Goal: Task Accomplishment & Management: Use online tool/utility

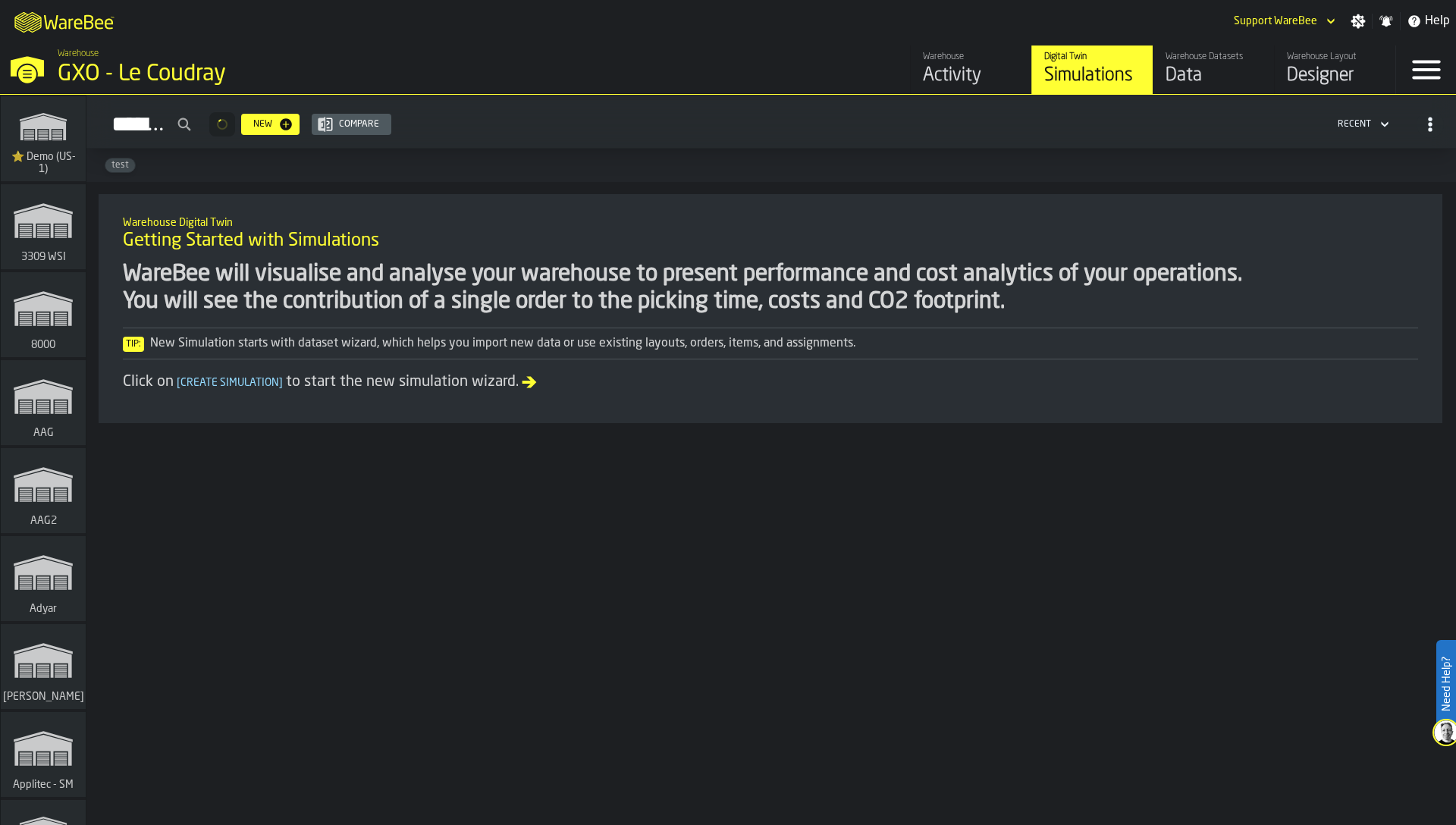
click at [459, 289] on div "WareBee will visualise and analyse your warehouse to present performance and co…" at bounding box center [770, 288] width 1295 height 55
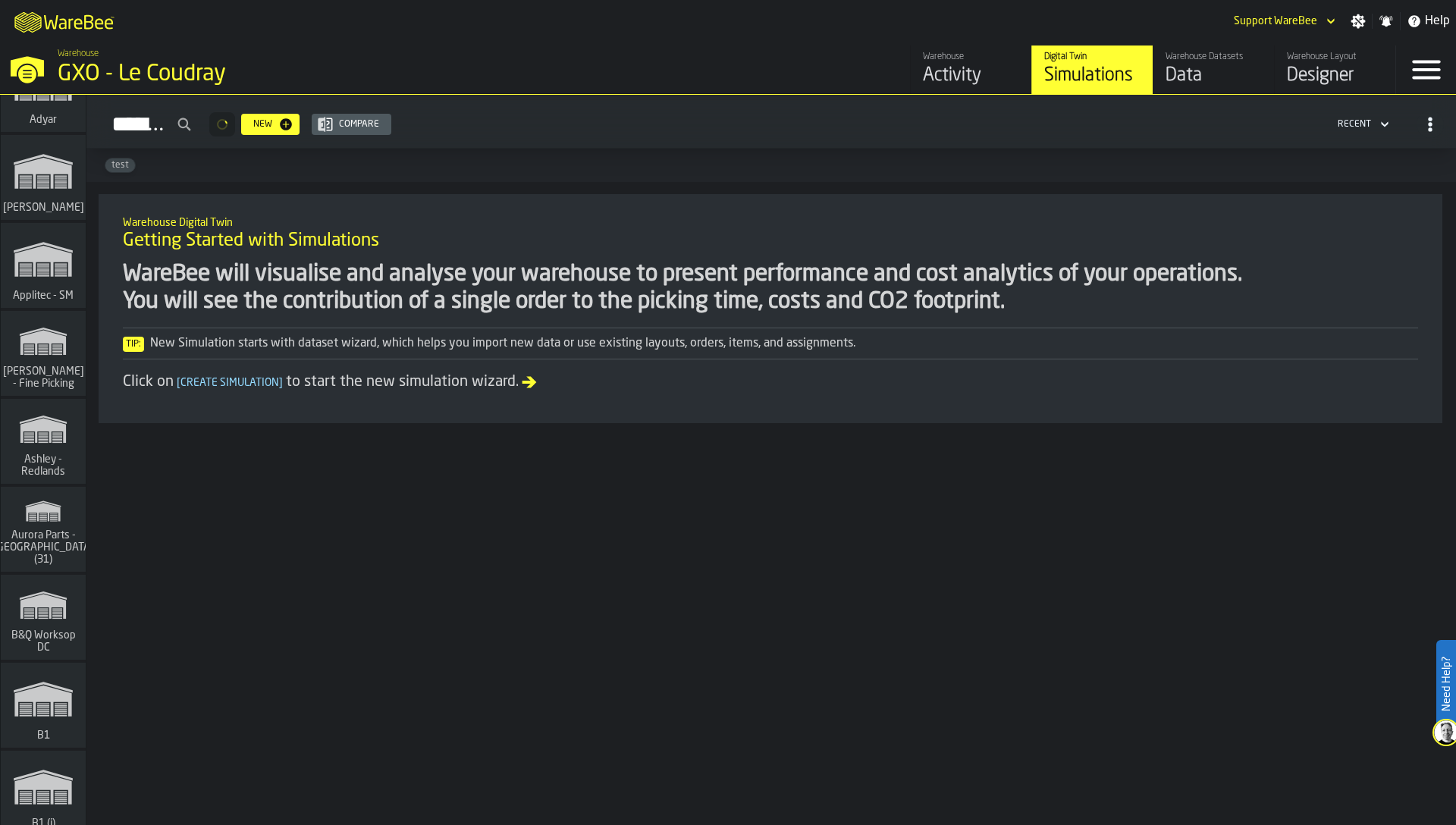
click at [50, 457] on span "Ashley - Redlands" at bounding box center [43, 465] width 73 height 24
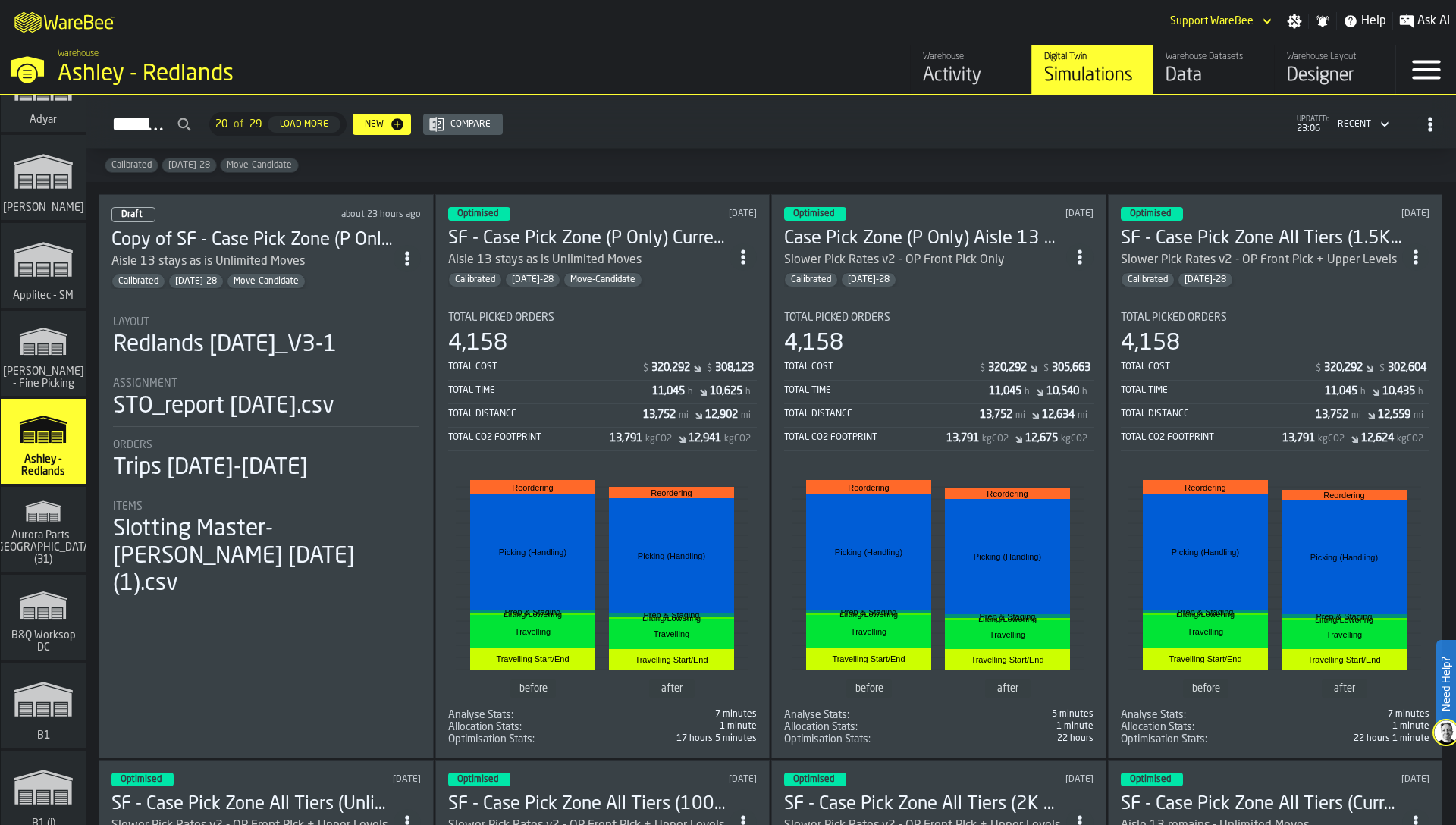
click at [1187, 75] on div "Data" at bounding box center [1214, 76] width 96 height 24
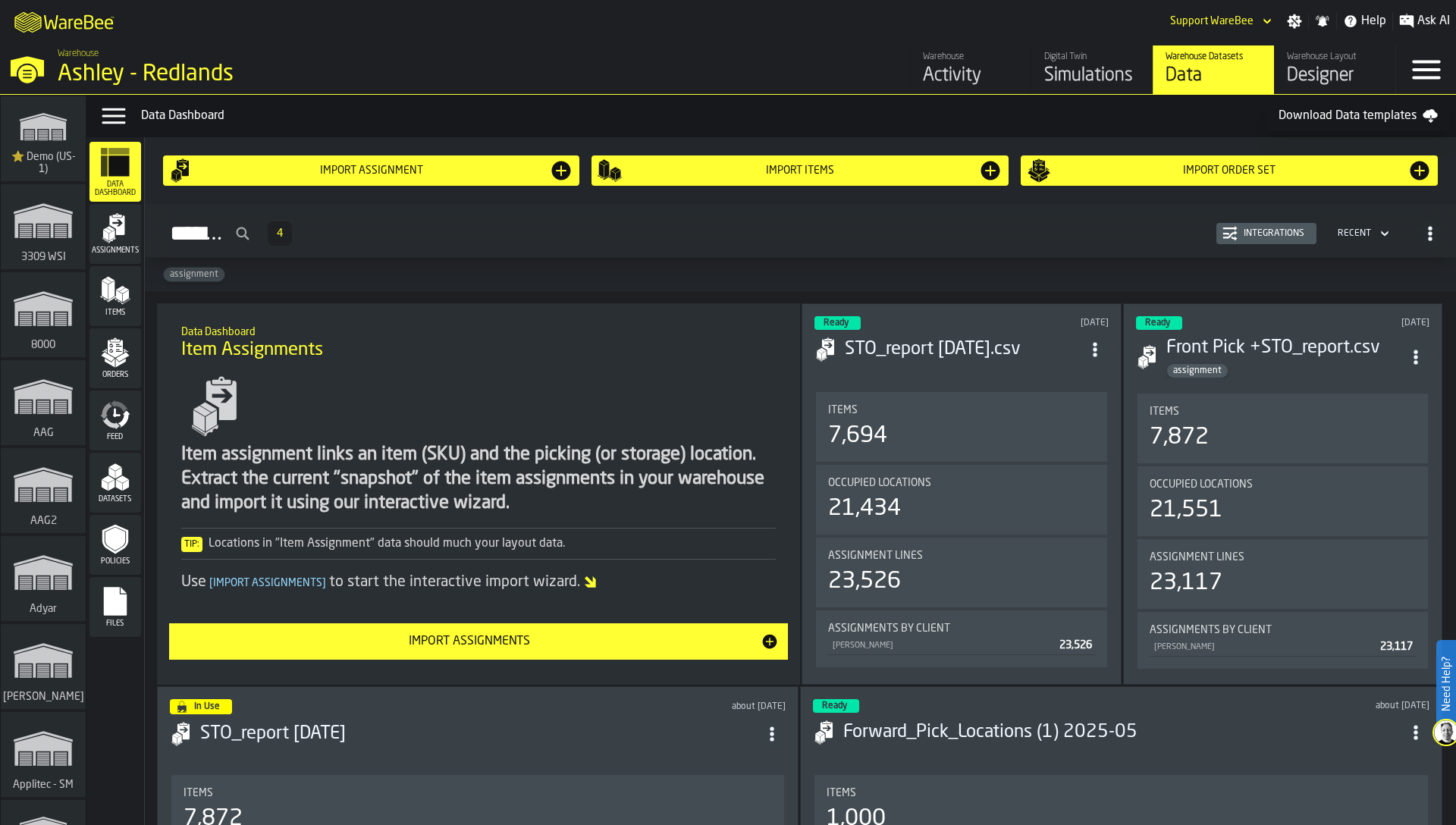
click at [128, 484] on icon "menu Datasets" at bounding box center [115, 477] width 30 height 30
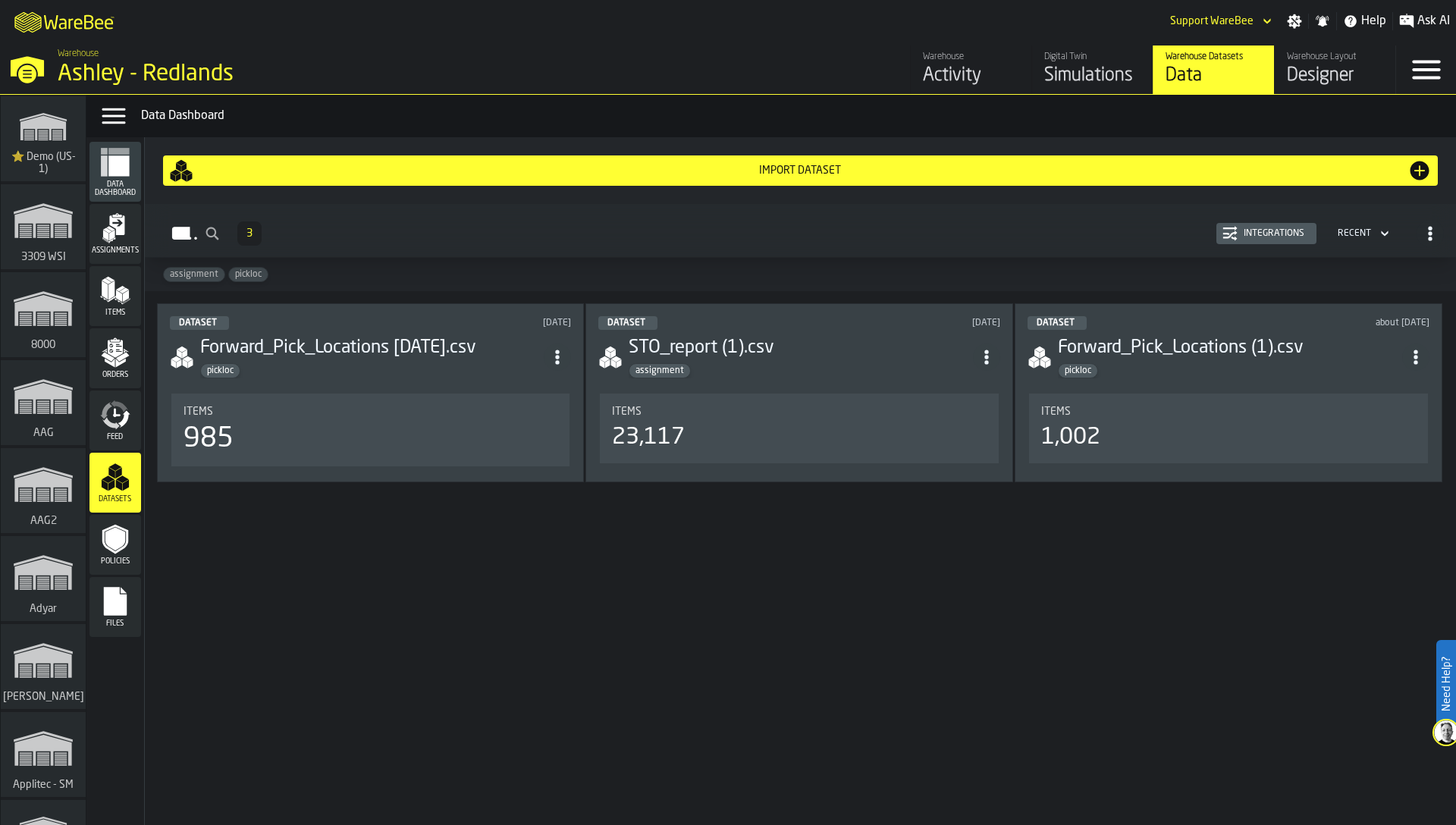
click at [126, 426] on icon "menu Feed" at bounding box center [115, 414] width 30 height 30
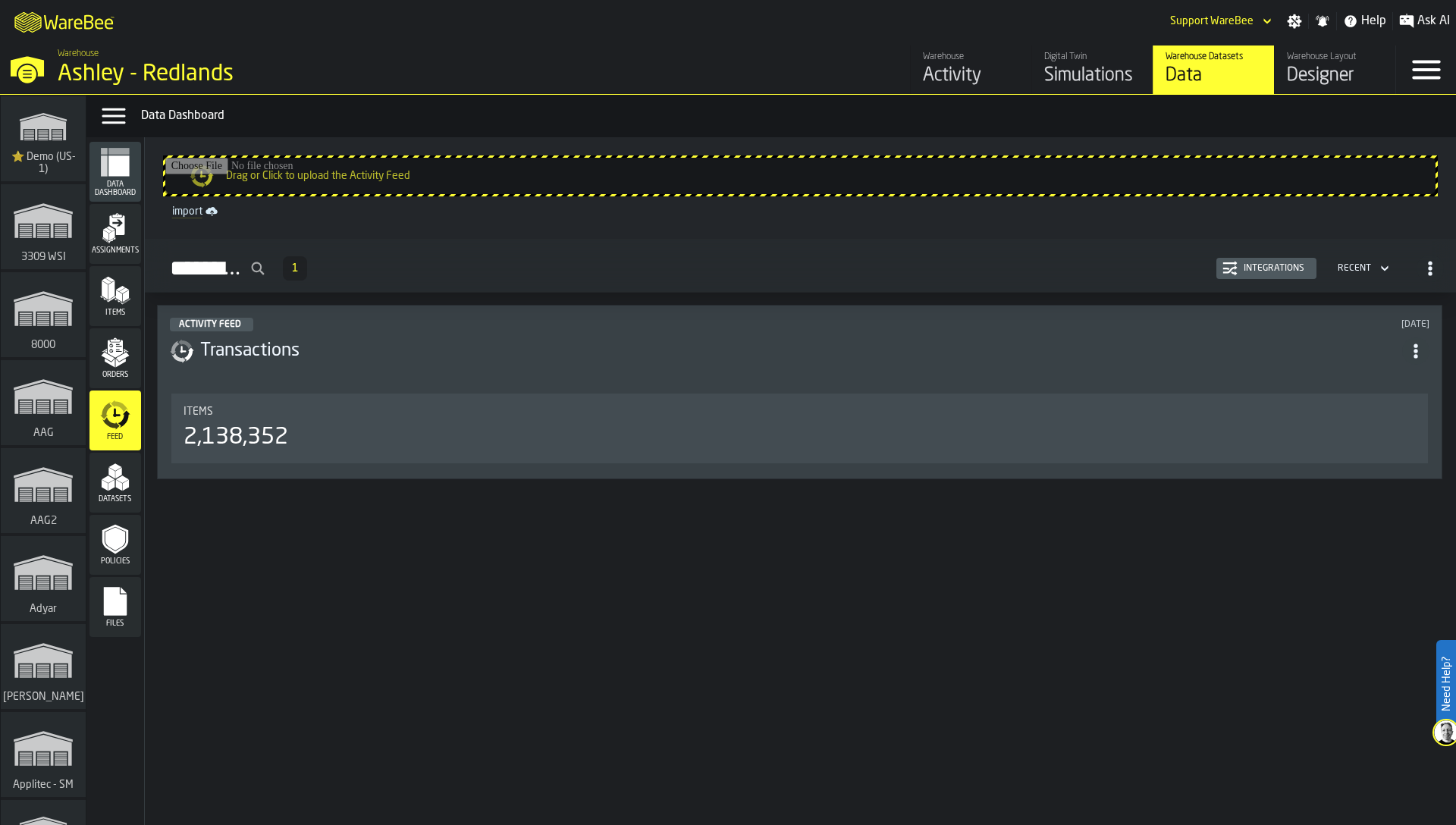
click at [114, 251] on span "Assignments" at bounding box center [115, 250] width 52 height 8
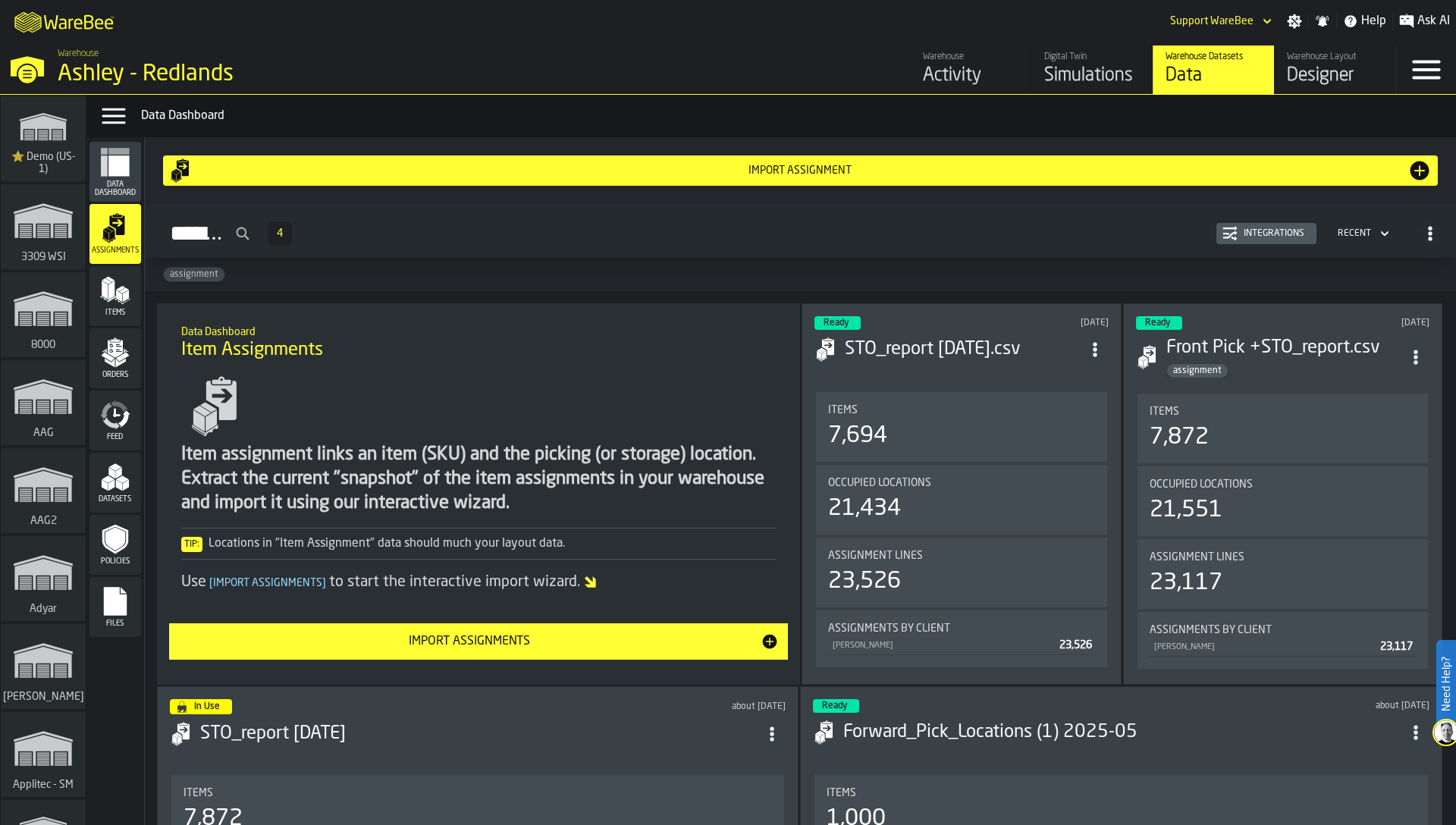
click at [1087, 76] on div "Simulations" at bounding box center [1092, 76] width 96 height 24
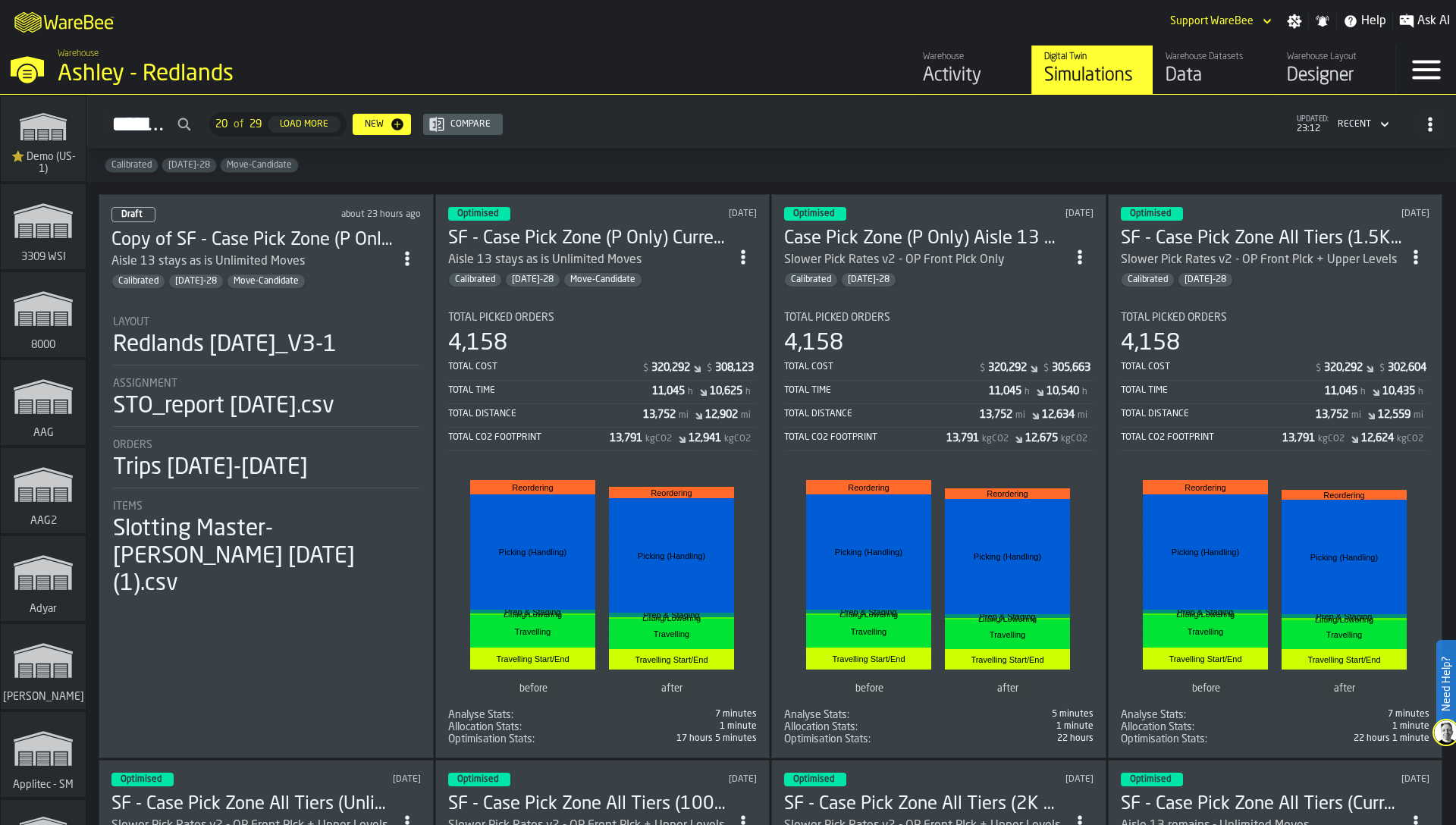
click at [598, 339] on div "4,158" at bounding box center [603, 344] width 309 height 27
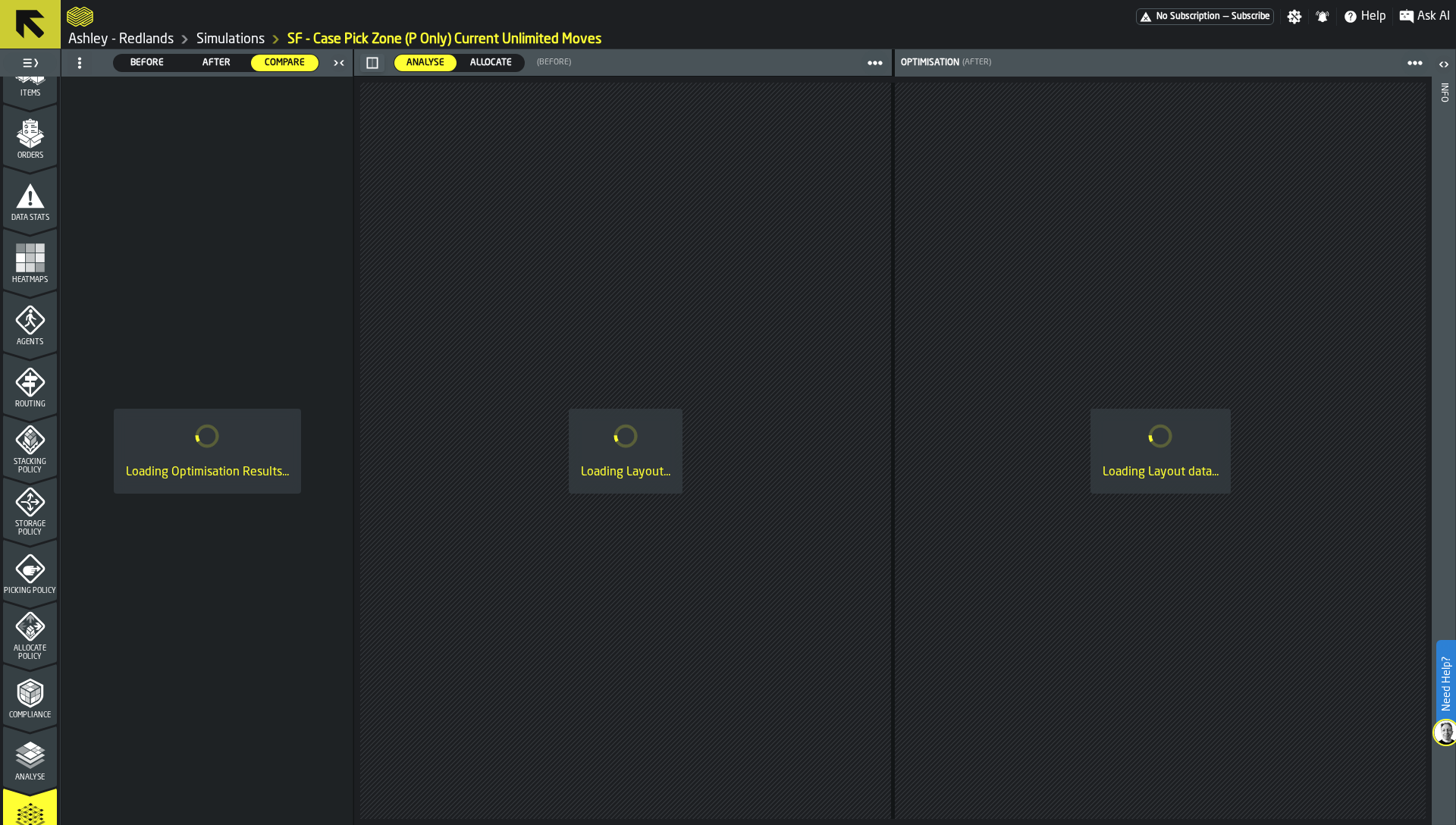
scroll to position [351, 0]
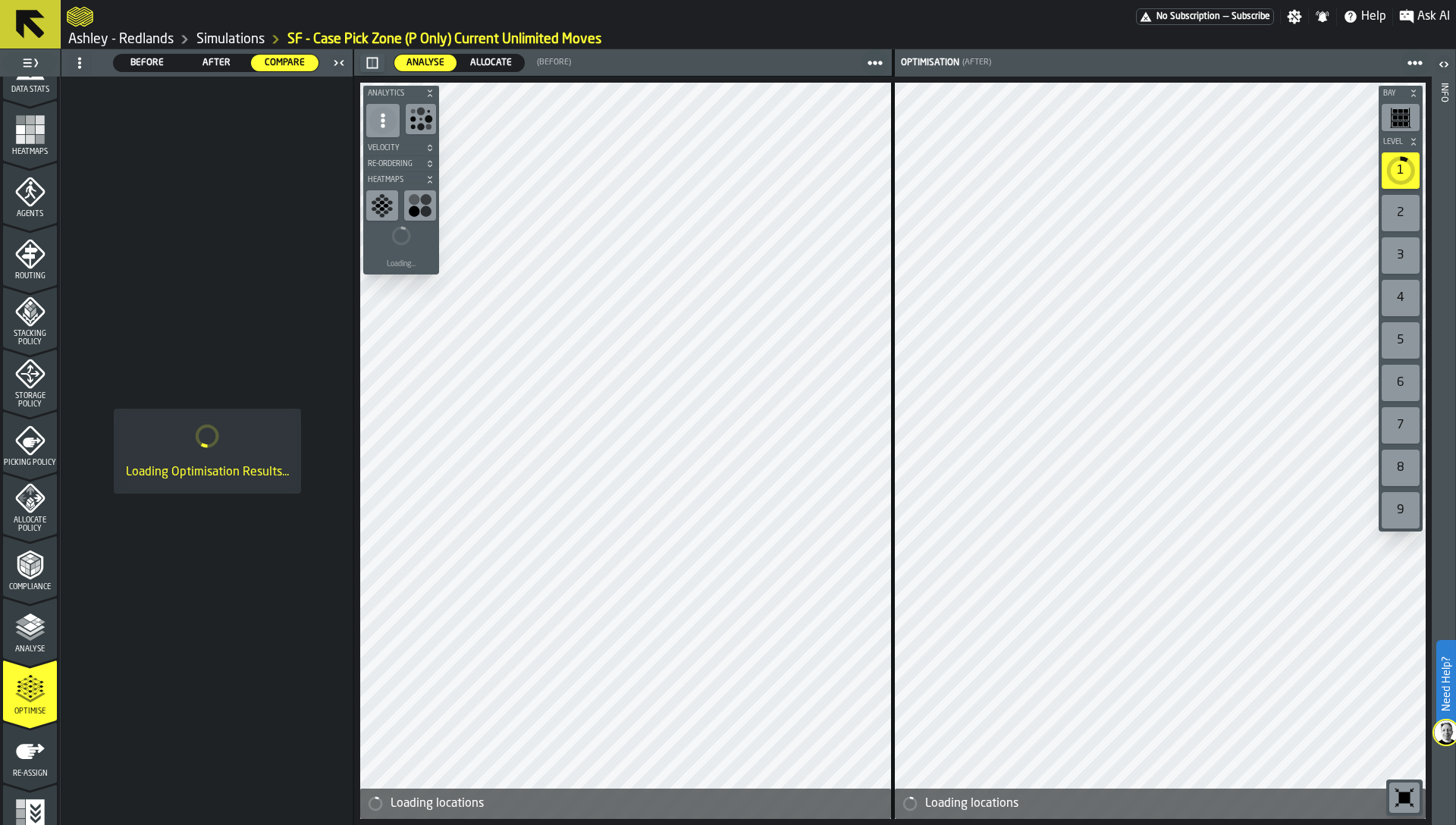
click at [79, 66] on circle at bounding box center [80, 67] width 3 height 3
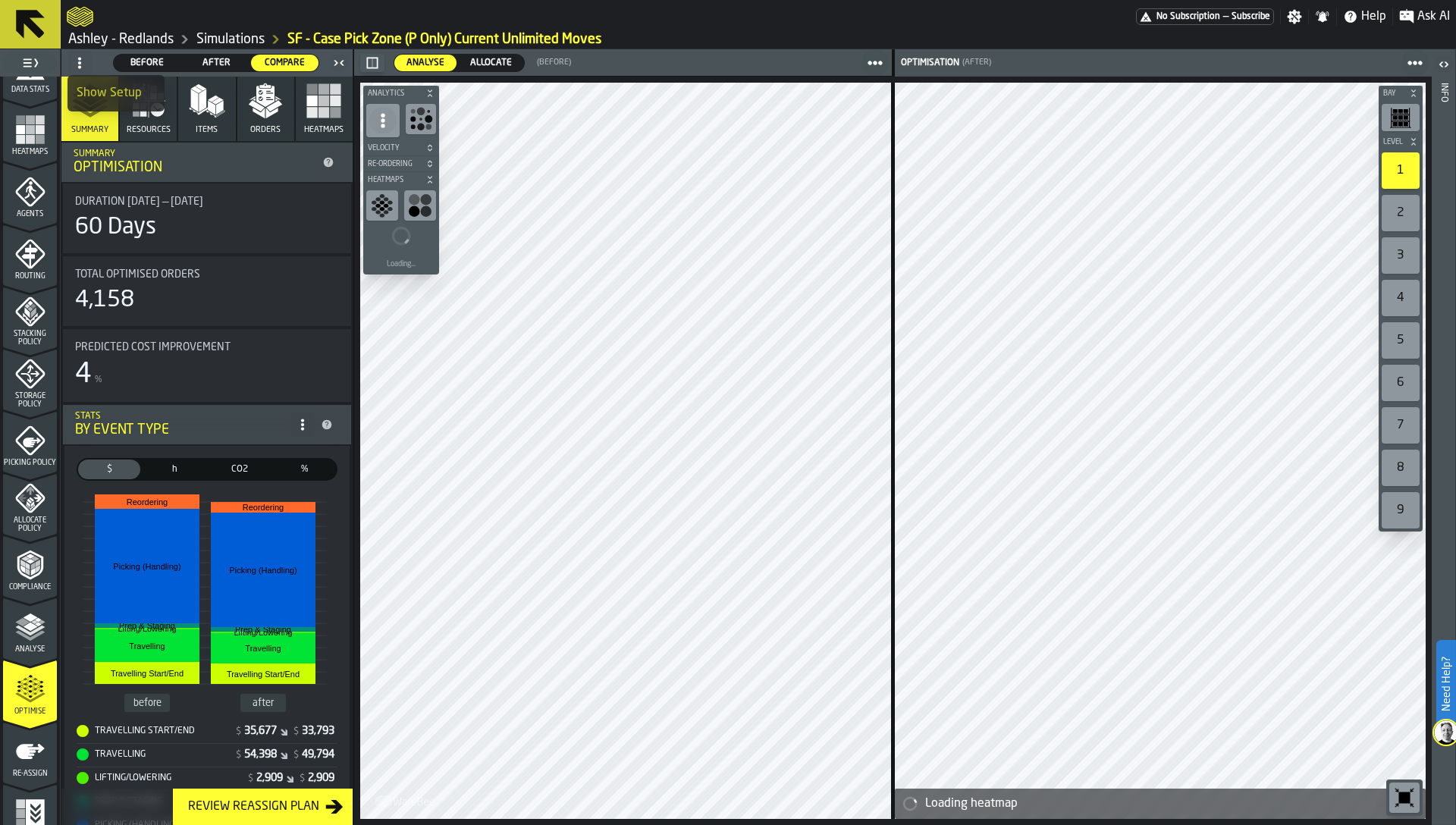
click at [96, 94] on div "Show Setup" at bounding box center [117, 93] width 79 height 18
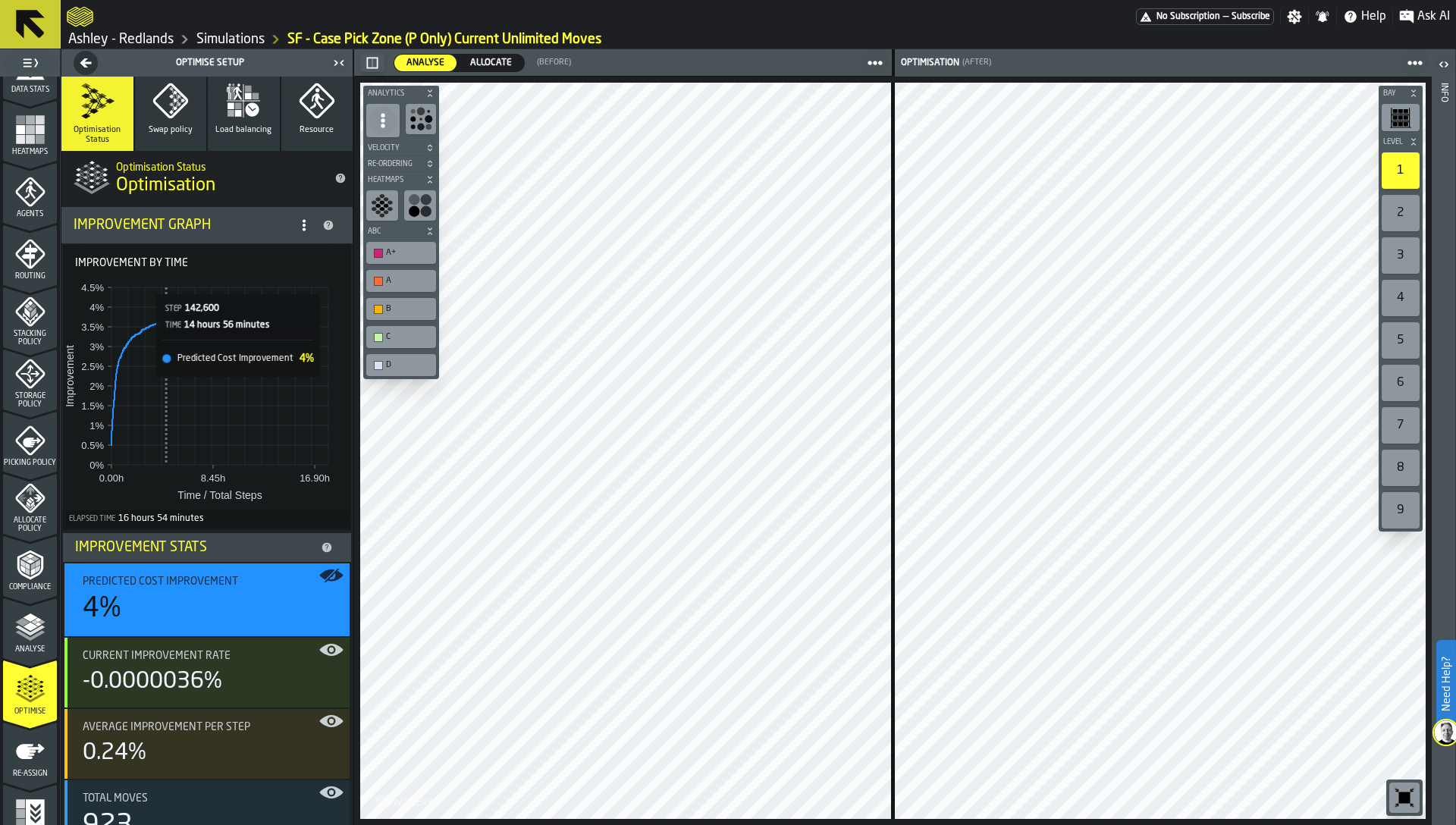
scroll to position [69, 0]
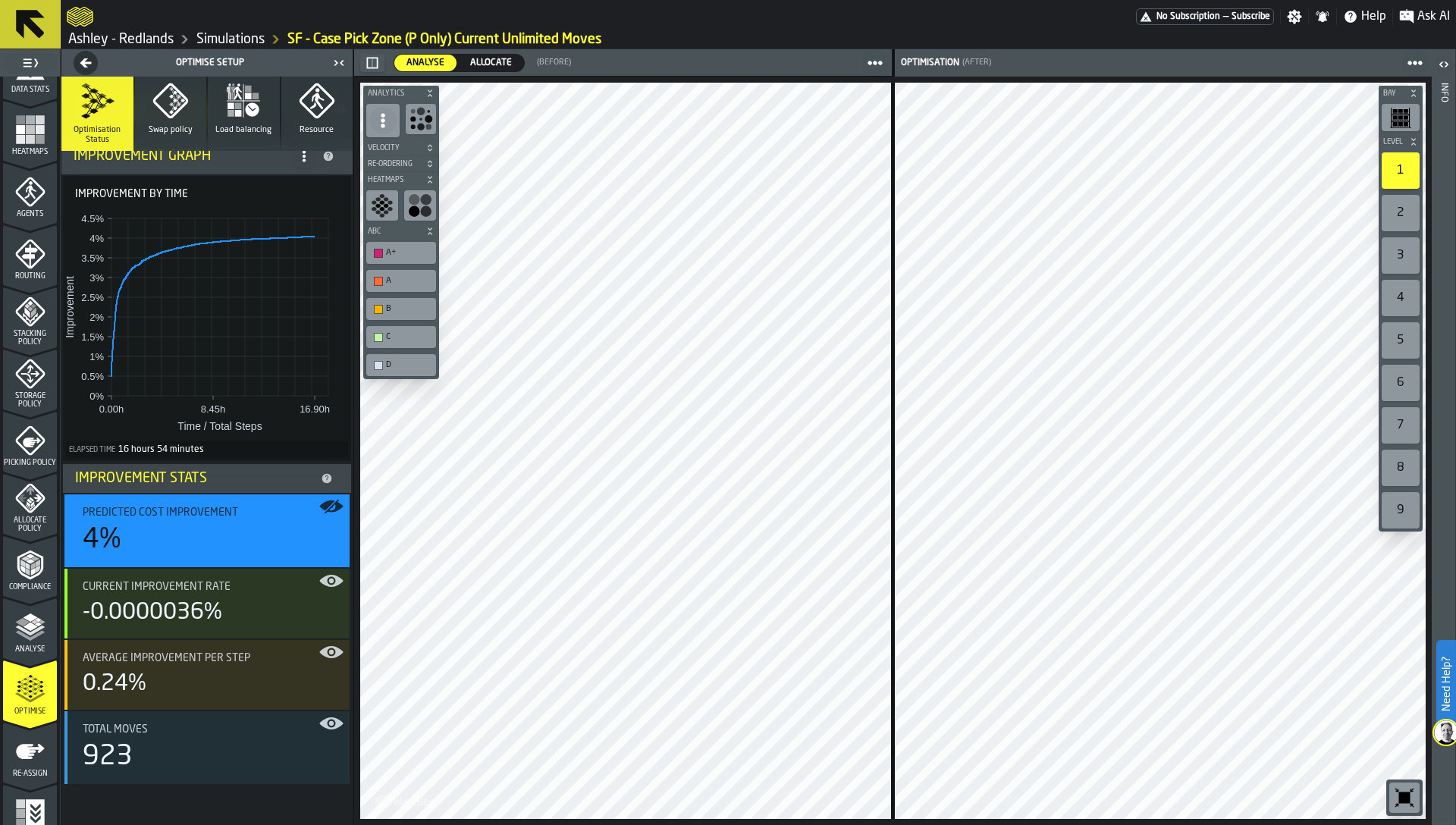
click at [302, 158] on icon at bounding box center [304, 156] width 12 height 12
click at [254, 191] on div "Show Support Options..." at bounding box center [238, 187] width 127 height 18
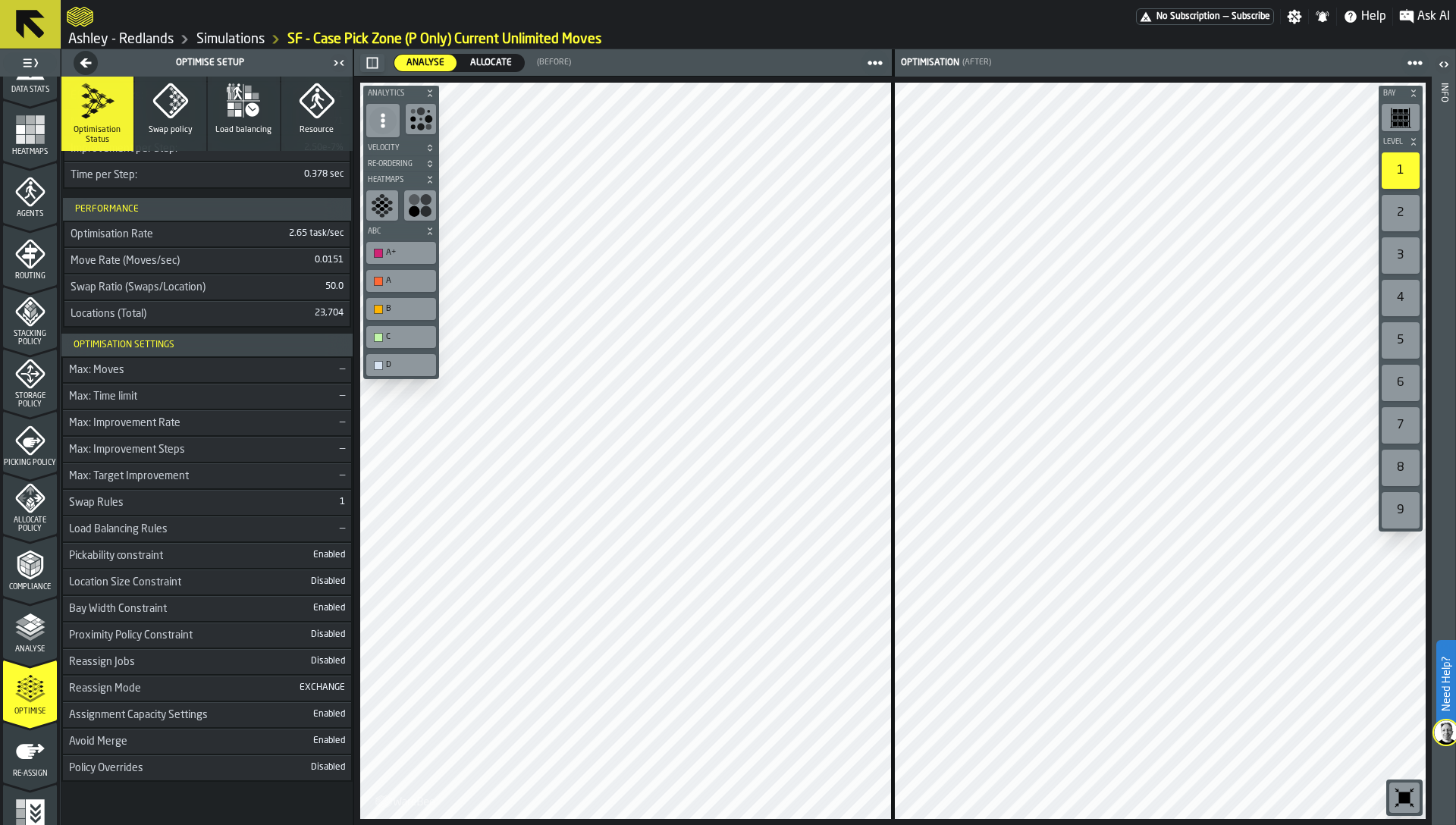
scroll to position [1322, 0]
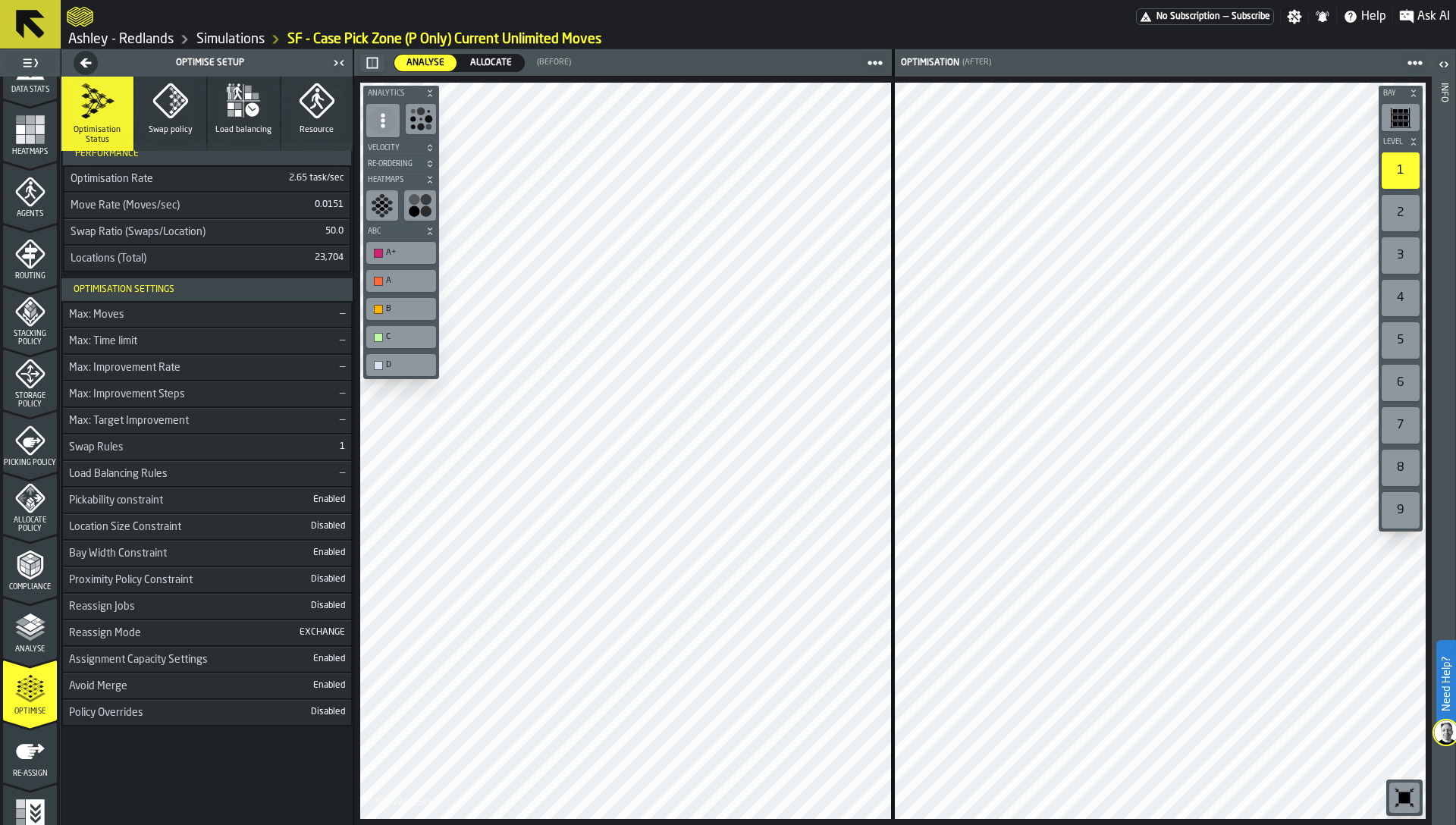
click at [88, 59] on icon "button-Optimise Setup" at bounding box center [86, 63] width 21 height 12
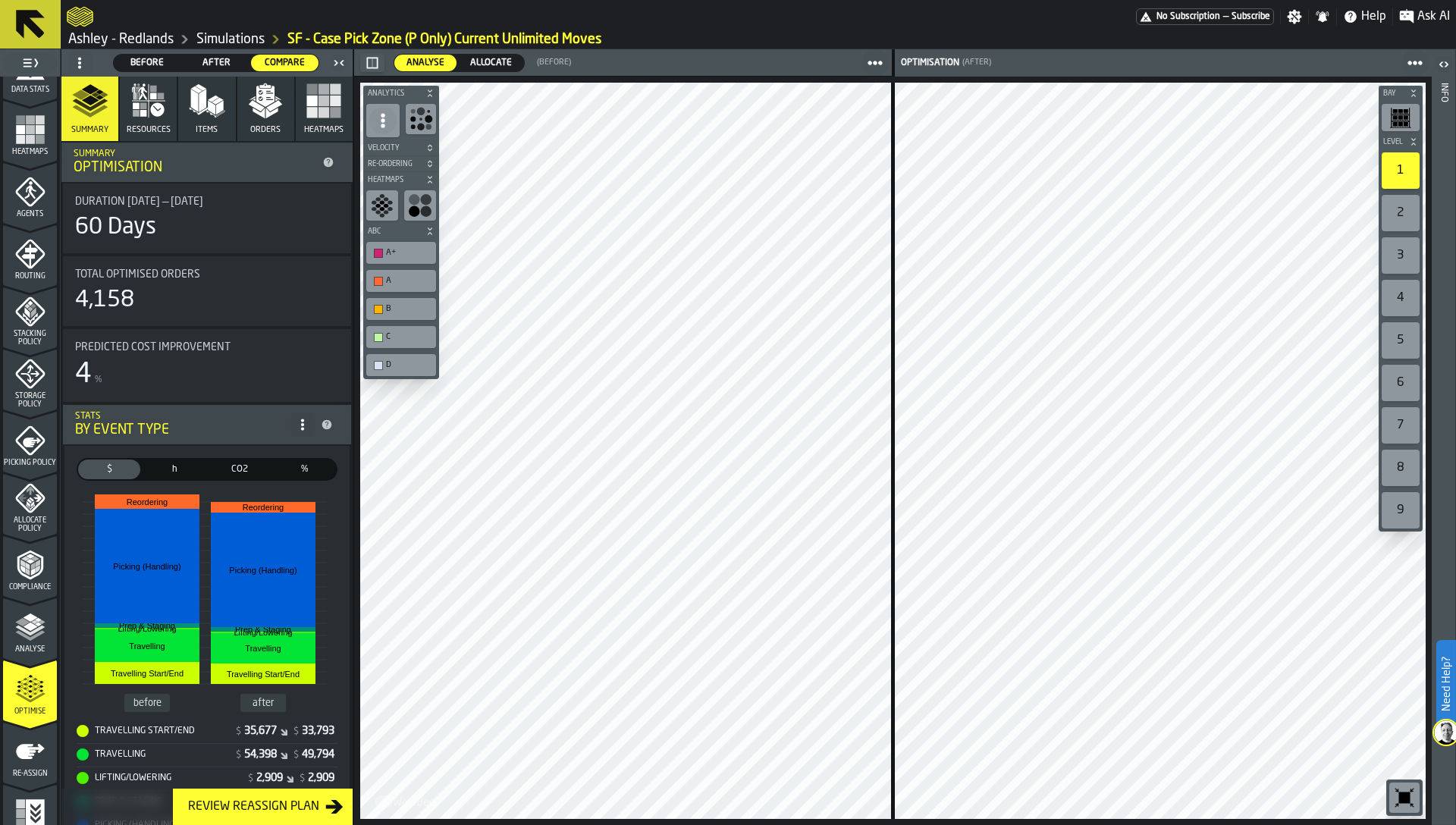
click at [22, 757] on icon "menu Re-assign" at bounding box center [30, 751] width 29 height 15
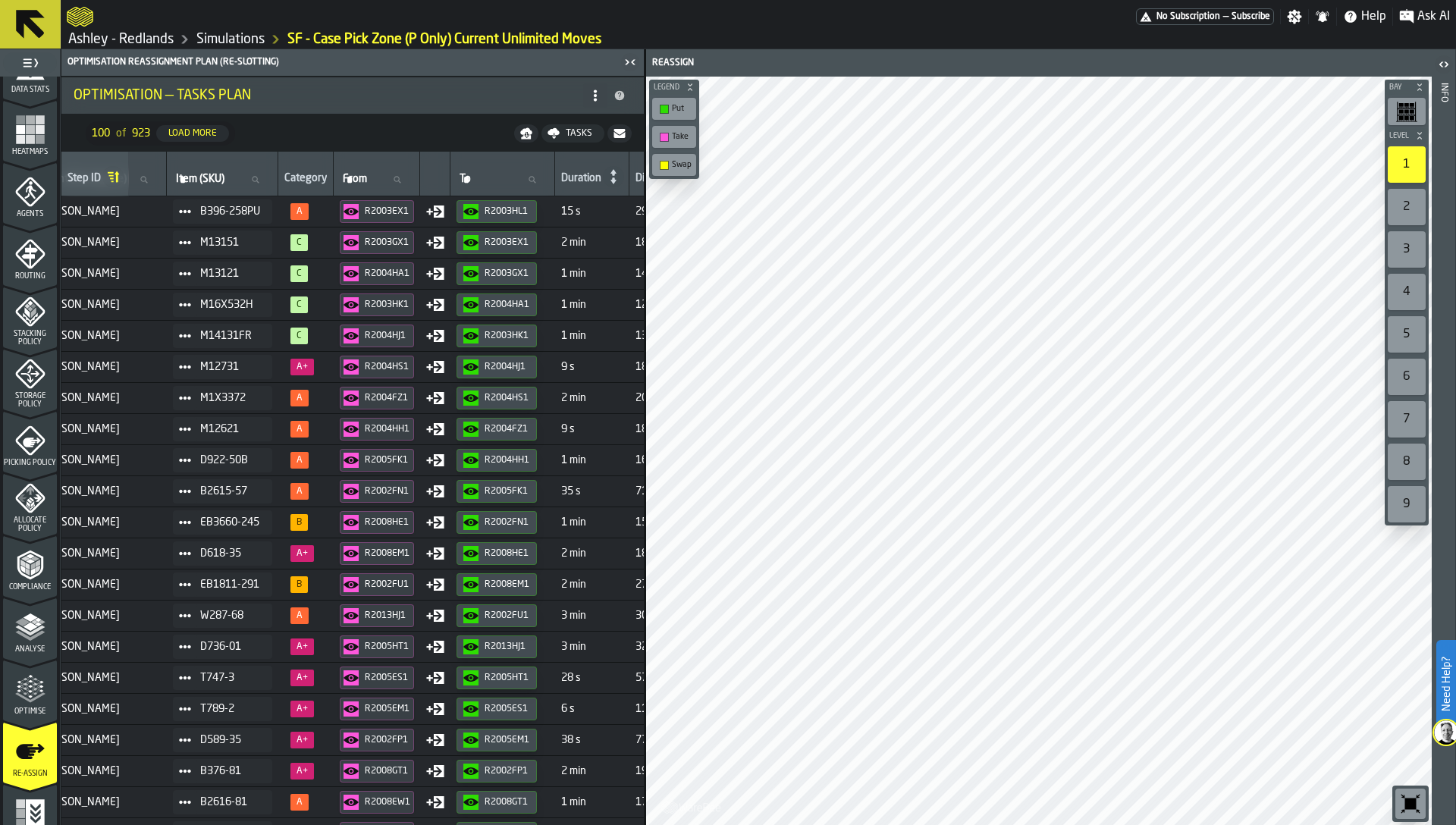
scroll to position [0, 0]
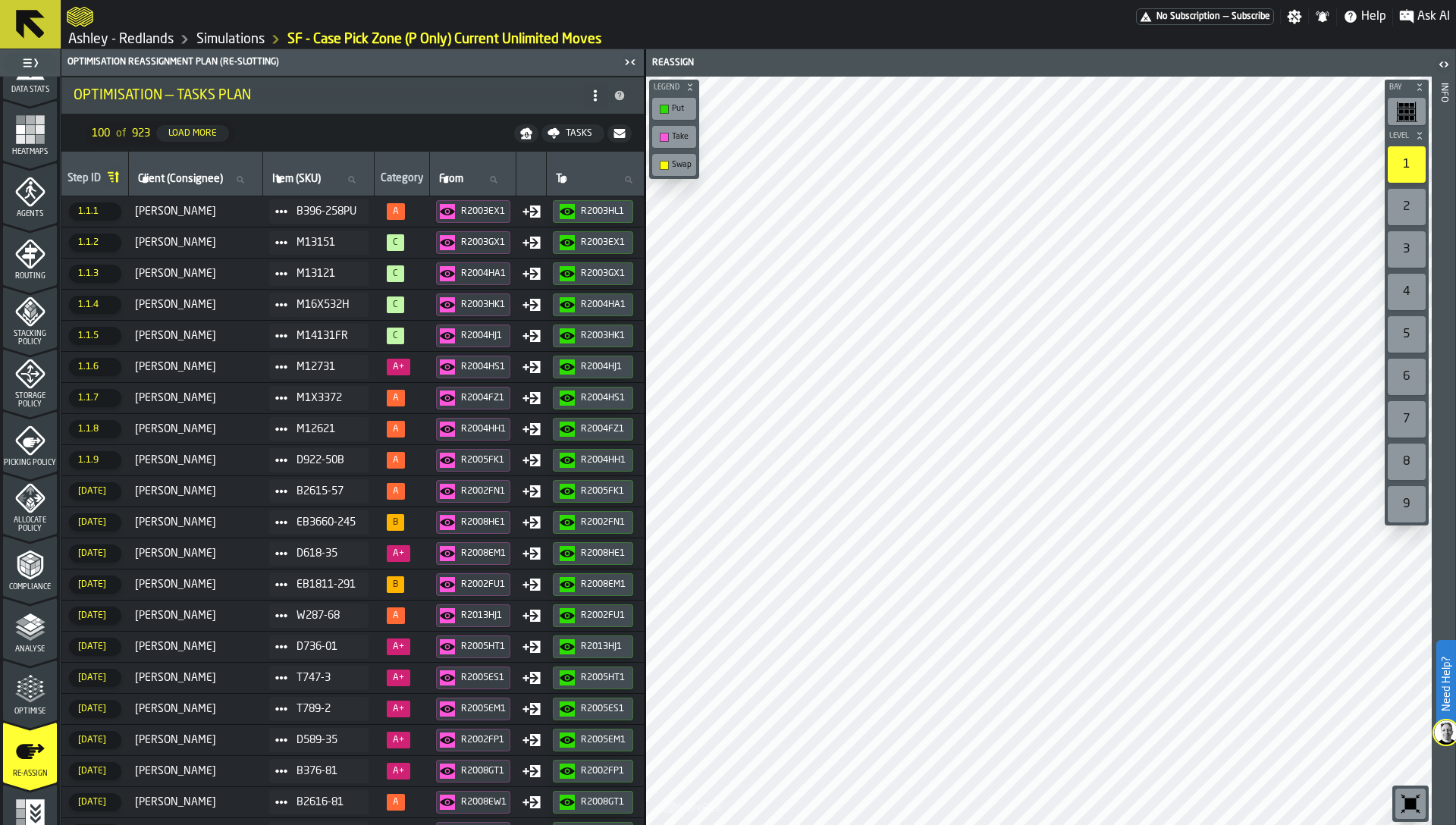
click at [594, 101] on span at bounding box center [595, 95] width 24 height 24
click at [521, 169] on div "Show Assignment Changes" at bounding box center [534, 171] width 127 height 37
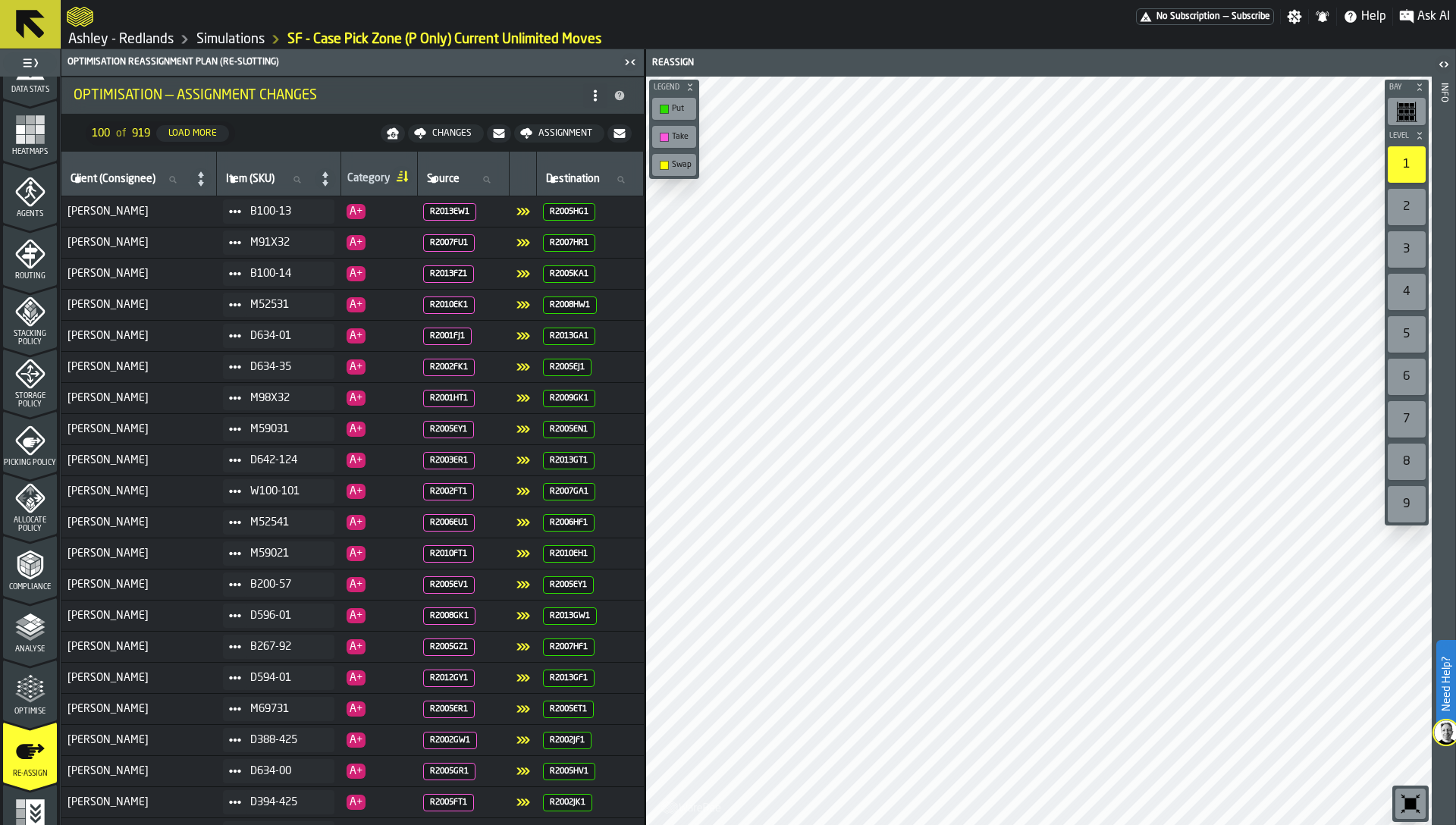
click at [134, 380] on td "[PERSON_NAME]" at bounding box center [139, 367] width 155 height 31
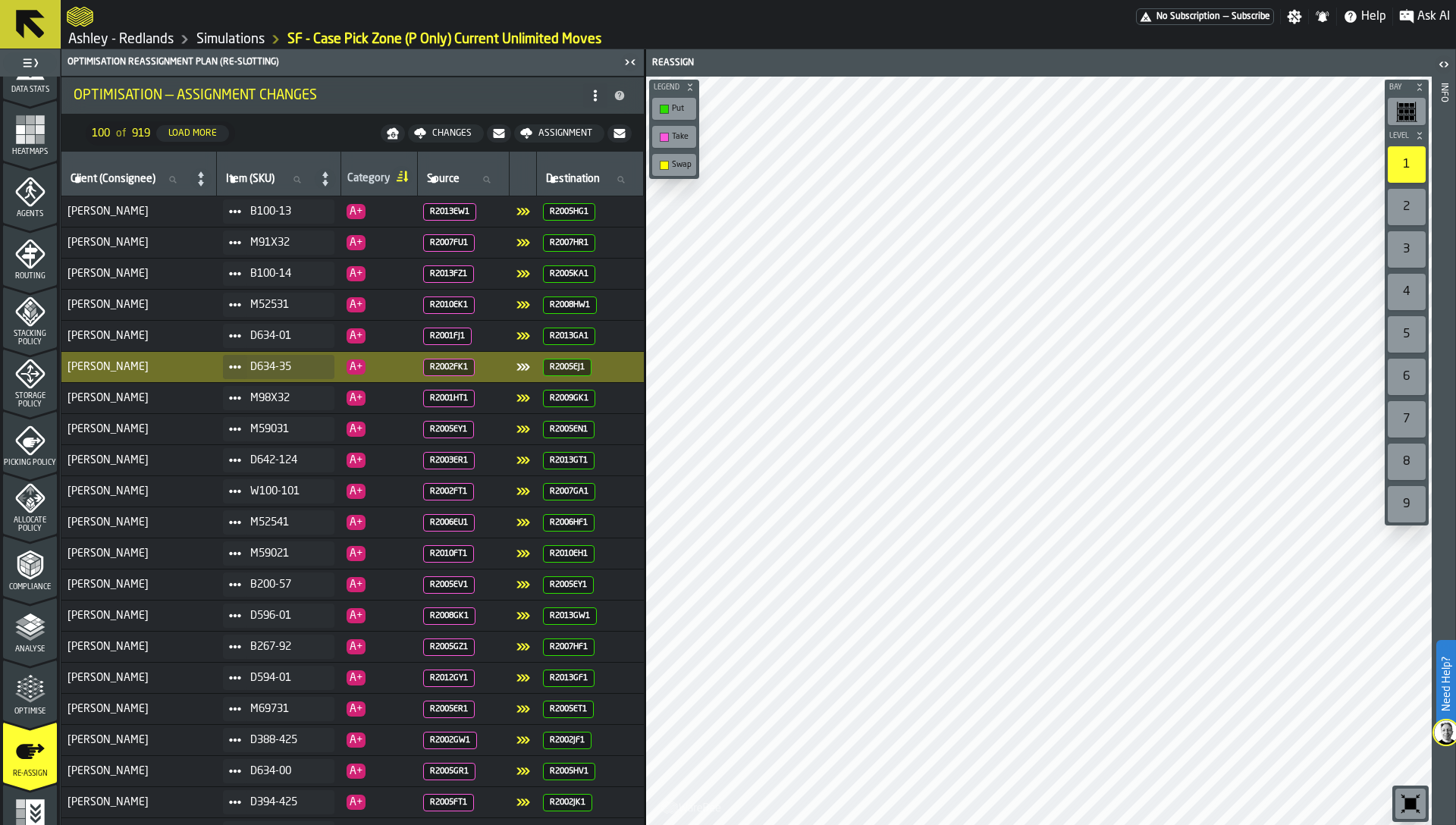
click at [594, 91] on circle at bounding box center [595, 91] width 3 height 3
click at [517, 124] on div "Show Tasks Plan" at bounding box center [534, 126] width 127 height 18
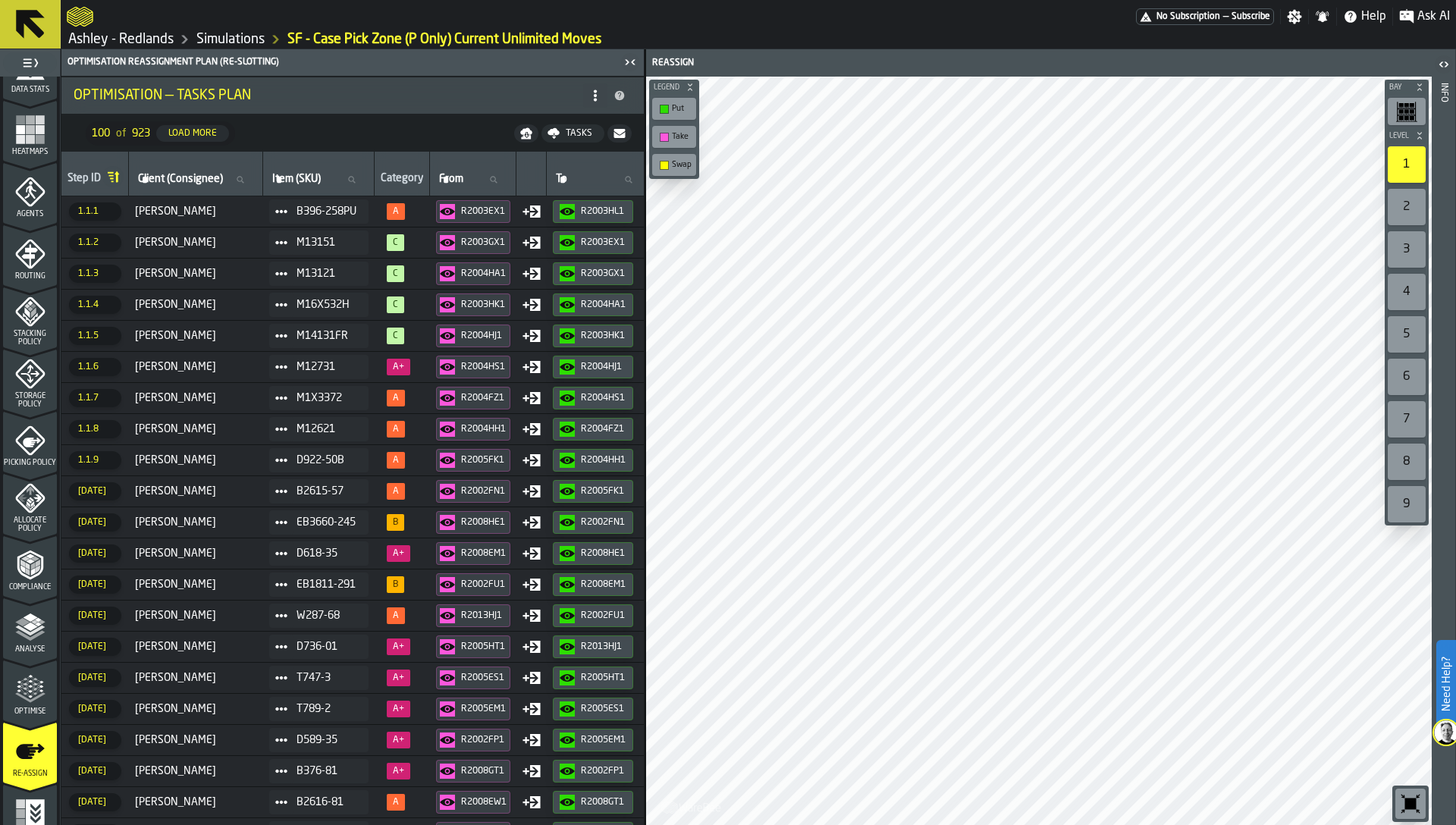
click at [162, 210] on span "[PERSON_NAME]" at bounding box center [196, 212] width 122 height 12
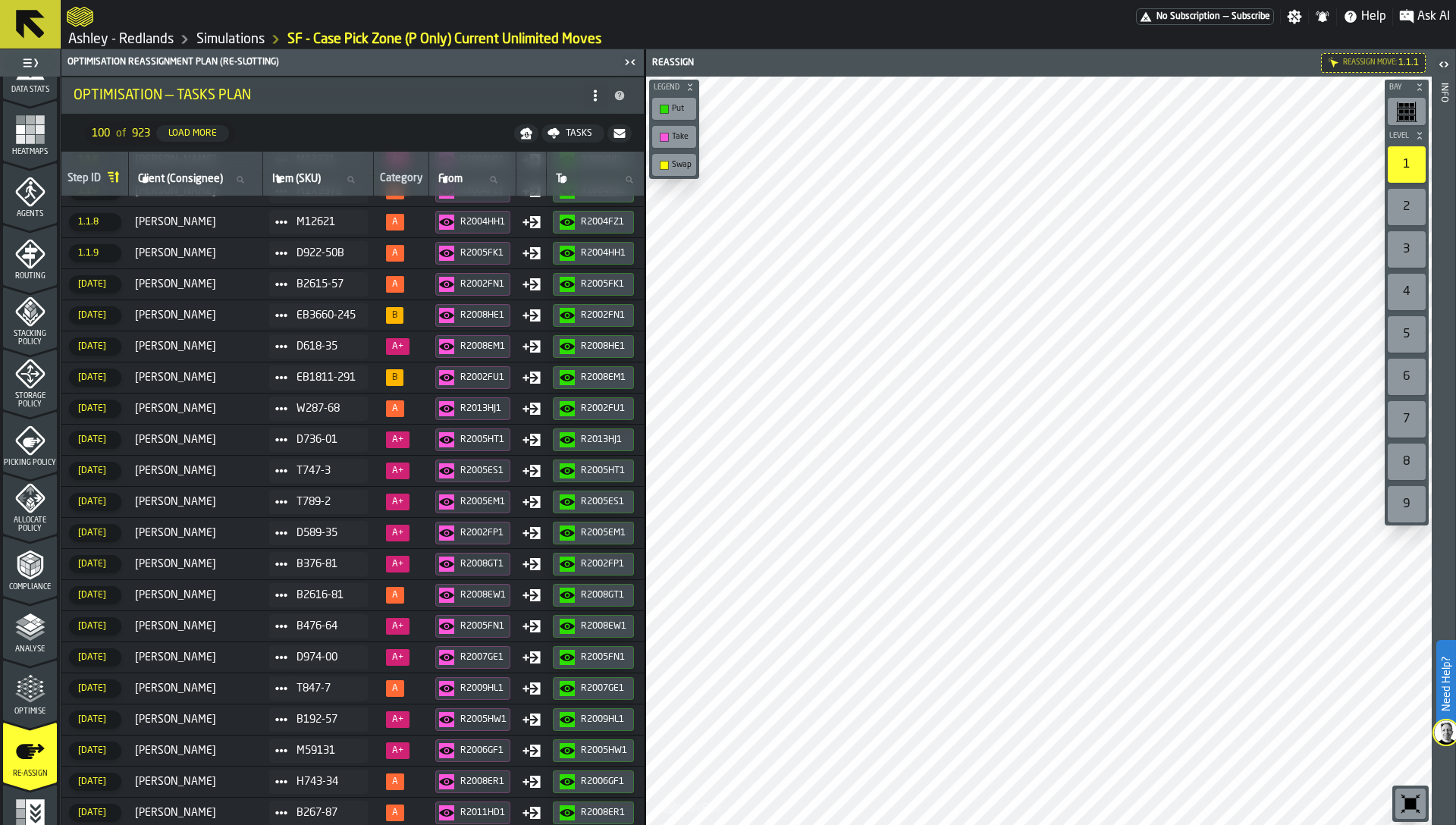
scroll to position [212, 0]
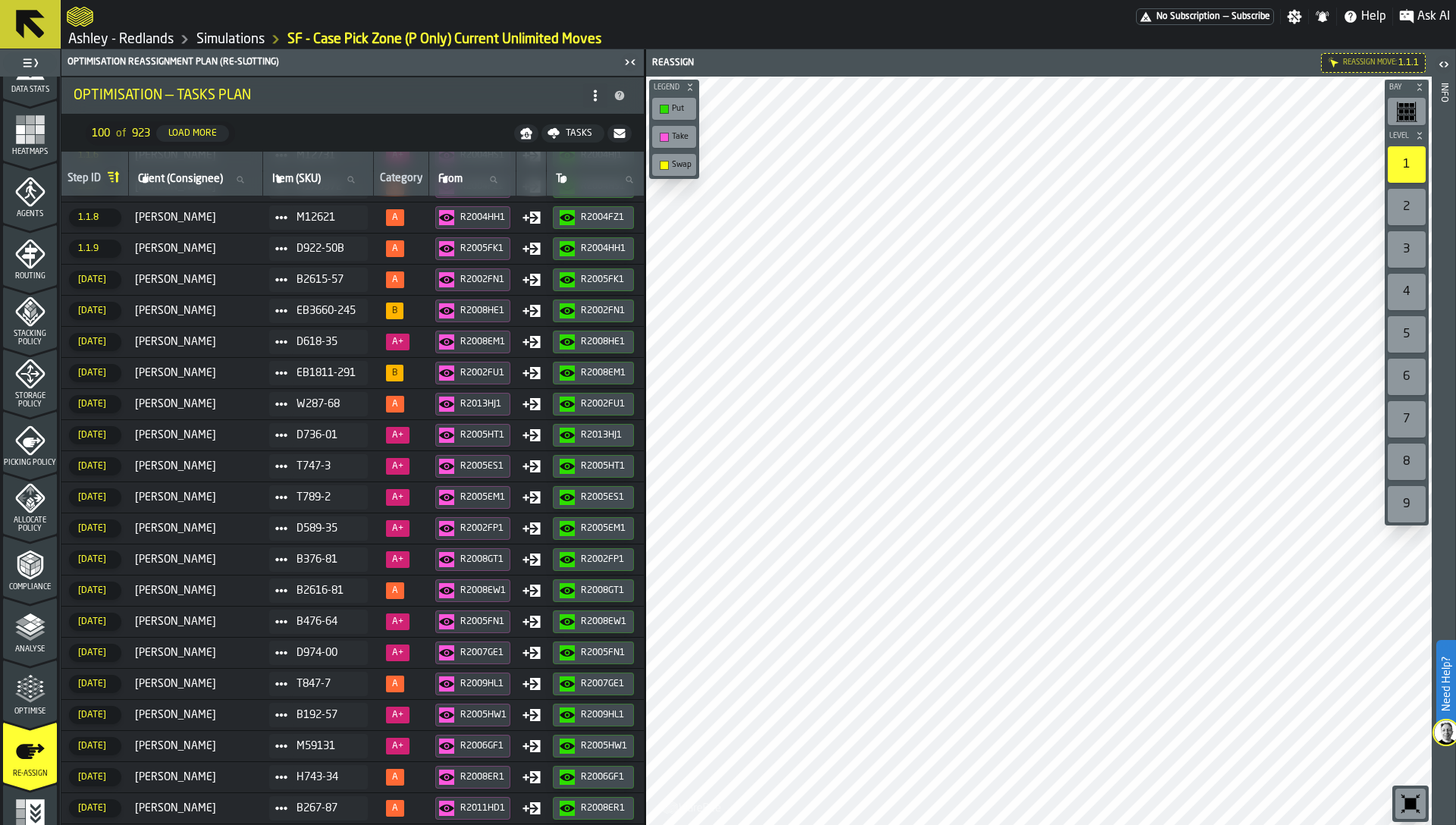
click at [605, 93] on span at bounding box center [595, 95] width 24 height 24
drag, startPoint x: 552, startPoint y: 127, endPoint x: 545, endPoint y: 160, distance: 33.7
click at [545, 160] on ul "Show Tasks Plan Show Assignment Changes" at bounding box center [534, 152] width 146 height 91
click at [545, 160] on div "Show Assignment Changes" at bounding box center [534, 171] width 127 height 37
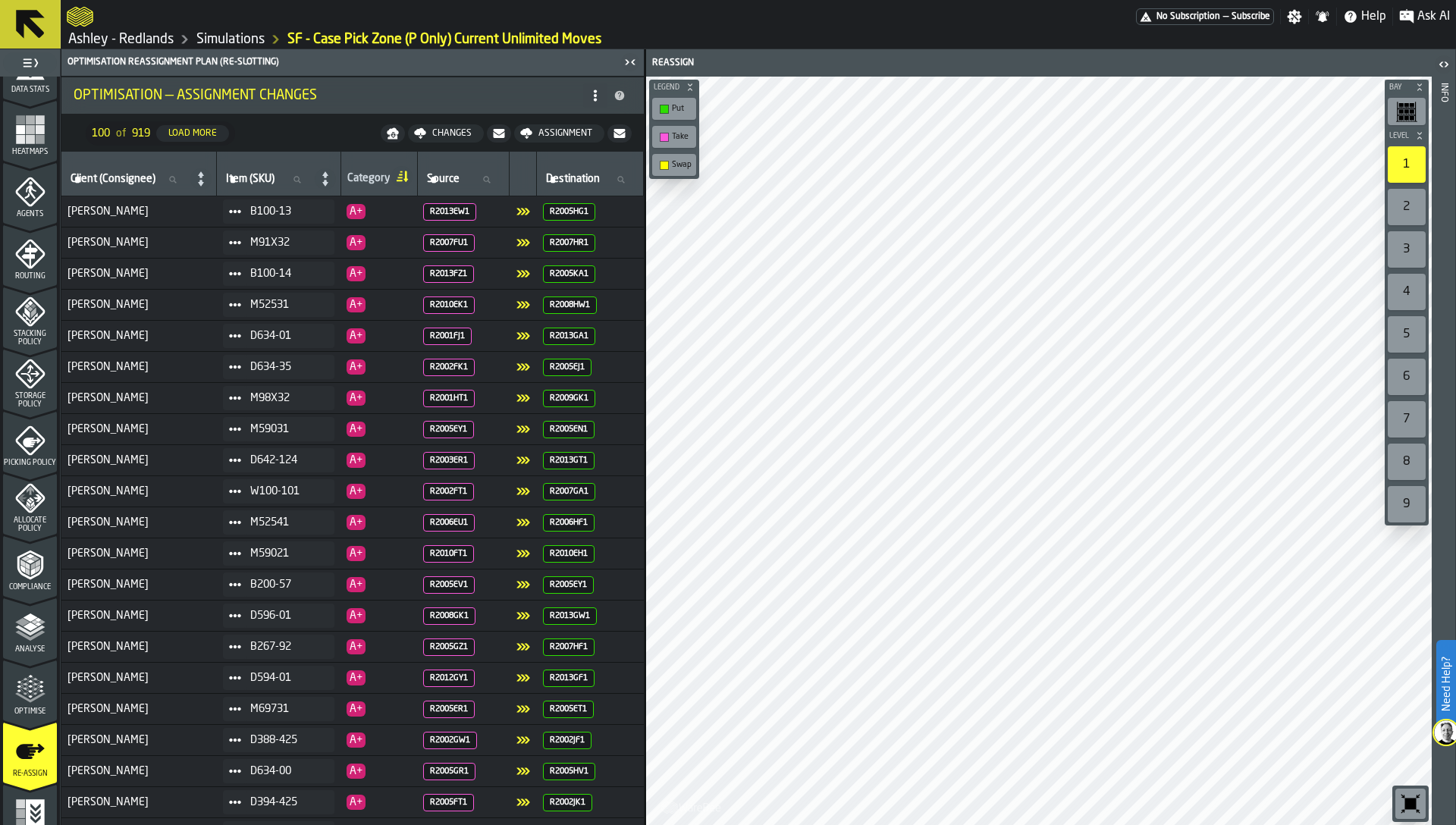
click at [147, 39] on link "Ashley - Redlands" at bounding box center [121, 40] width 105 height 17
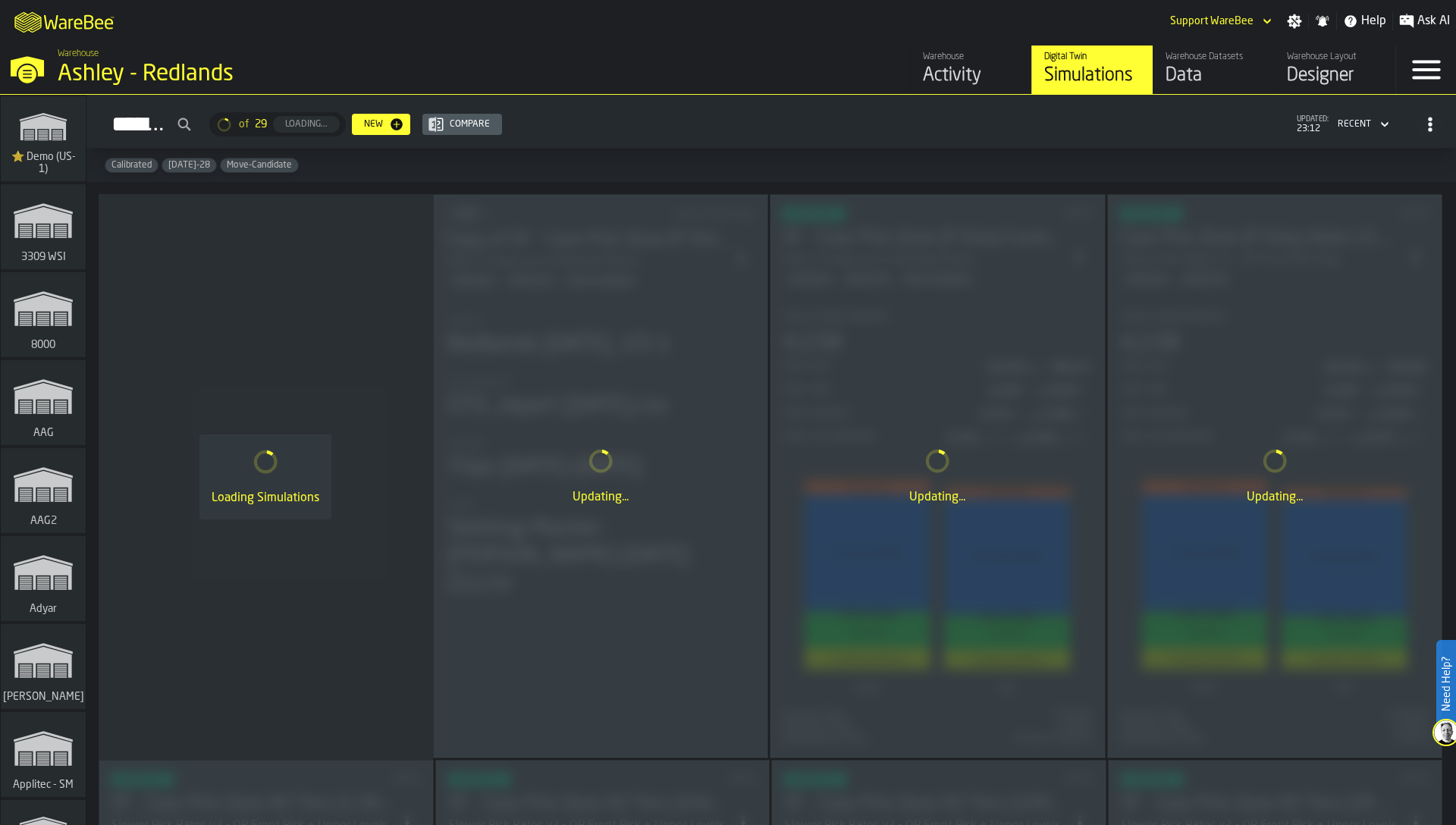
click at [1192, 79] on div "Data" at bounding box center [1214, 76] width 96 height 24
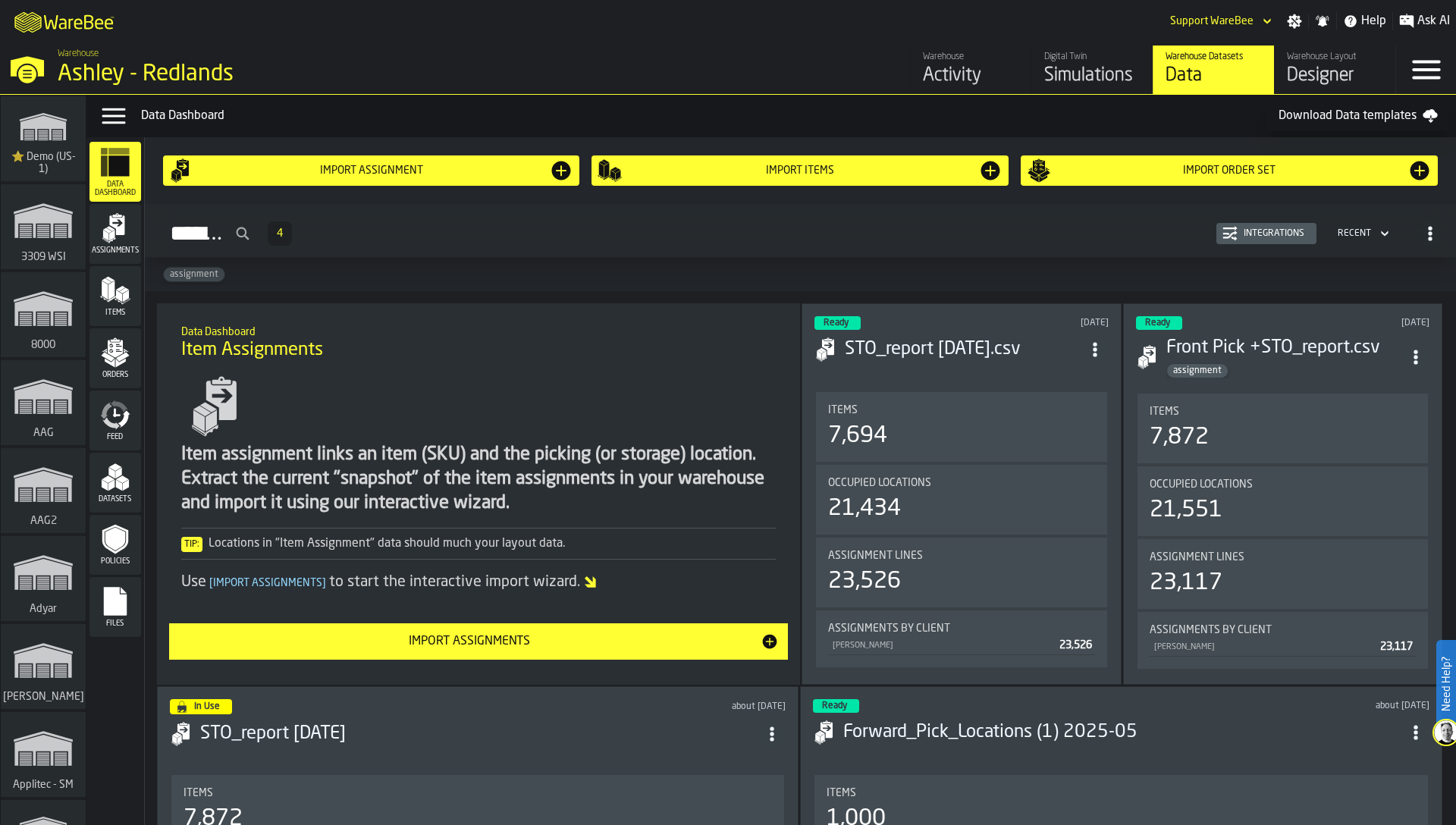
click at [115, 233] on icon "menu Assignments" at bounding box center [115, 229] width 30 height 30
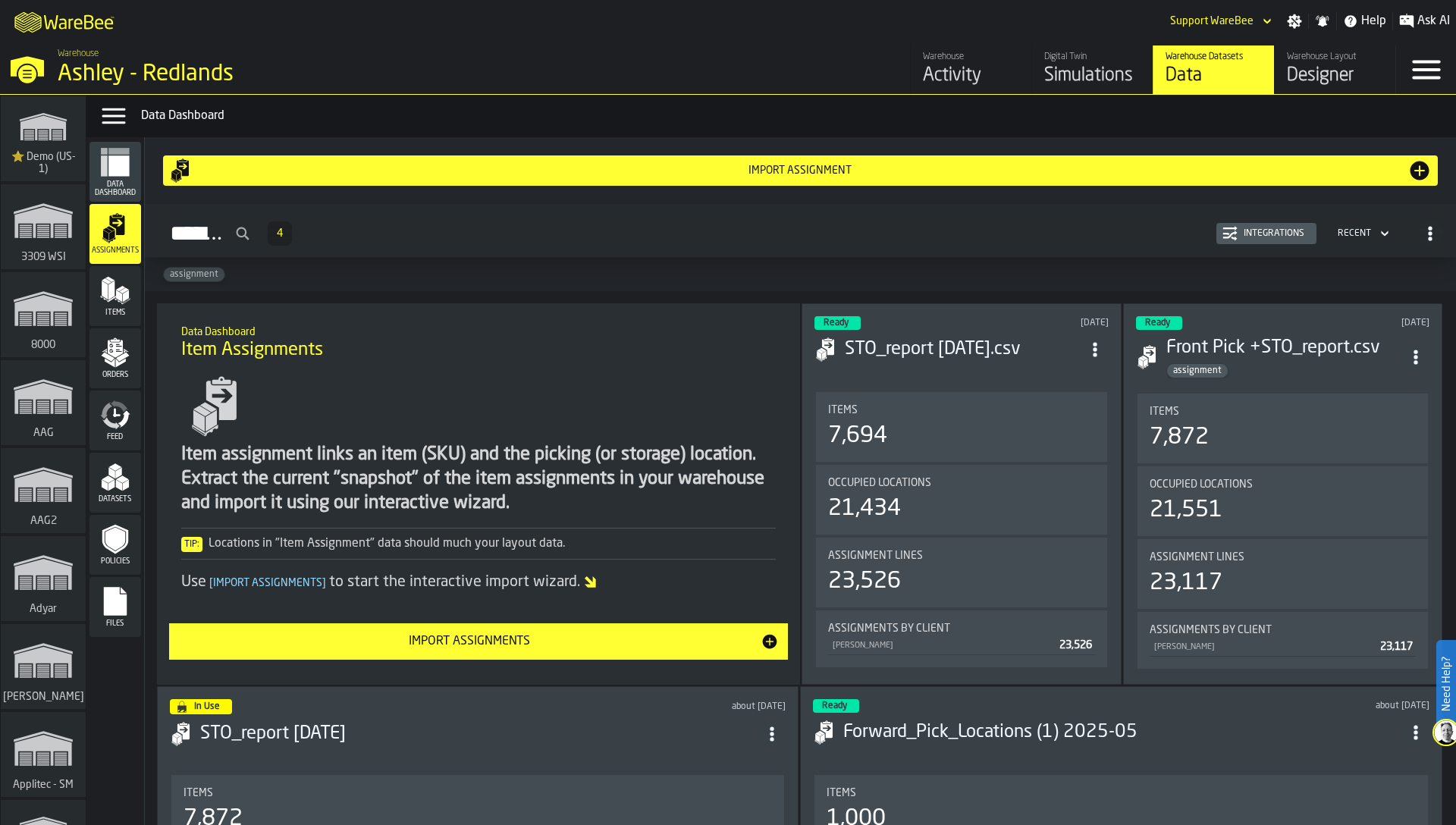
click at [1269, 232] on div "Integrations" at bounding box center [1274, 234] width 73 height 11
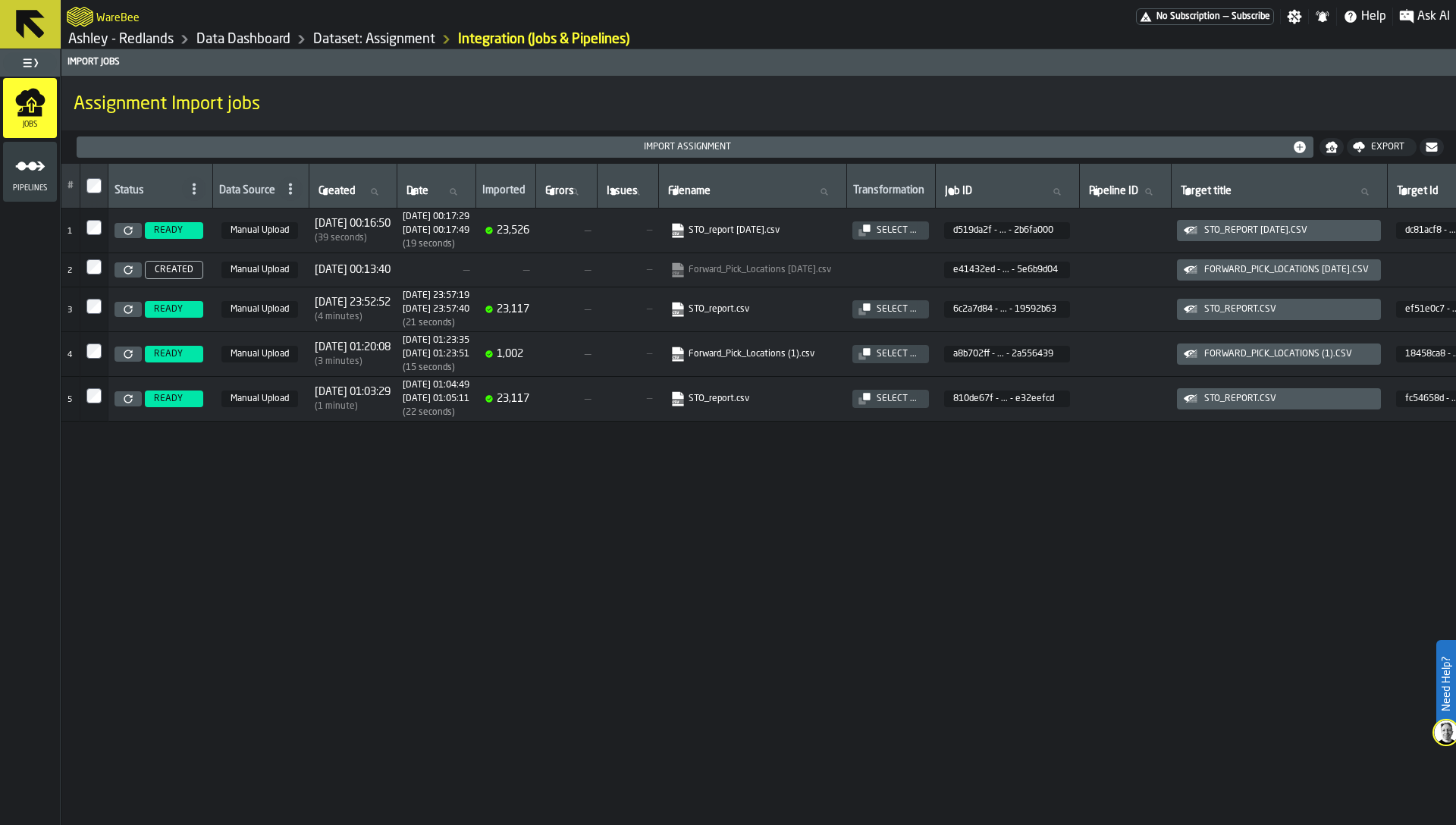
click at [26, 170] on icon "menu Pipelines" at bounding box center [30, 166] width 30 height 30
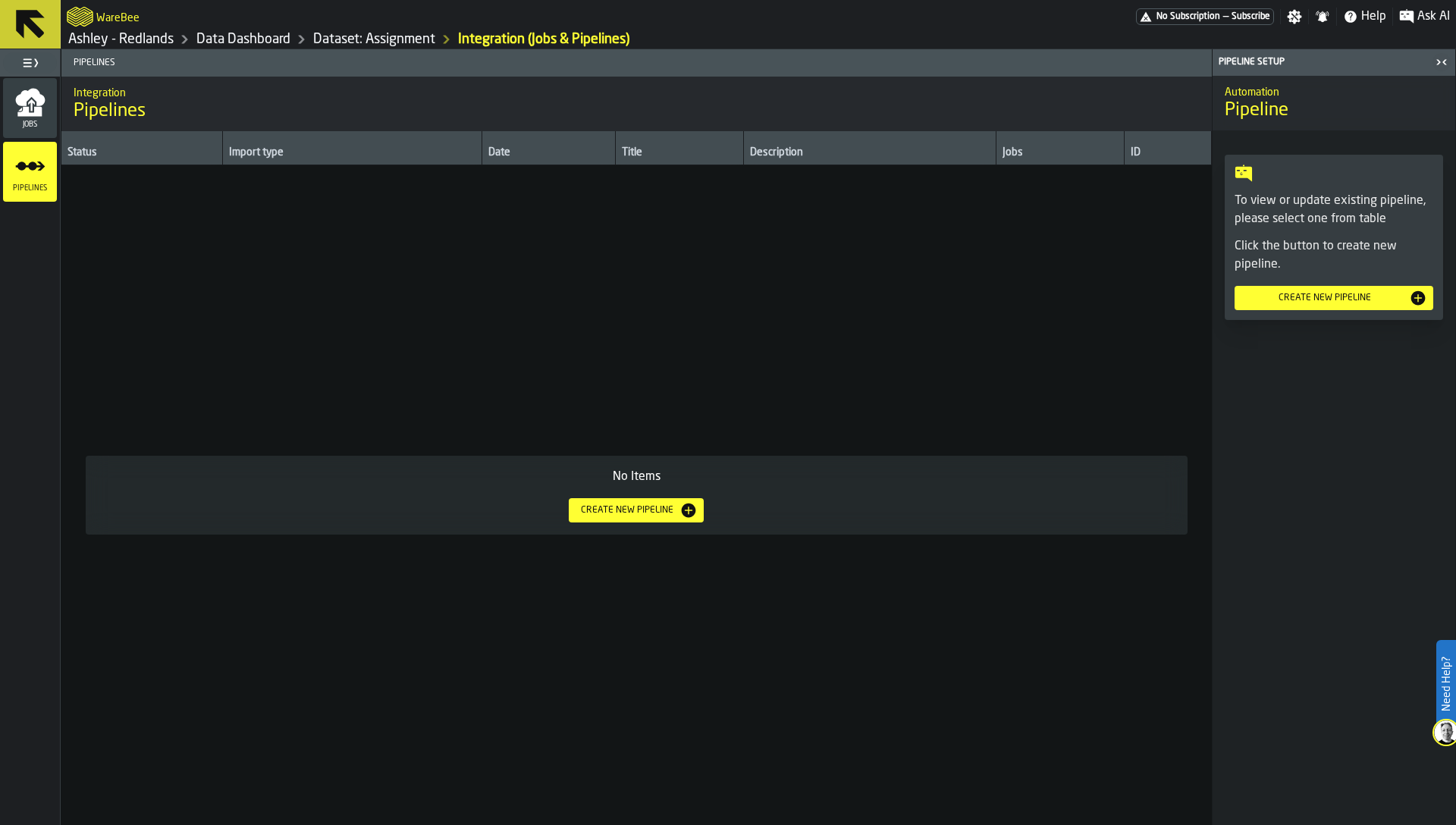
click at [626, 515] on div "Create new pipeline" at bounding box center [635, 510] width 123 height 18
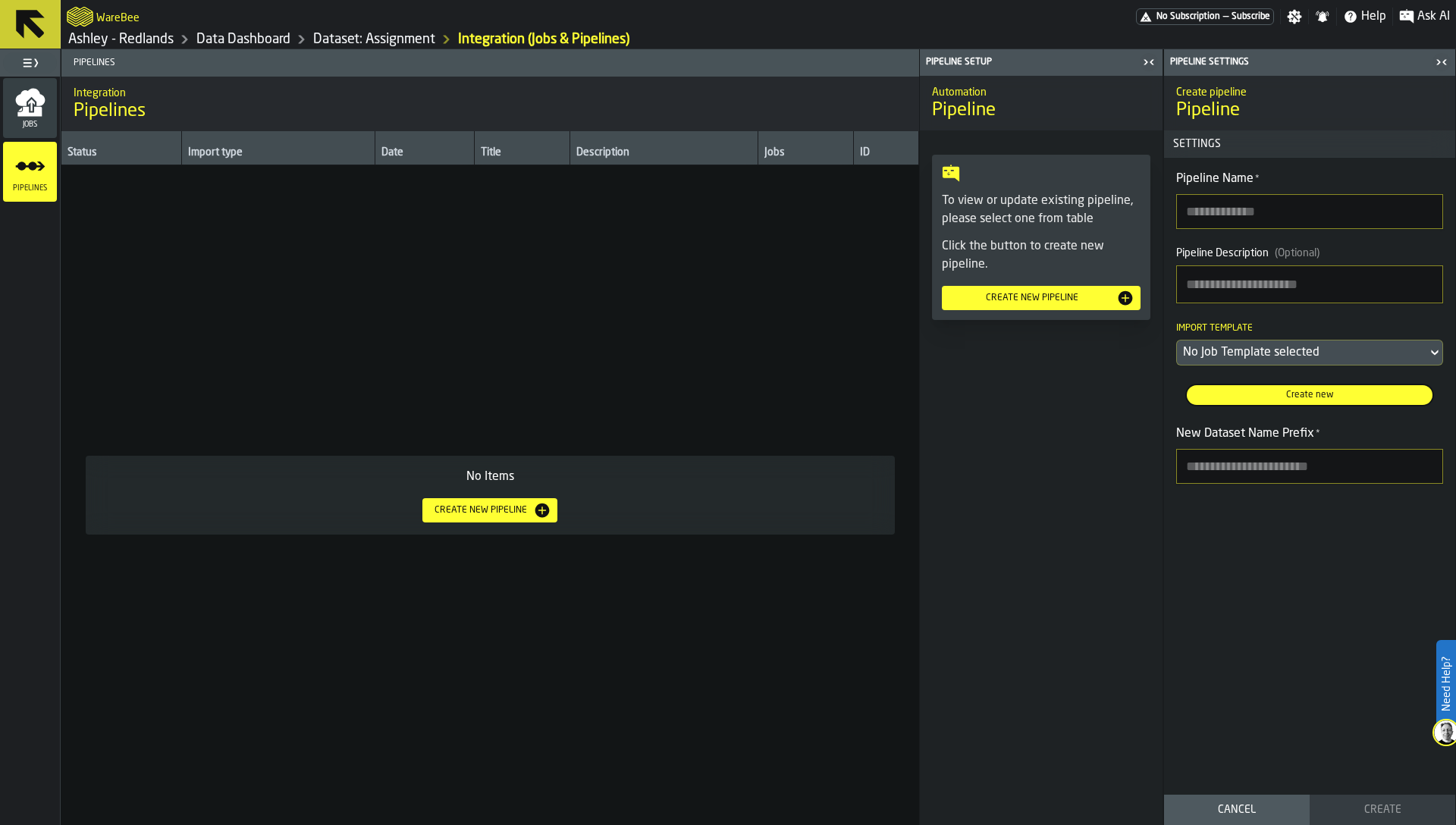
click at [1237, 208] on input "Pipeline Name *" at bounding box center [1310, 212] width 267 height 35
type input "****"
click at [1201, 282] on textarea "Pipeline Description (Optional)" at bounding box center [1310, 284] width 267 height 38
type textarea "****"
click at [1230, 343] on div "No Job Template selected" at bounding box center [1302, 353] width 250 height 24
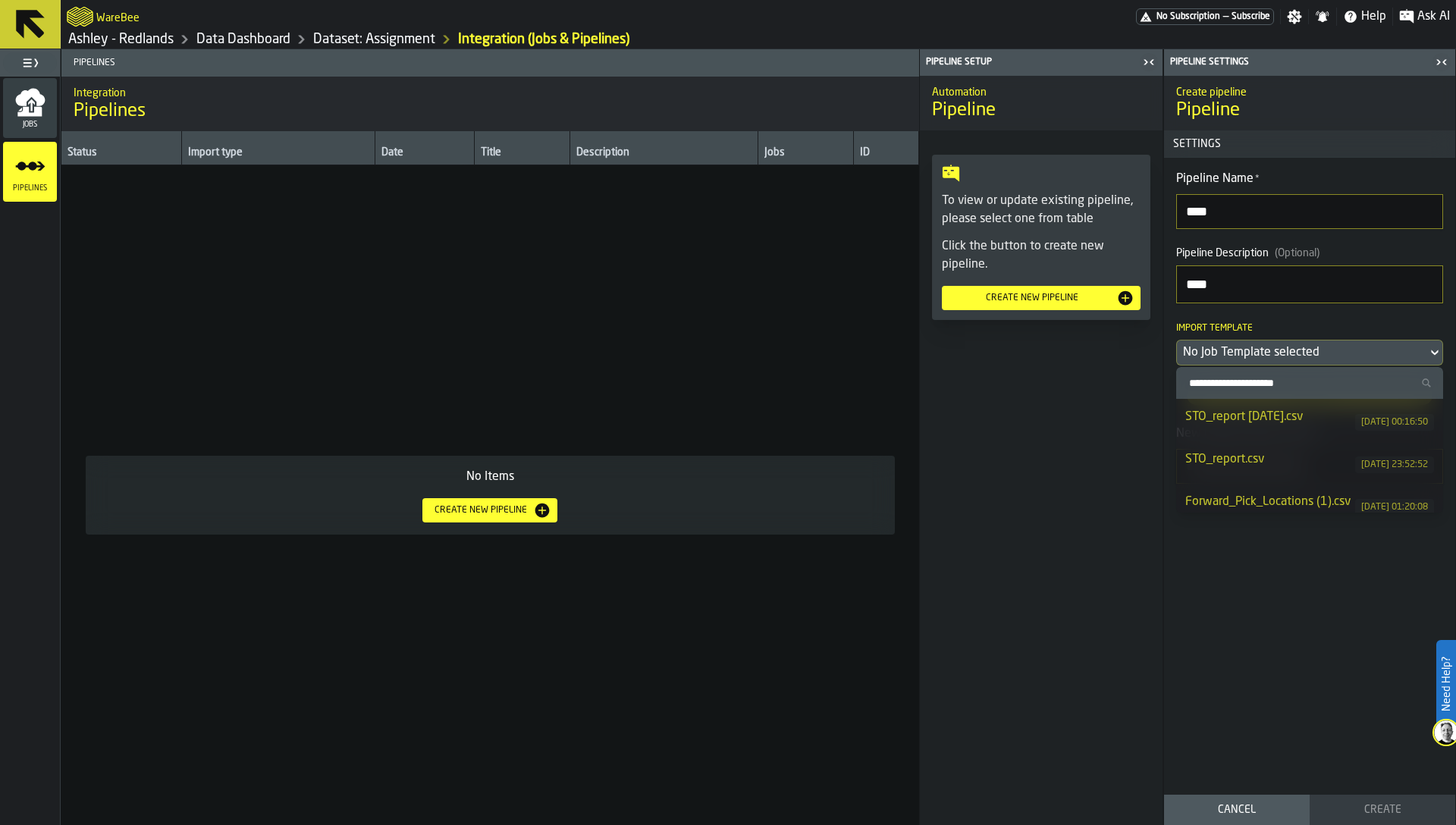
click at [1237, 420] on div "STO_report [DATE].csv" at bounding box center [1270, 417] width 170 height 18
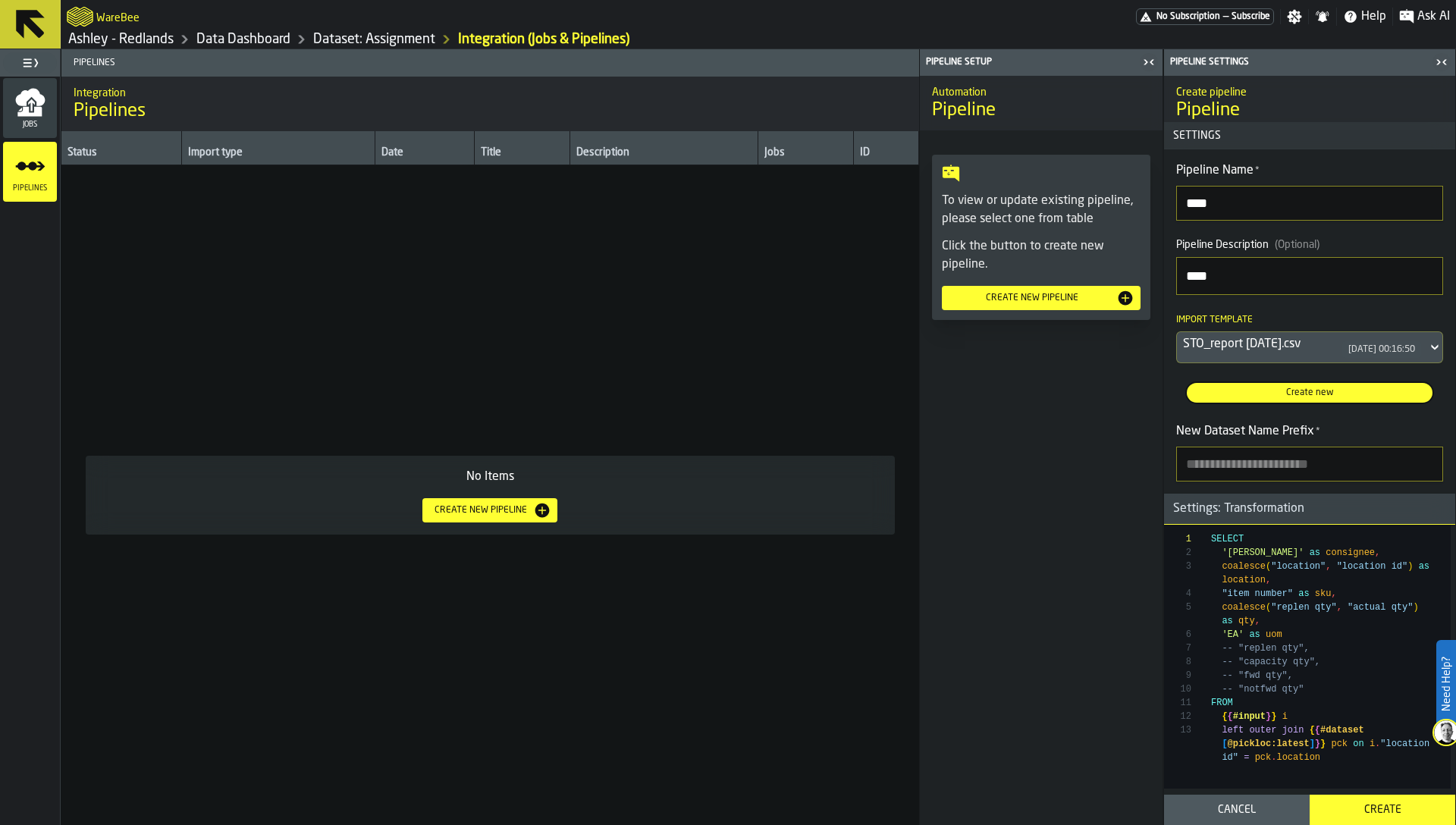
scroll to position [9, 0]
click at [1243, 457] on input "New Dataset Name Prefix *" at bounding box center [1310, 463] width 267 height 35
type input "****"
type textarea "**********"
click at [1339, 731] on div "SELECT '[PERSON_NAME]' as consignee , coalesce ( "location" , "location id" ) a…" at bounding box center [1330, 662] width 239 height 276
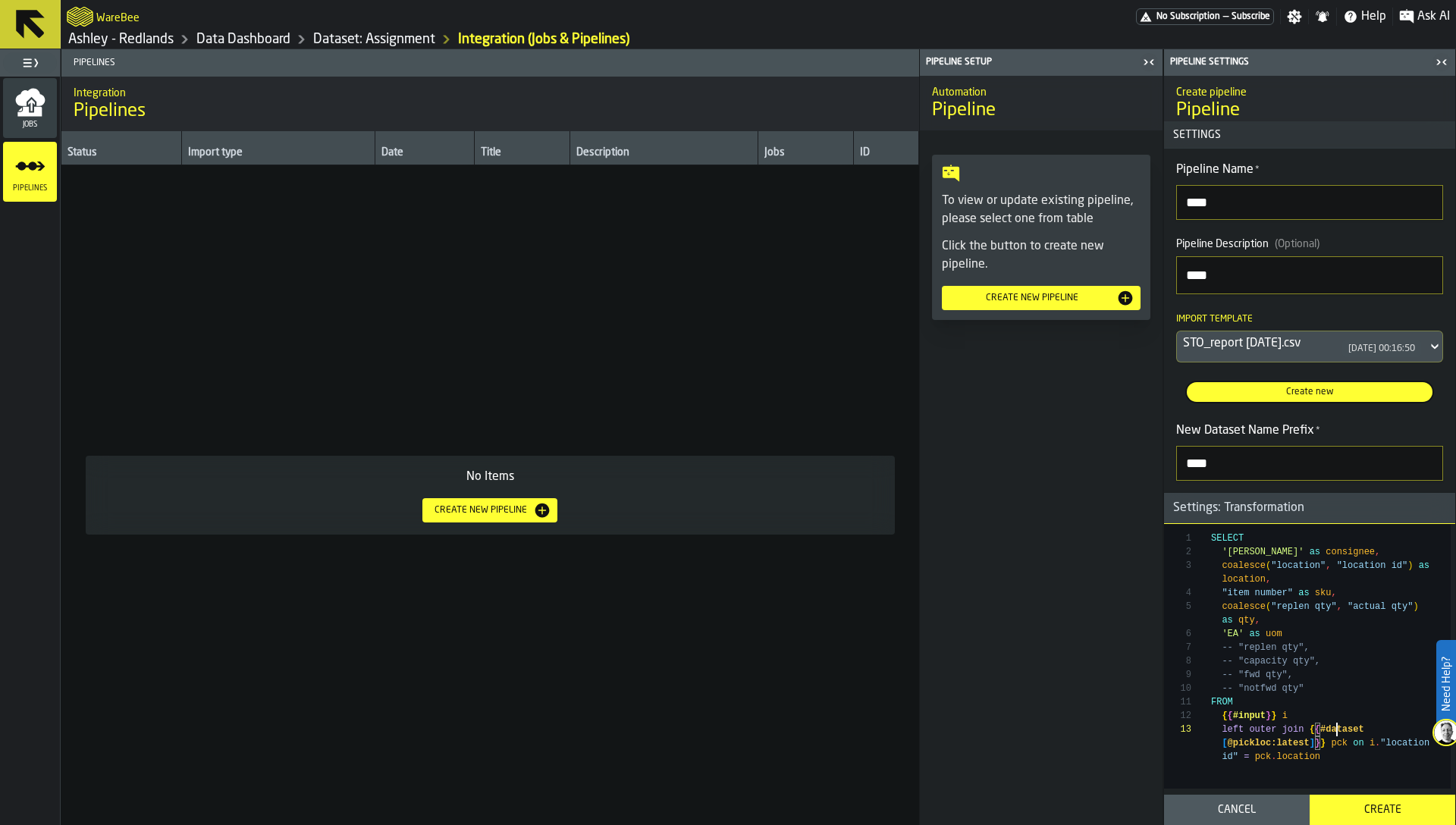
scroll to position [55, 0]
click at [1363, 810] on div "Create" at bounding box center [1382, 810] width 127 height 12
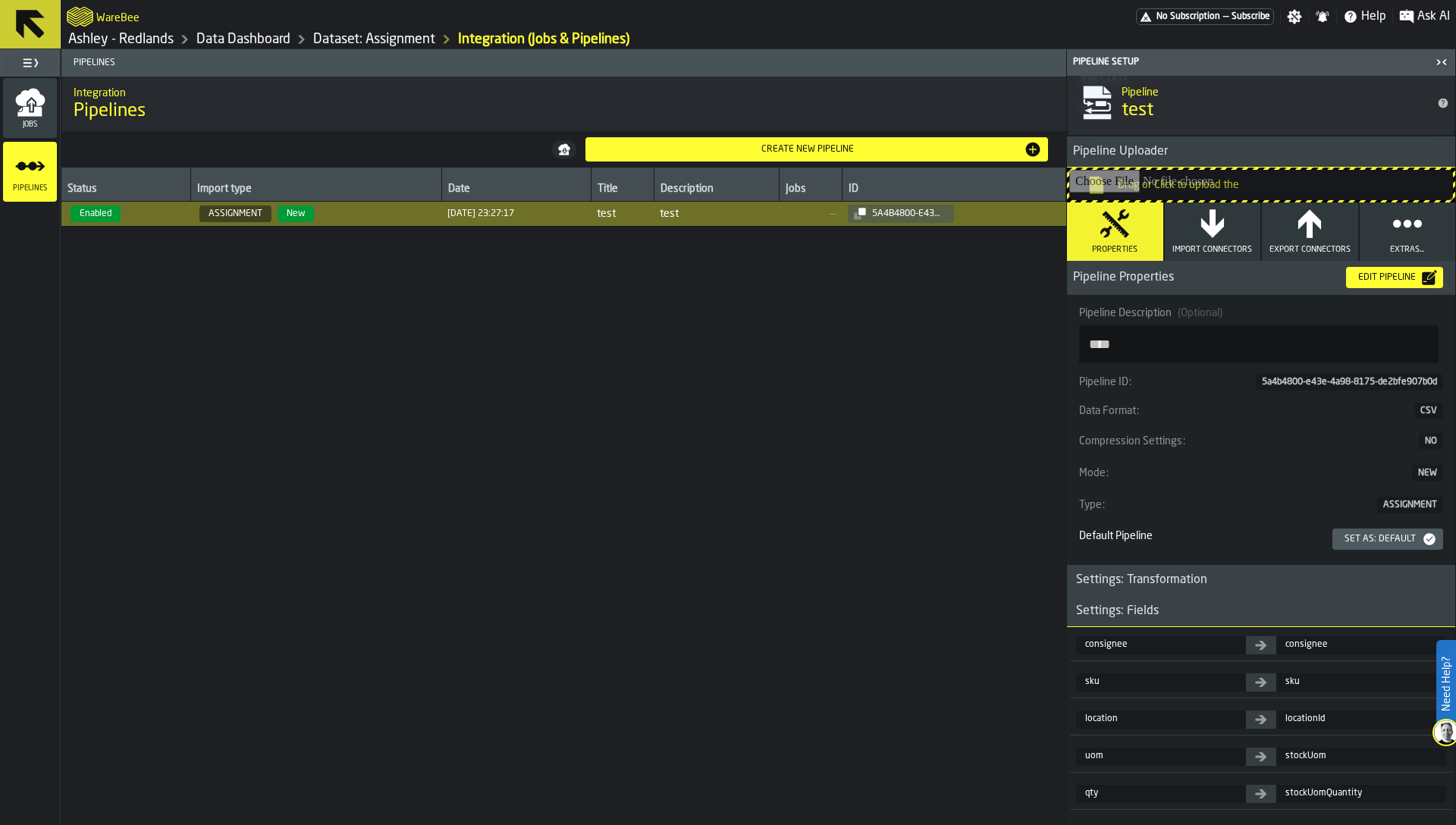
scroll to position [94, 0]
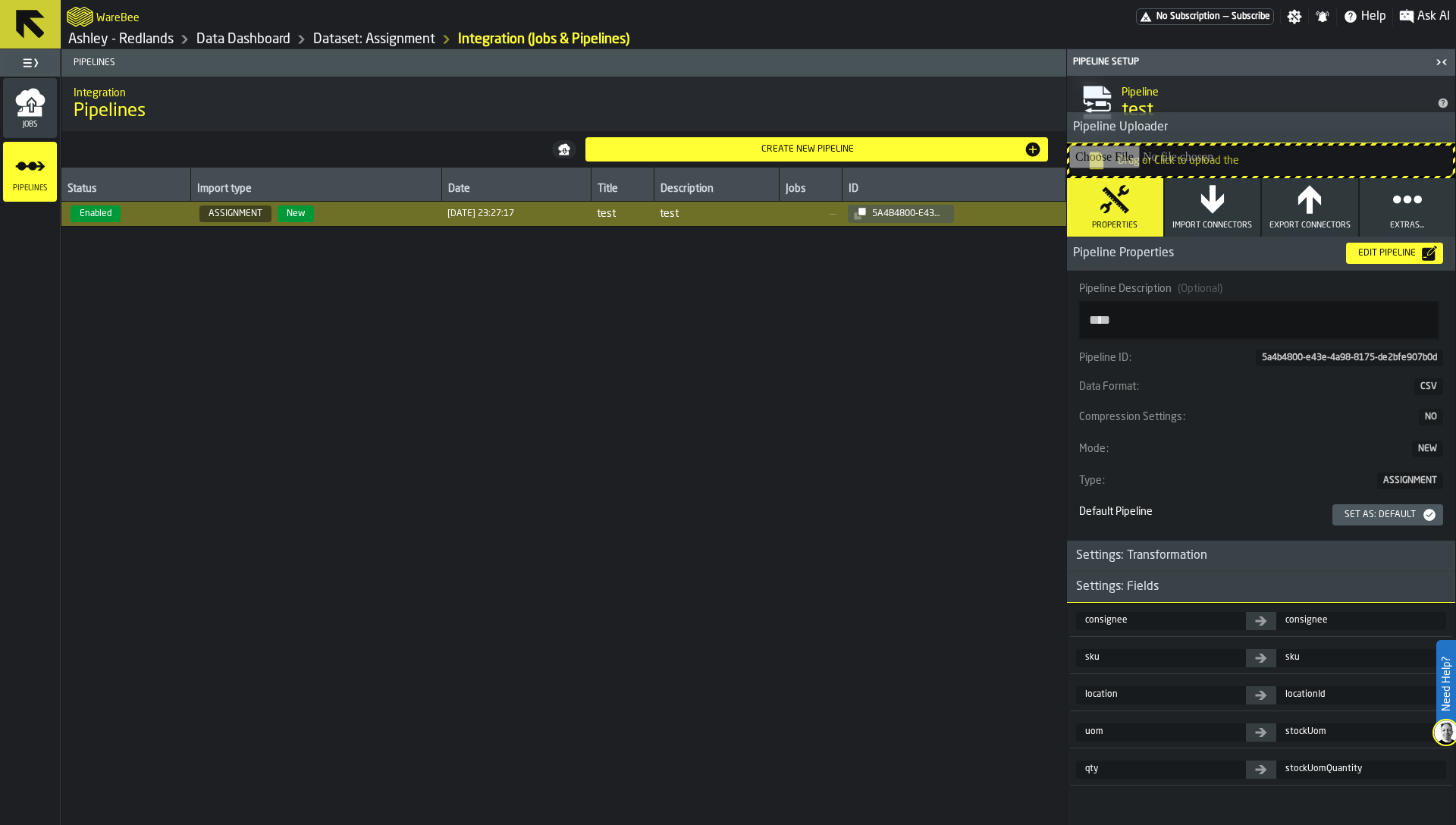
click at [1208, 216] on button "Import Connectors" at bounding box center [1213, 207] width 96 height 59
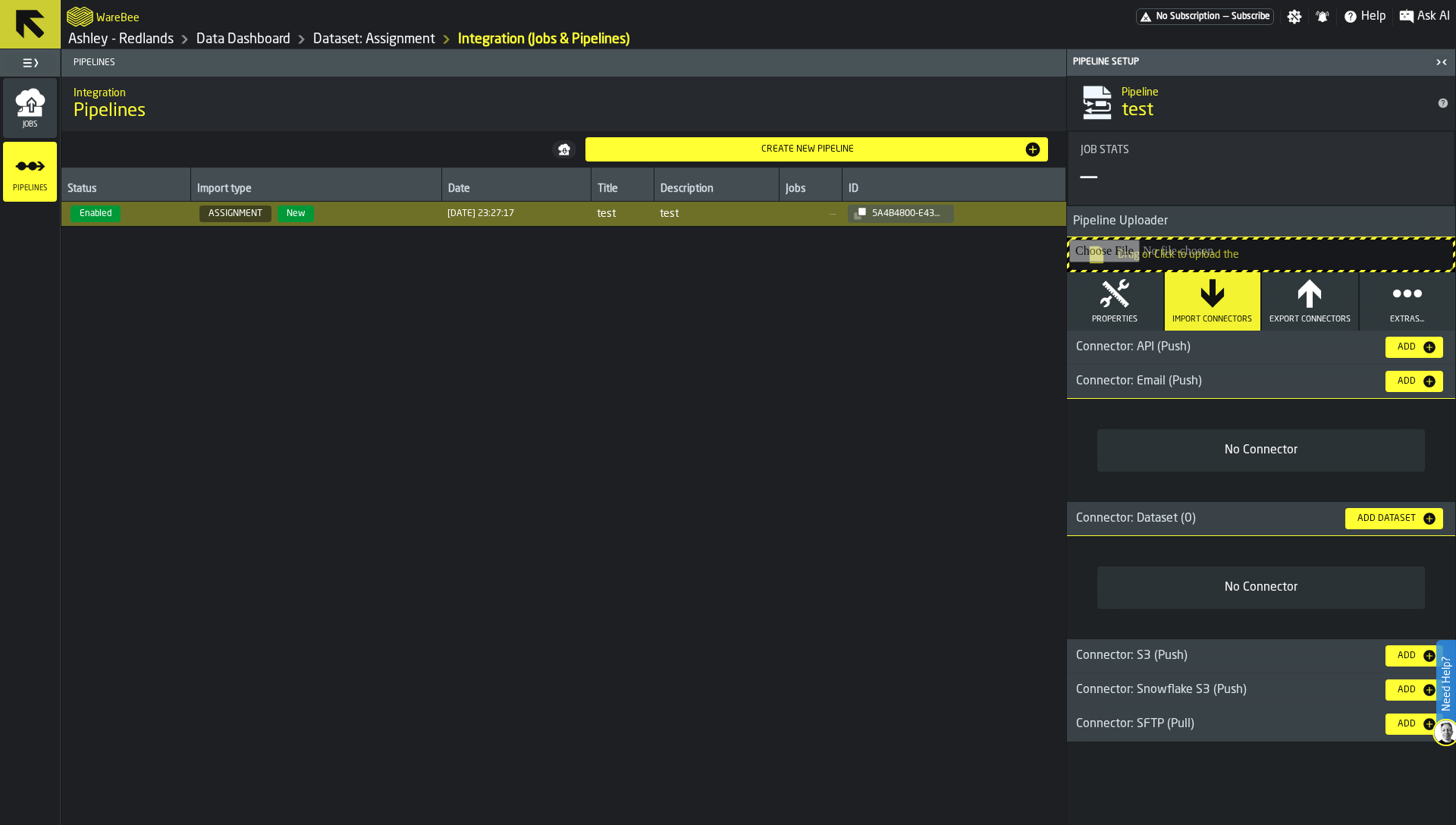
click at [1141, 376] on div "Connector: Email (Push)" at bounding box center [1220, 382] width 306 height 18
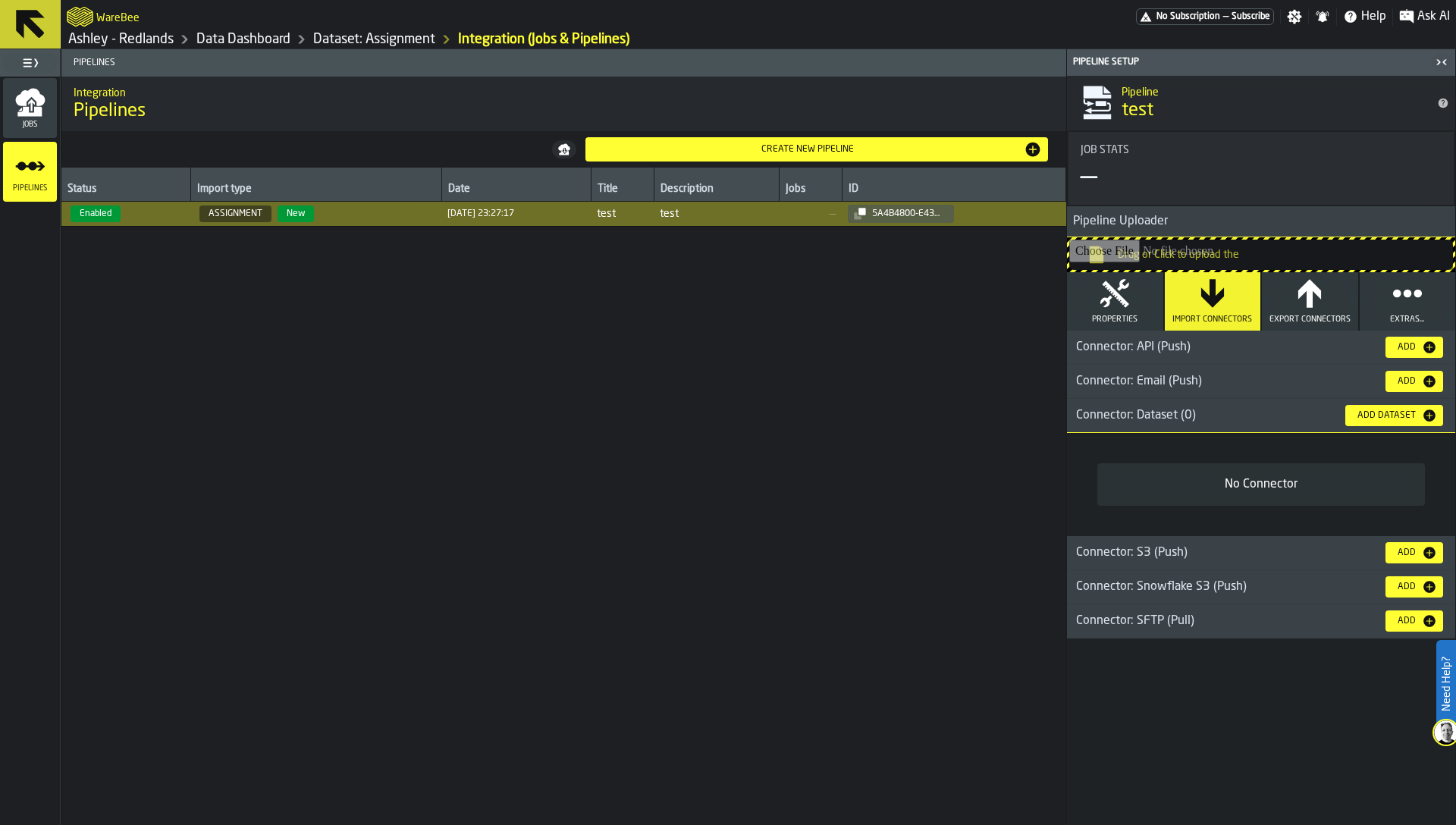
click at [1138, 414] on span "Connector: Dataset (0)" at bounding box center [1135, 415] width 120 height 12
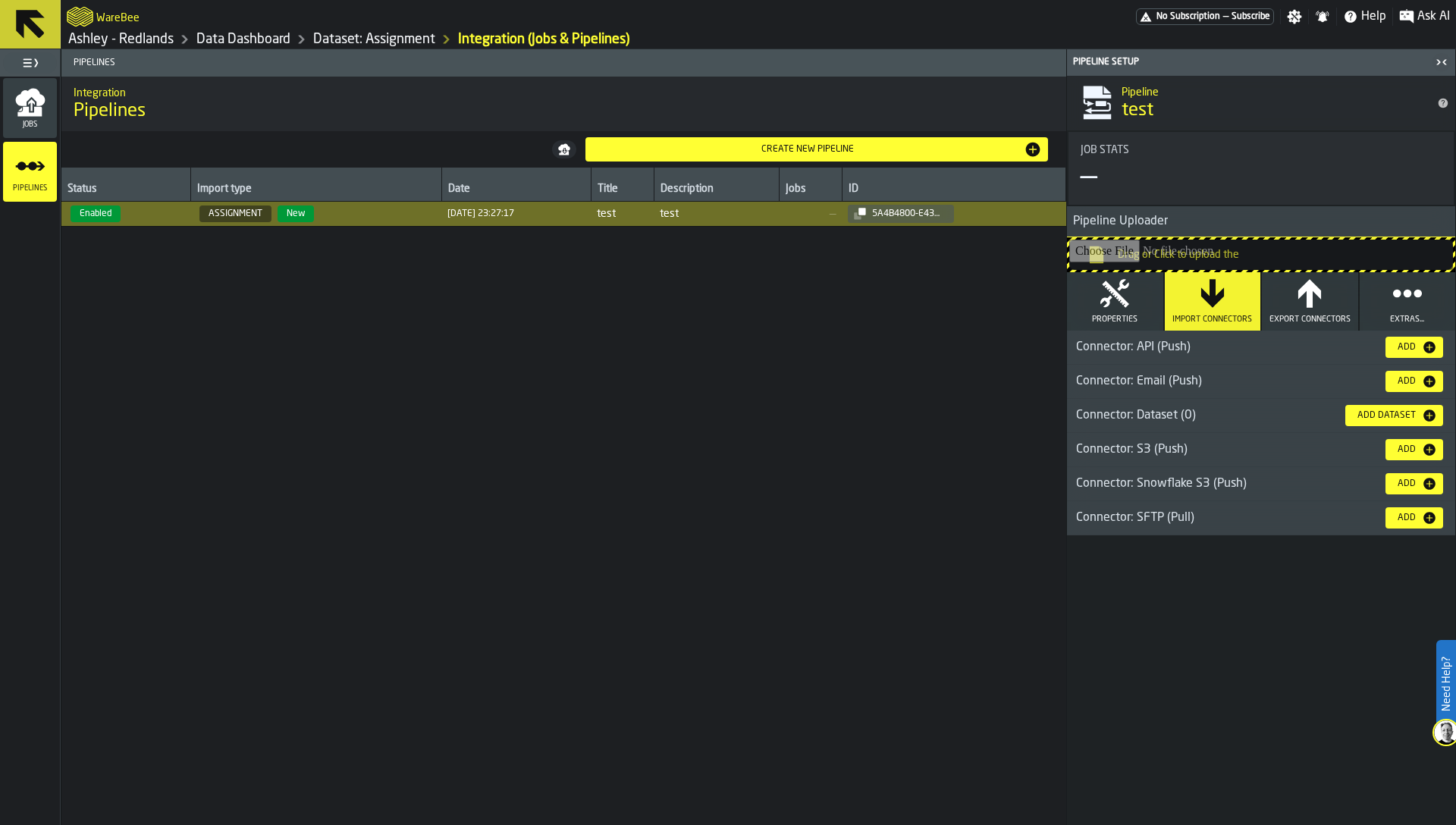
click at [1165, 351] on div "Connector: API (Push)" at bounding box center [1220, 347] width 306 height 18
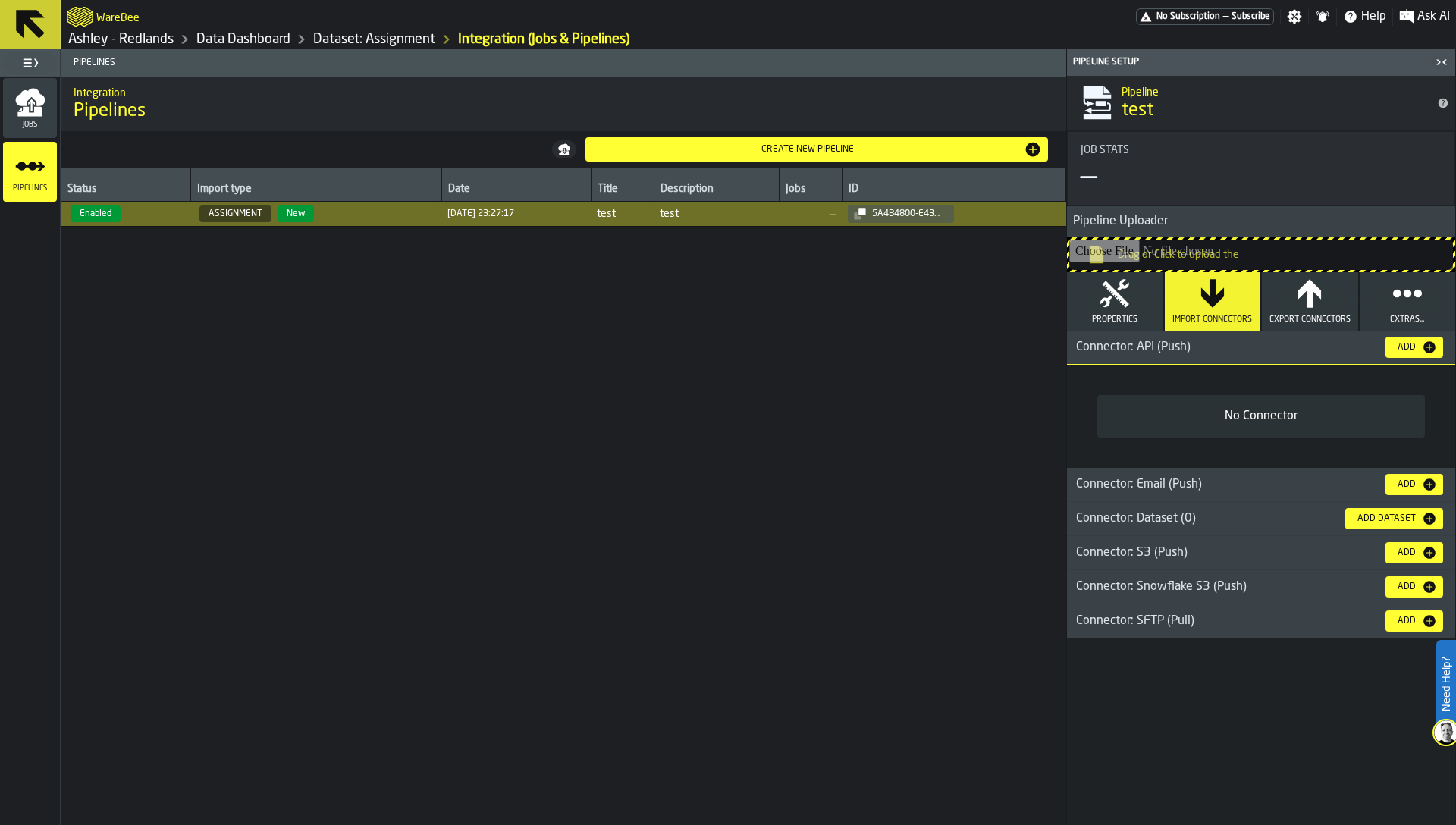
click at [1185, 618] on div "Connector: SFTP (Pull)" at bounding box center [1220, 621] width 306 height 18
click at [302, 341] on div "Status Import type Date Title Description Jobs ID Enabled ASSIGNMENT New [DATE]…" at bounding box center [564, 496] width 1005 height 657
click at [155, 40] on link "Ashley - Redlands" at bounding box center [121, 40] width 105 height 17
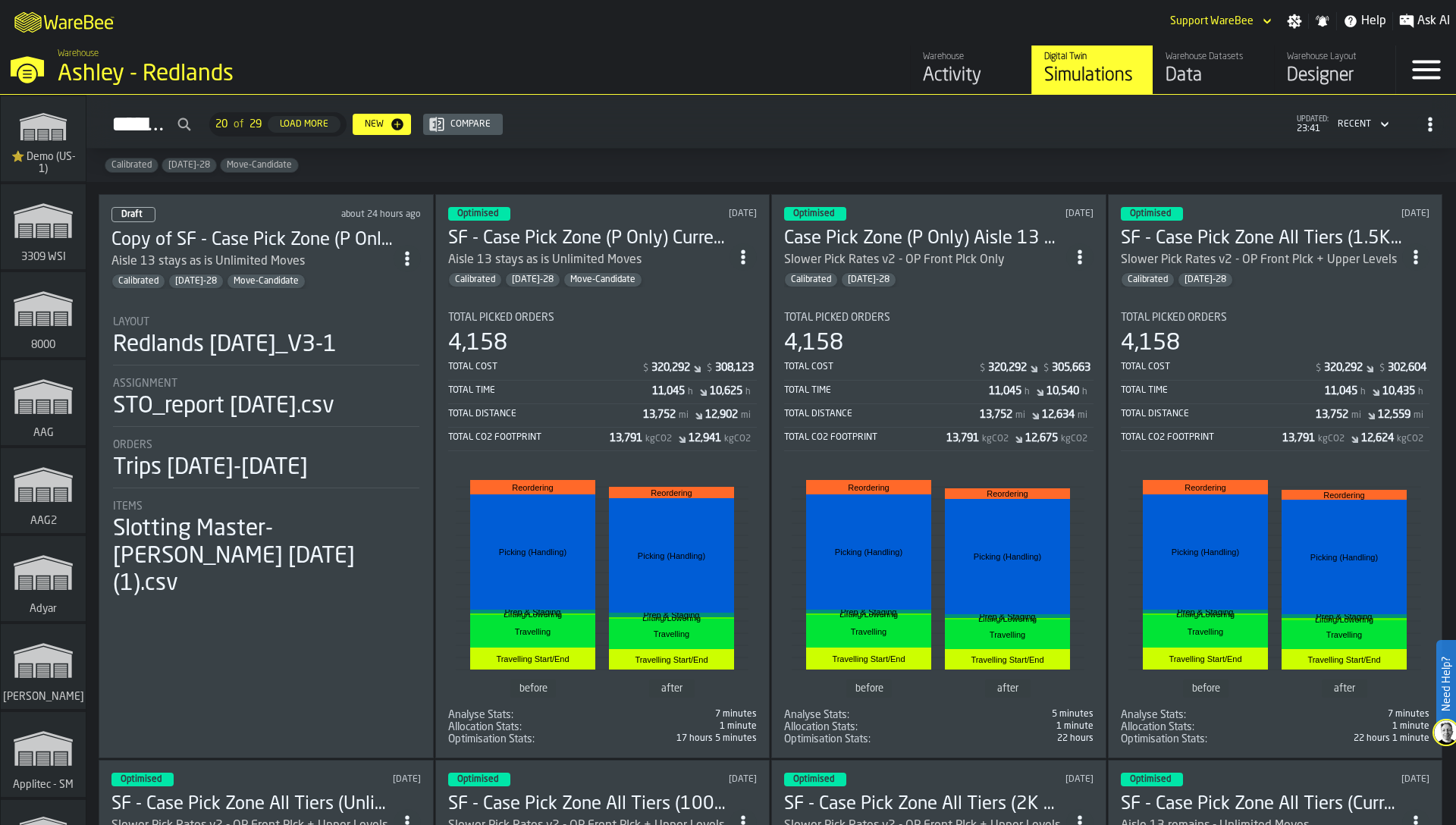
click at [670, 405] on div "Total Distance 13,752 mi 12,902 mi" at bounding box center [603, 416] width 309 height 22
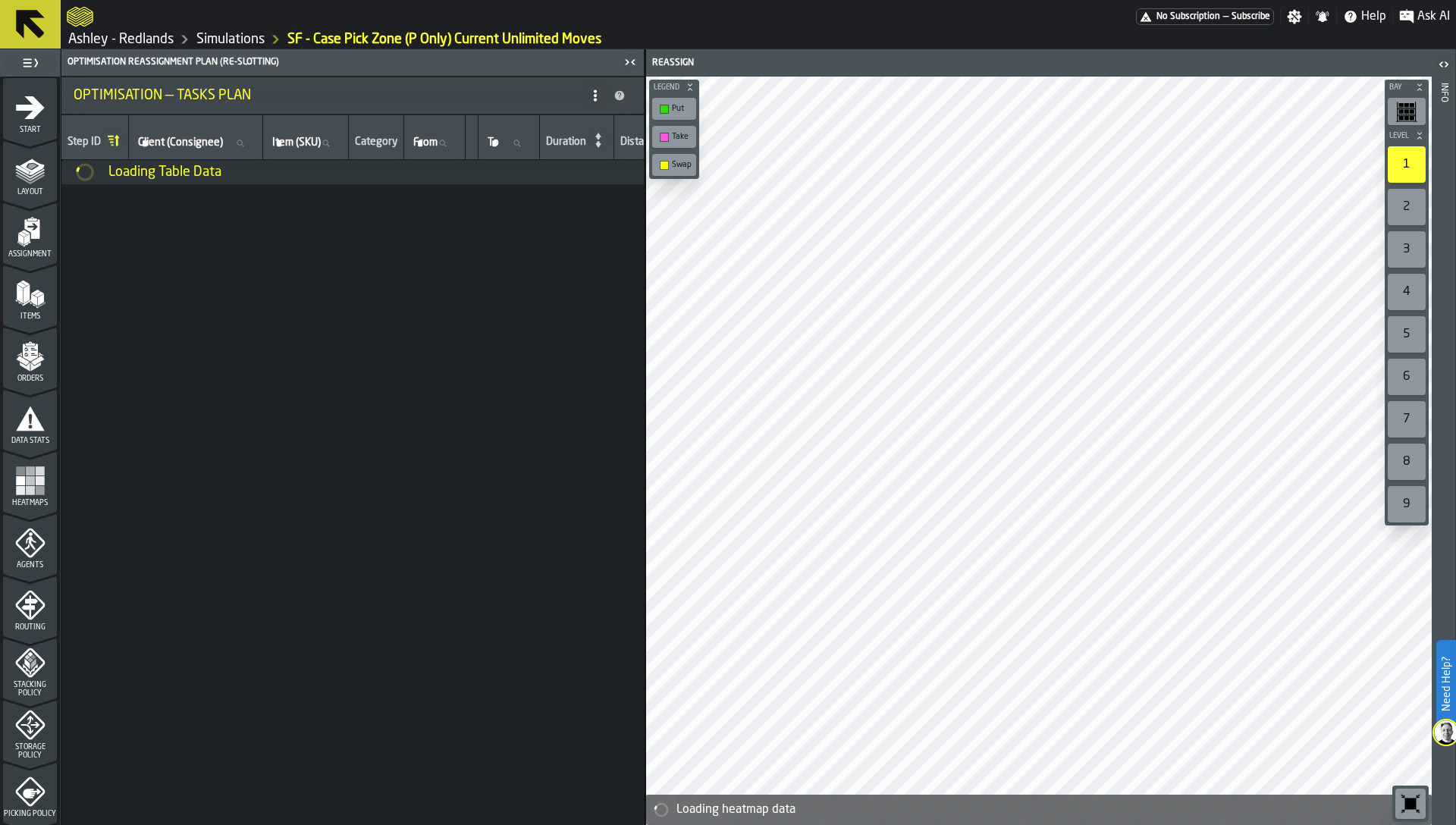
click at [466, 184] on div "Loading Table Data" at bounding box center [922, 172] width 1721 height 24
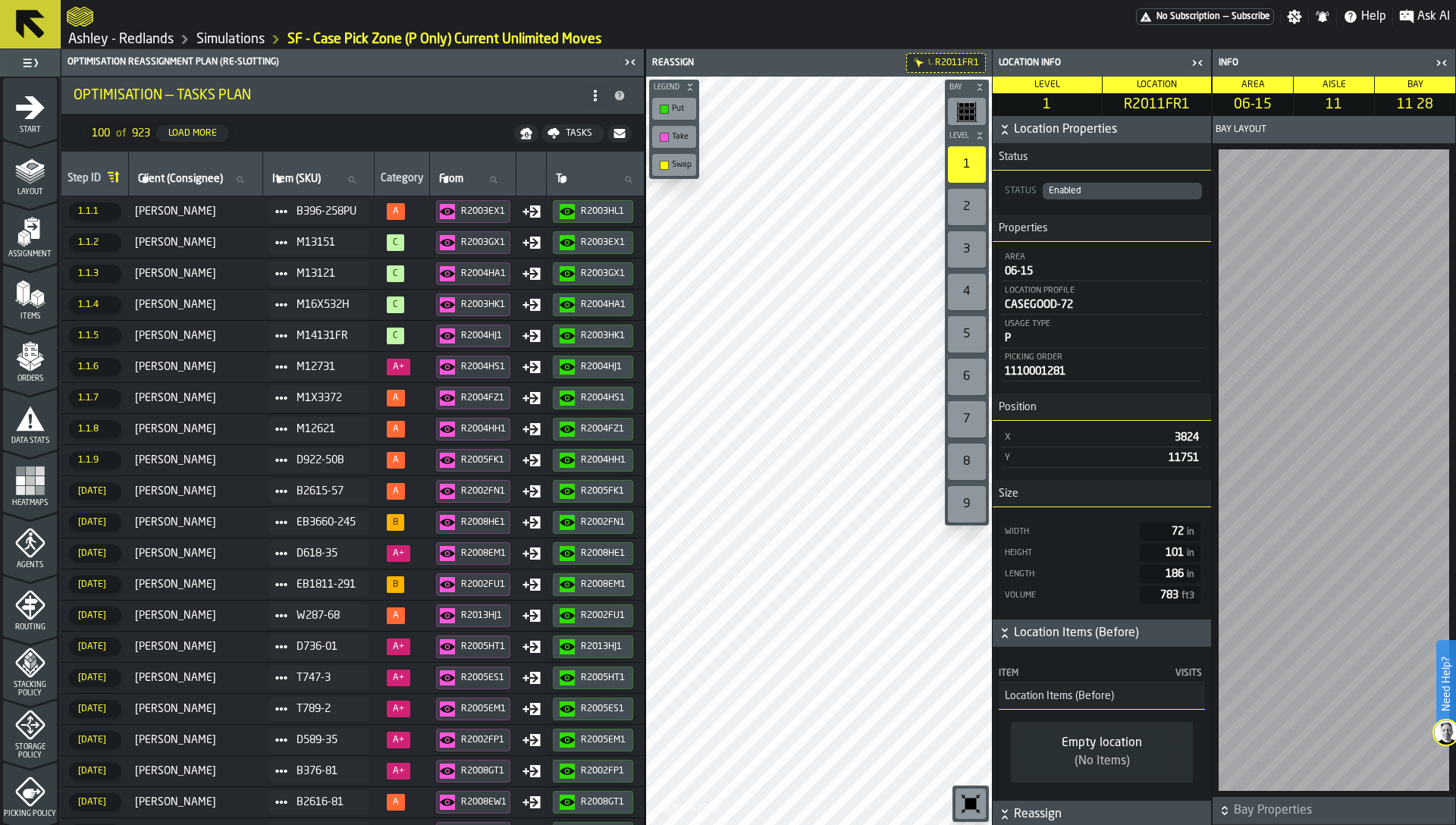
click at [1192, 64] on icon "button-toggle-Close me" at bounding box center [1193, 62] width 4 height 5
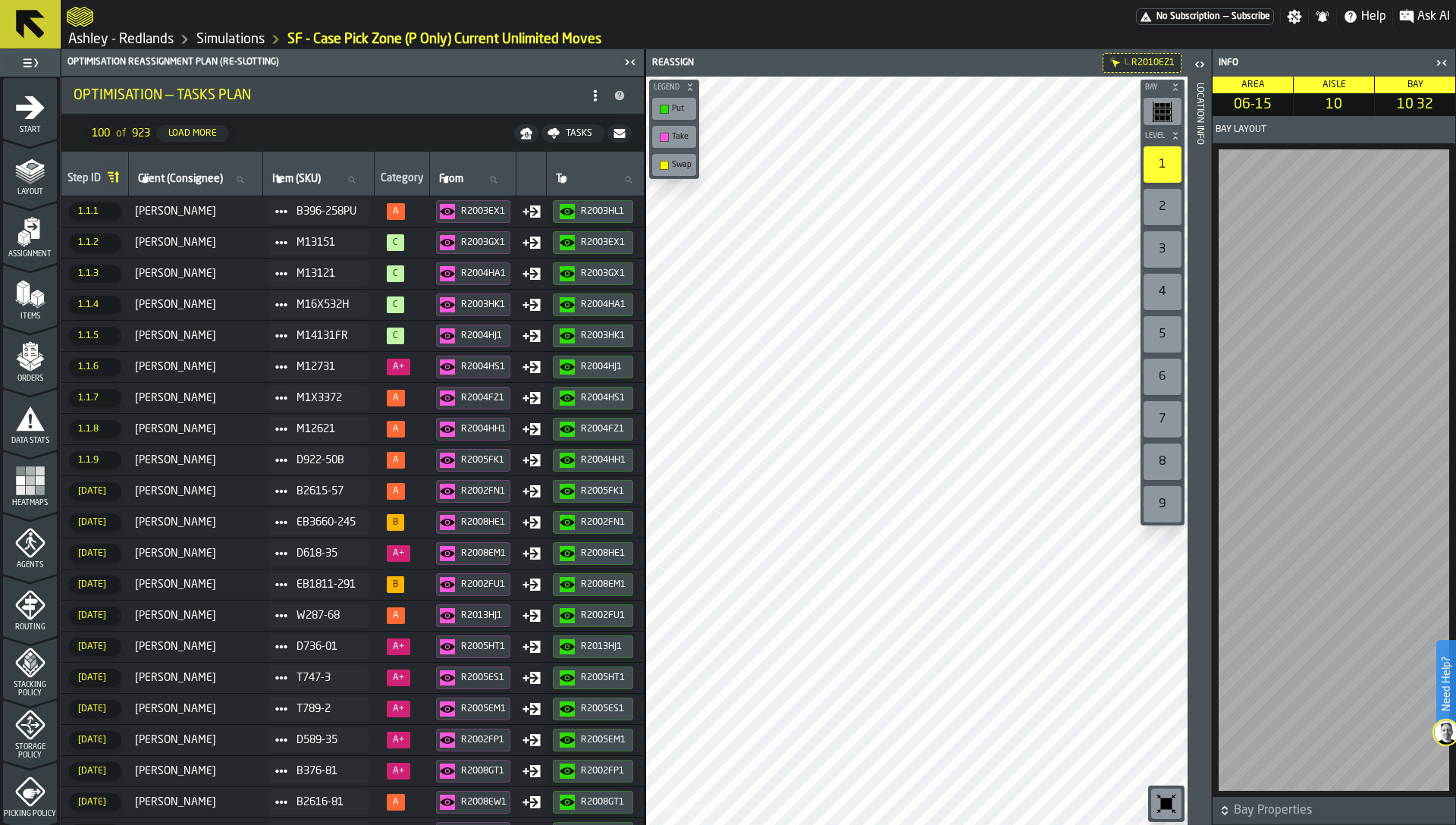
click at [1198, 299] on div "Location Info" at bounding box center [1199, 449] width 11 height 741
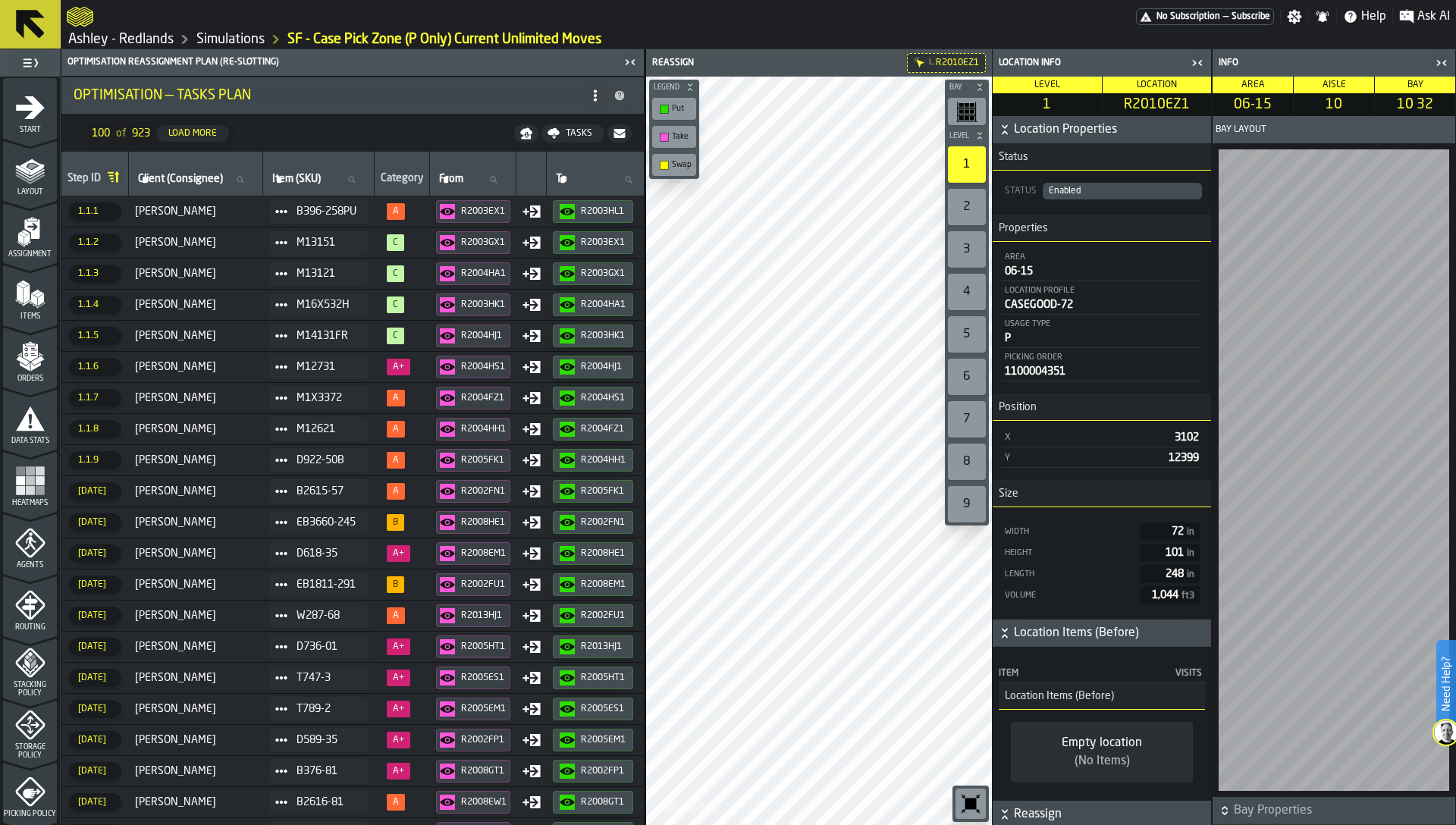
click at [1198, 59] on icon "button-toggle-Close me" at bounding box center [1197, 63] width 18 height 18
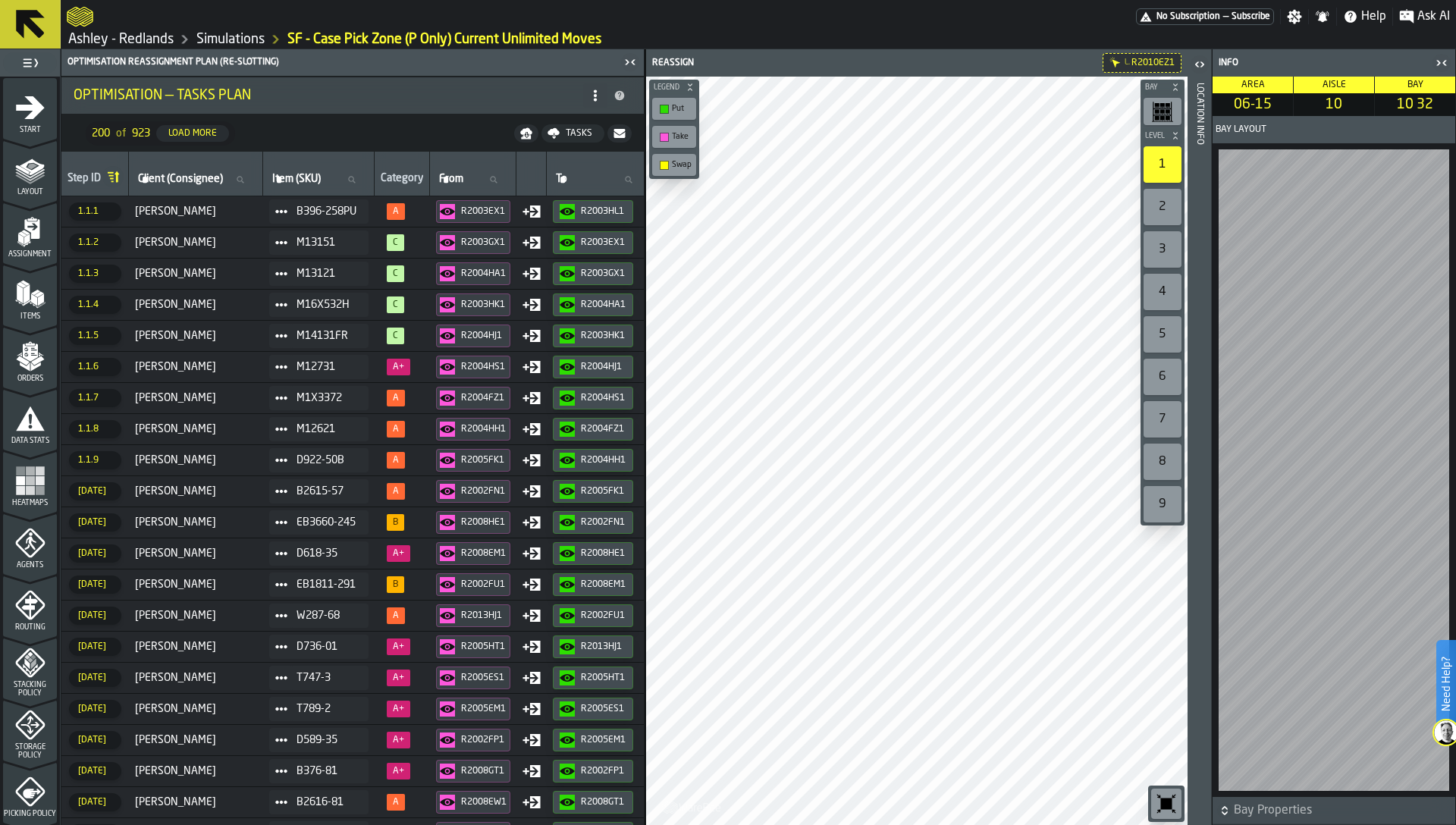
click at [1439, 66] on icon "button-toggle-Close me" at bounding box center [1442, 63] width 18 height 18
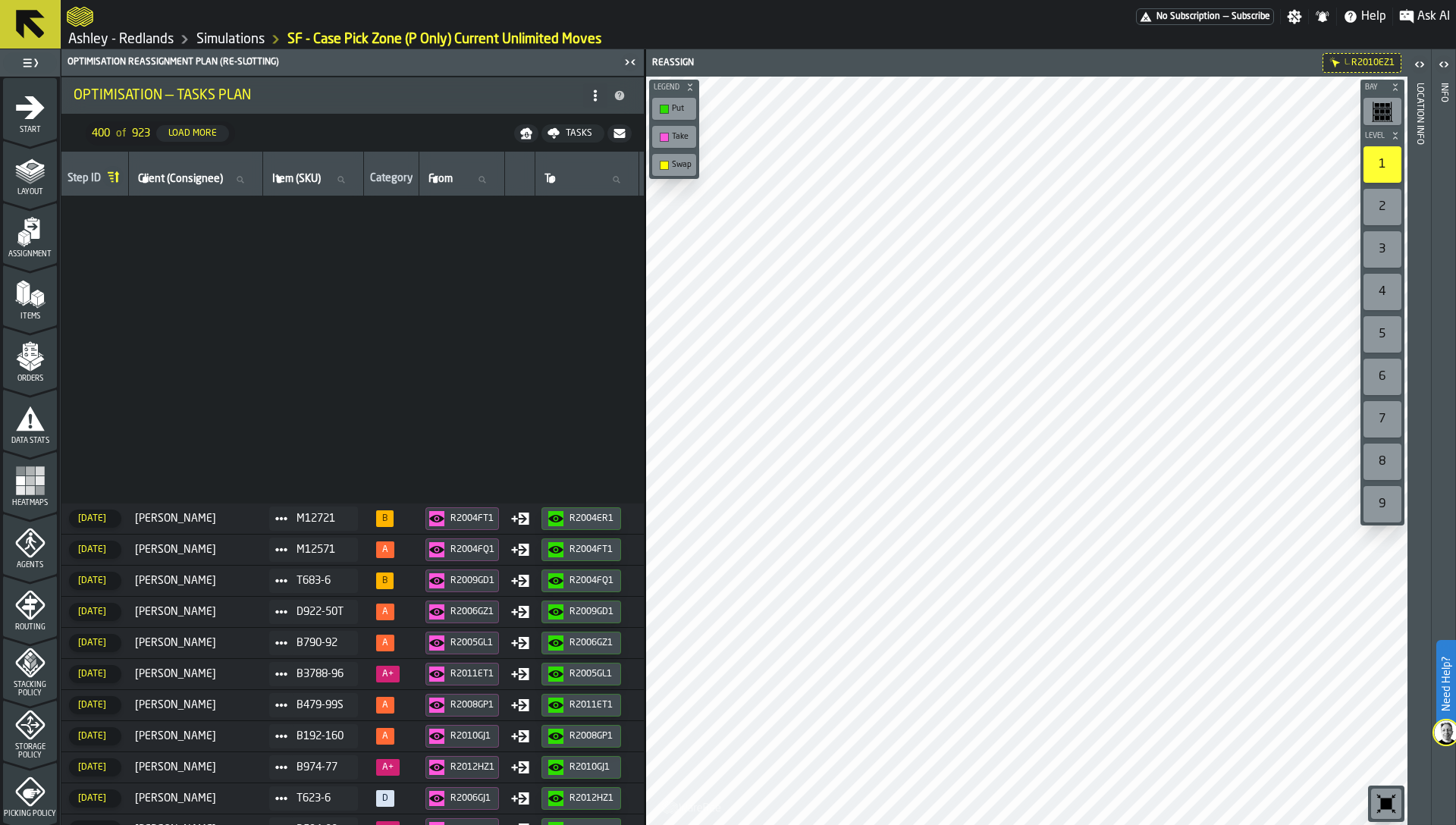
scroll to position [6865, 0]
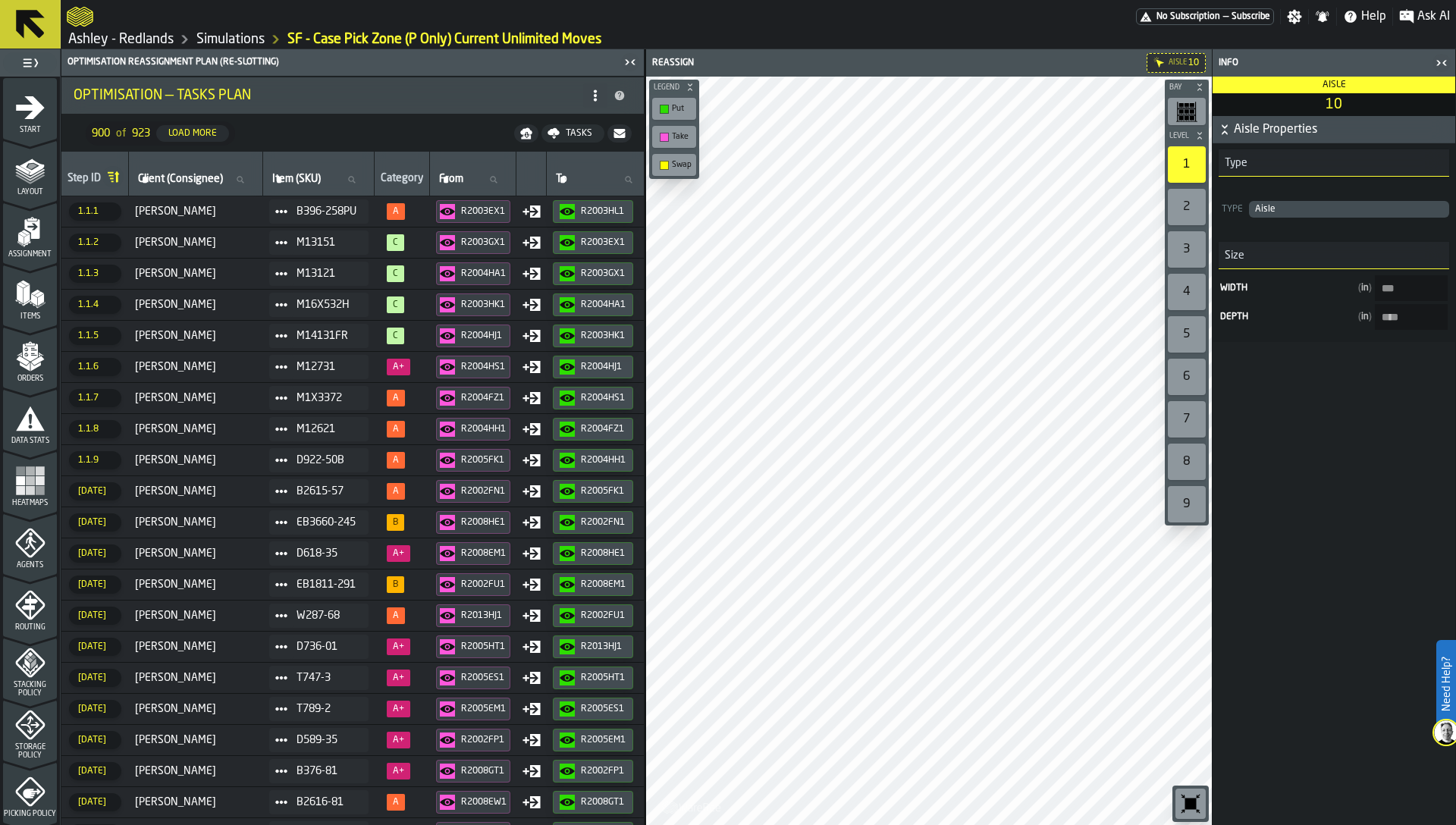
click at [487, 211] on div "R2003EX1" at bounding box center [484, 212] width 46 height 11
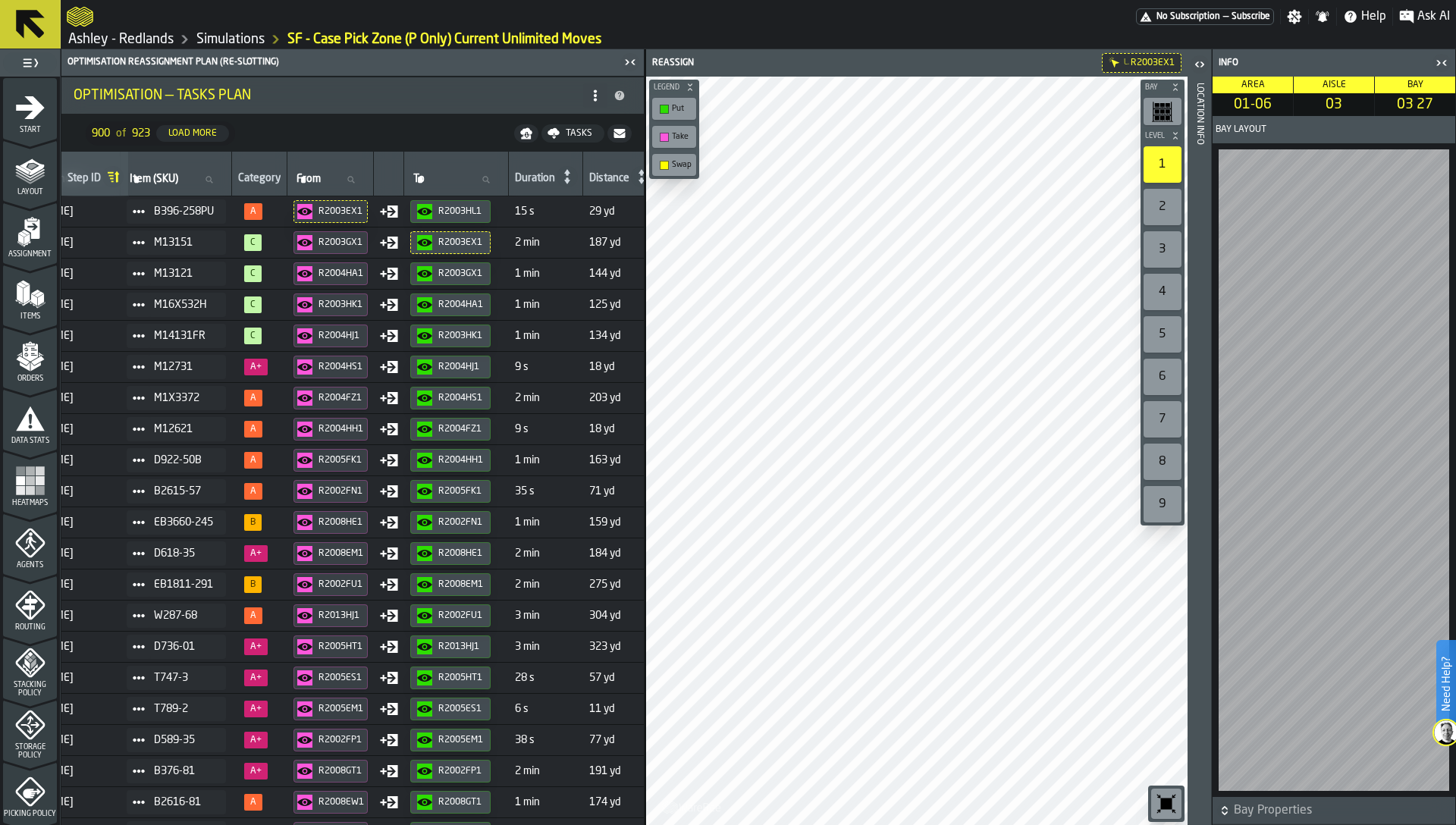
scroll to position [0, 154]
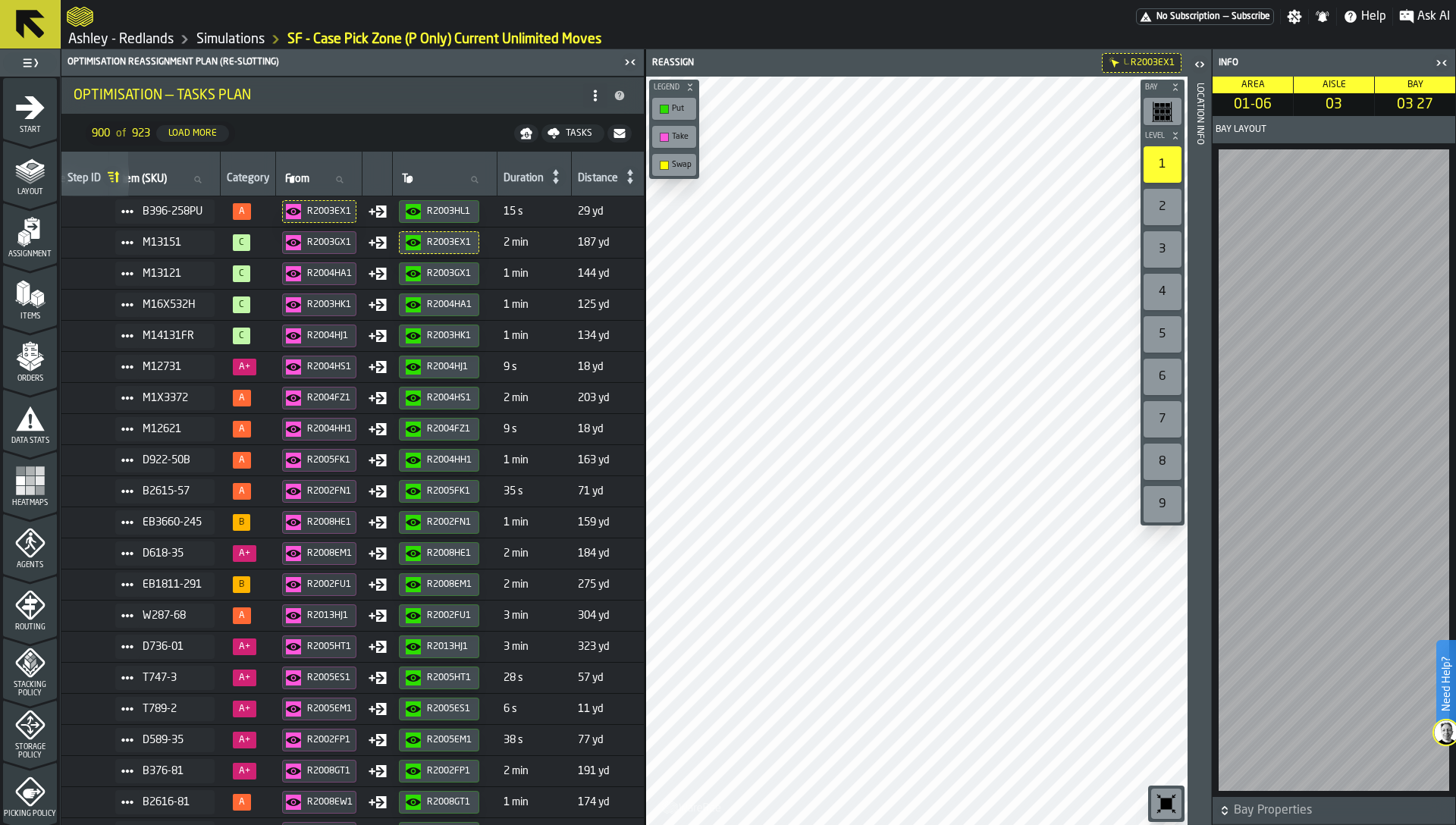
click at [437, 216] on div "R2003HL1" at bounding box center [450, 212] width 46 height 11
click at [1198, 398] on div "Location Info" at bounding box center [1199, 449] width 11 height 741
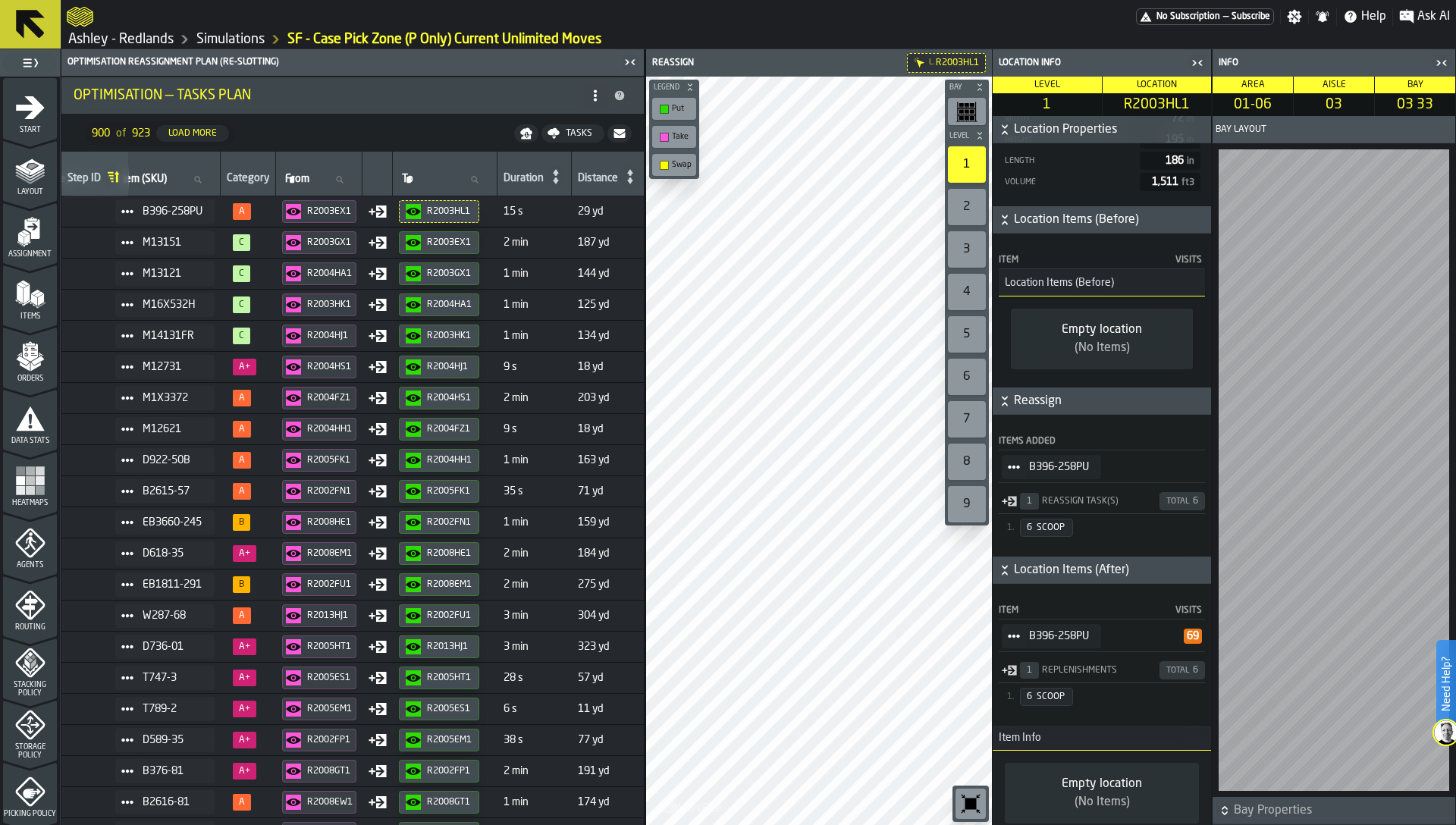
scroll to position [424, 0]
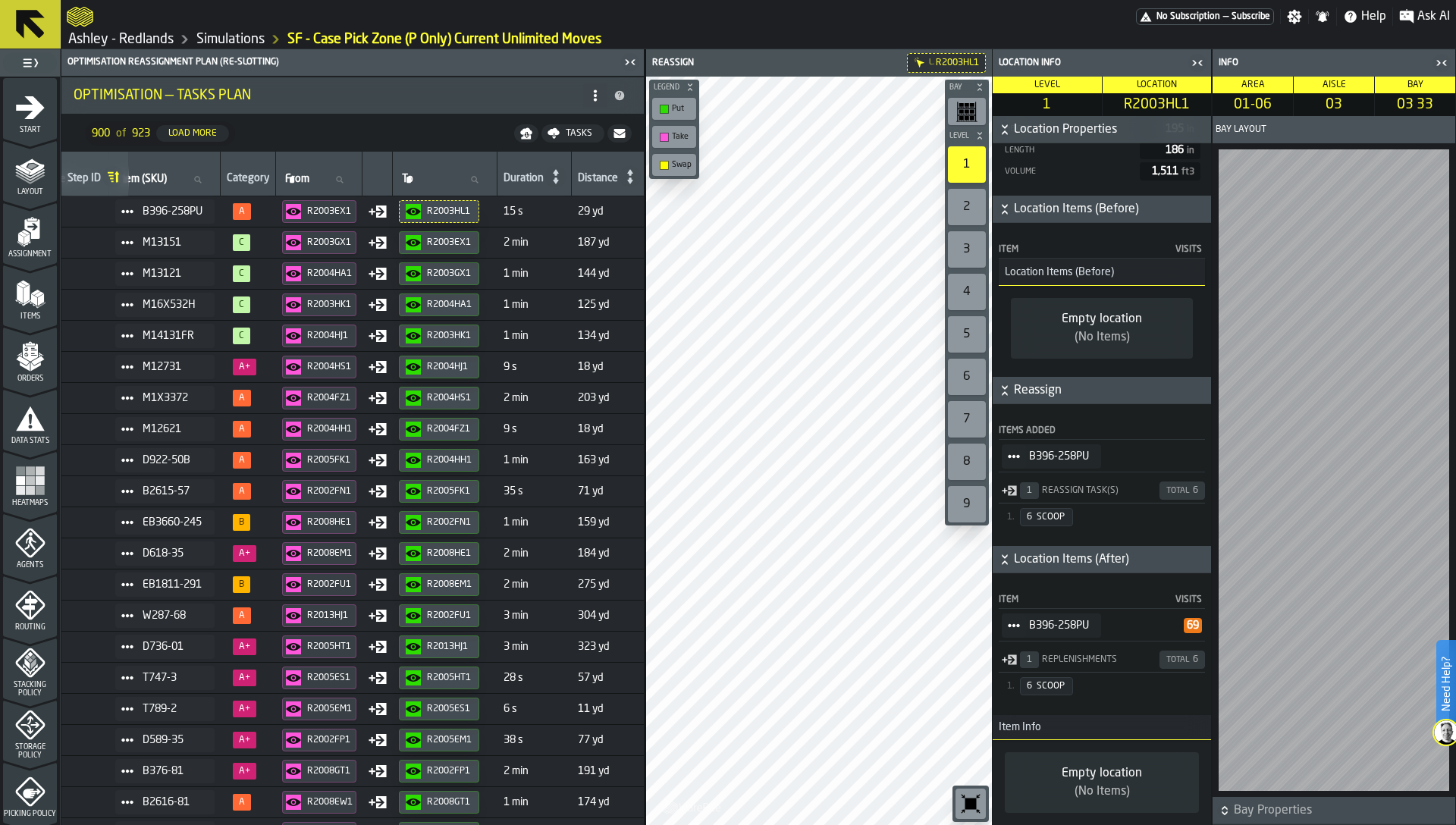
click at [1044, 723] on h3 "Item Info" at bounding box center [1102, 727] width 219 height 25
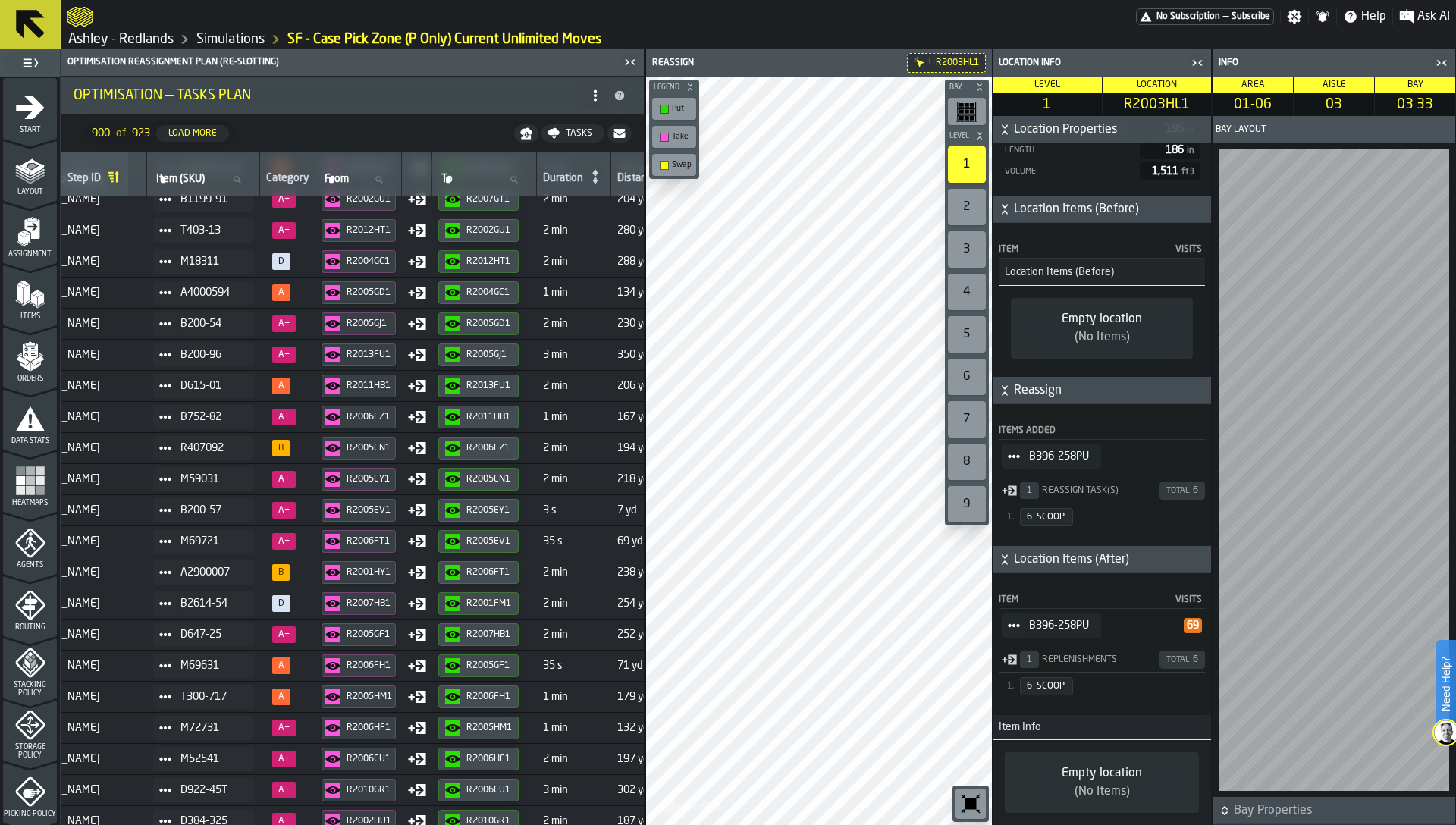
scroll to position [1131, 200]
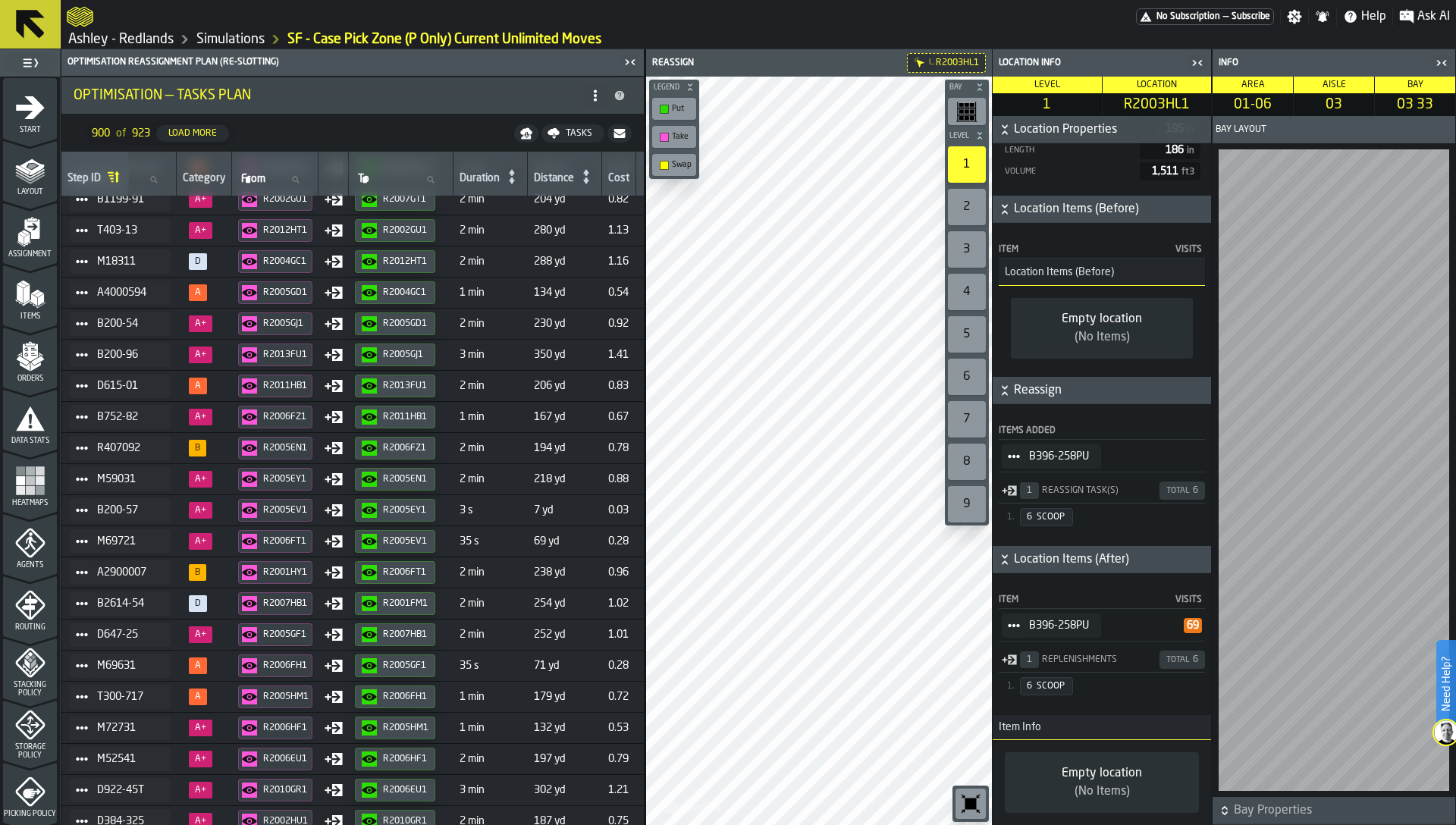
click at [414, 580] on button "R2006FT1" at bounding box center [395, 572] width 80 height 23
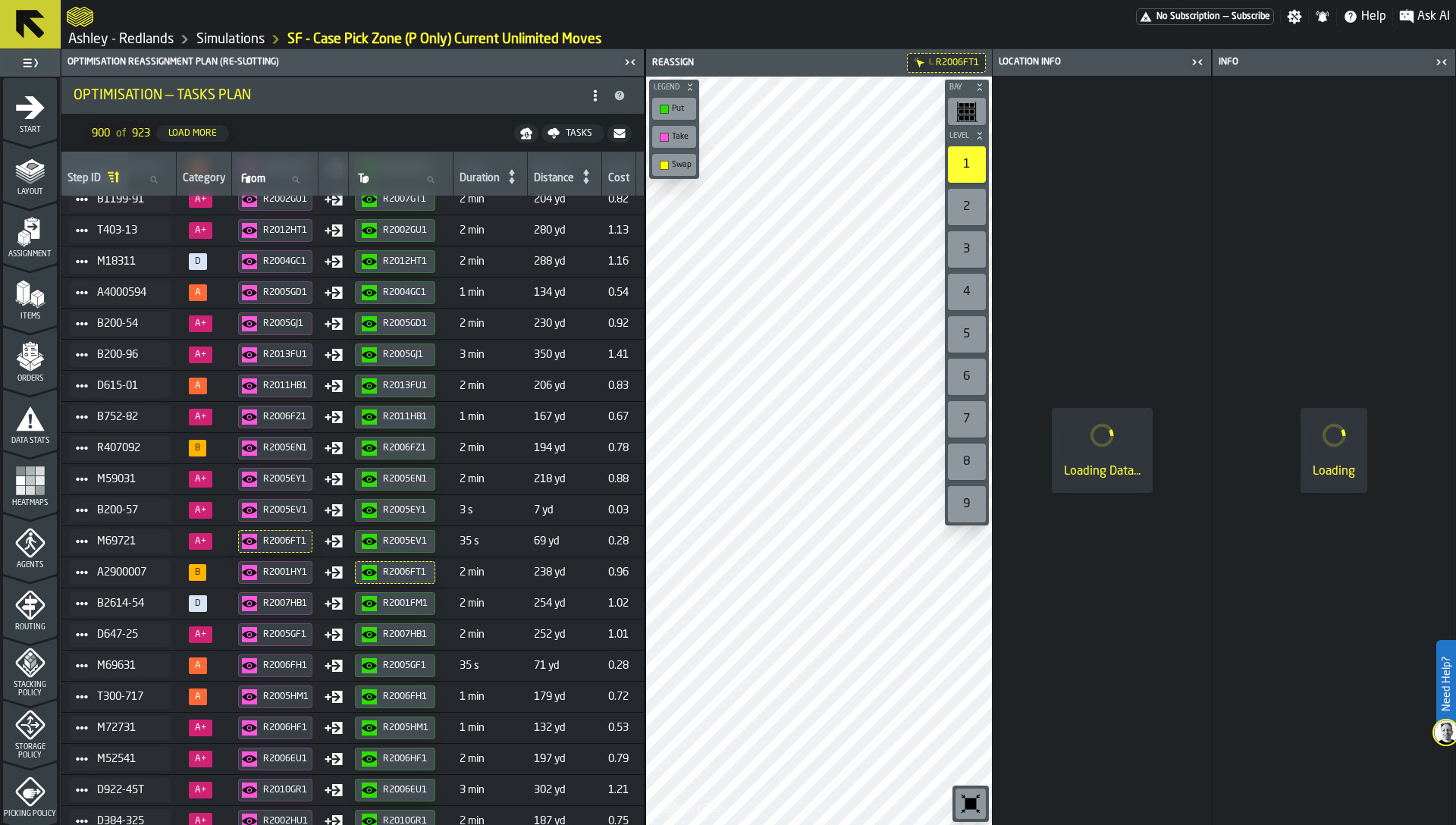
scroll to position [418, 0]
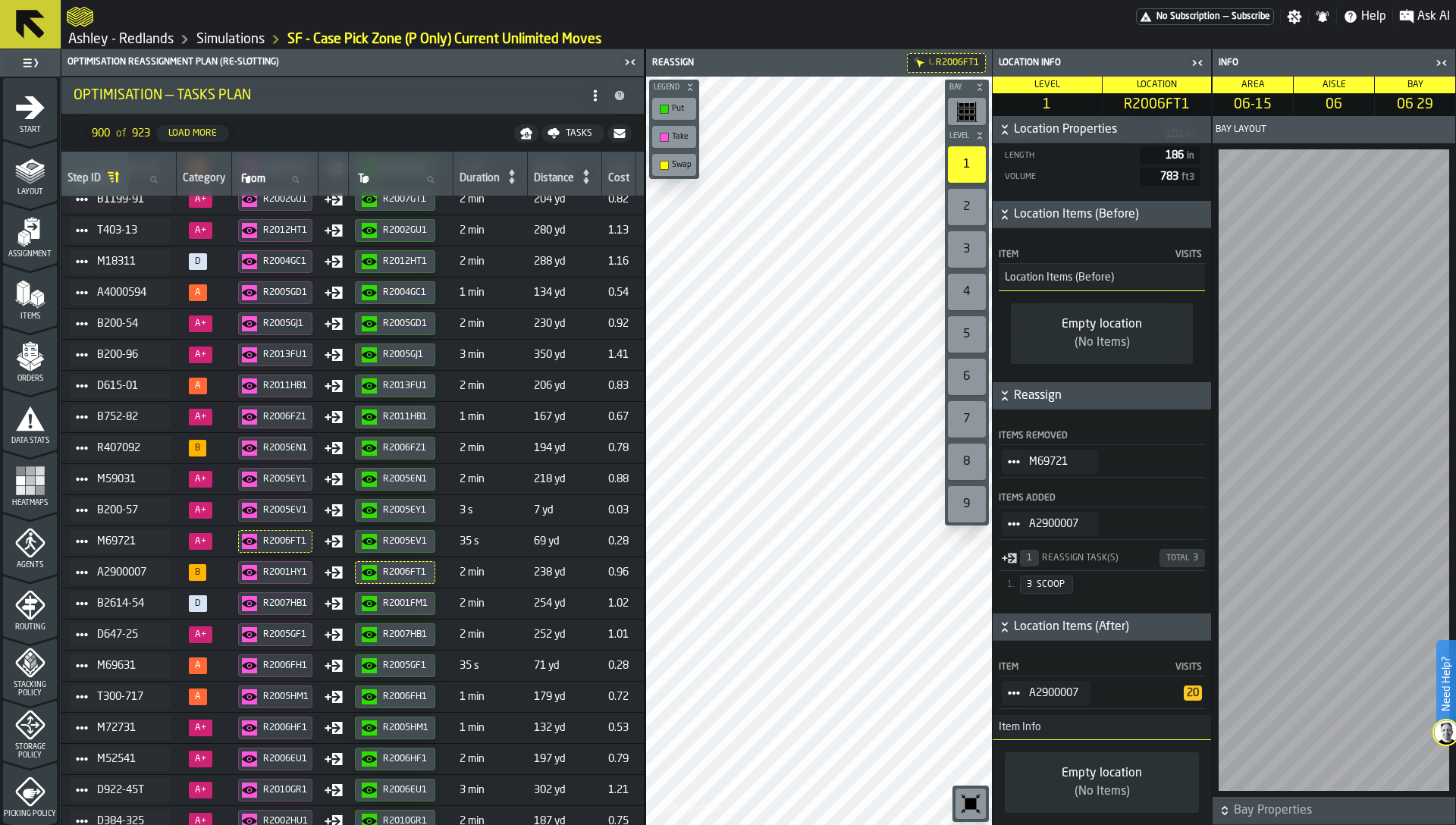
click at [289, 569] on div "R2001HY1" at bounding box center [286, 572] width 46 height 11
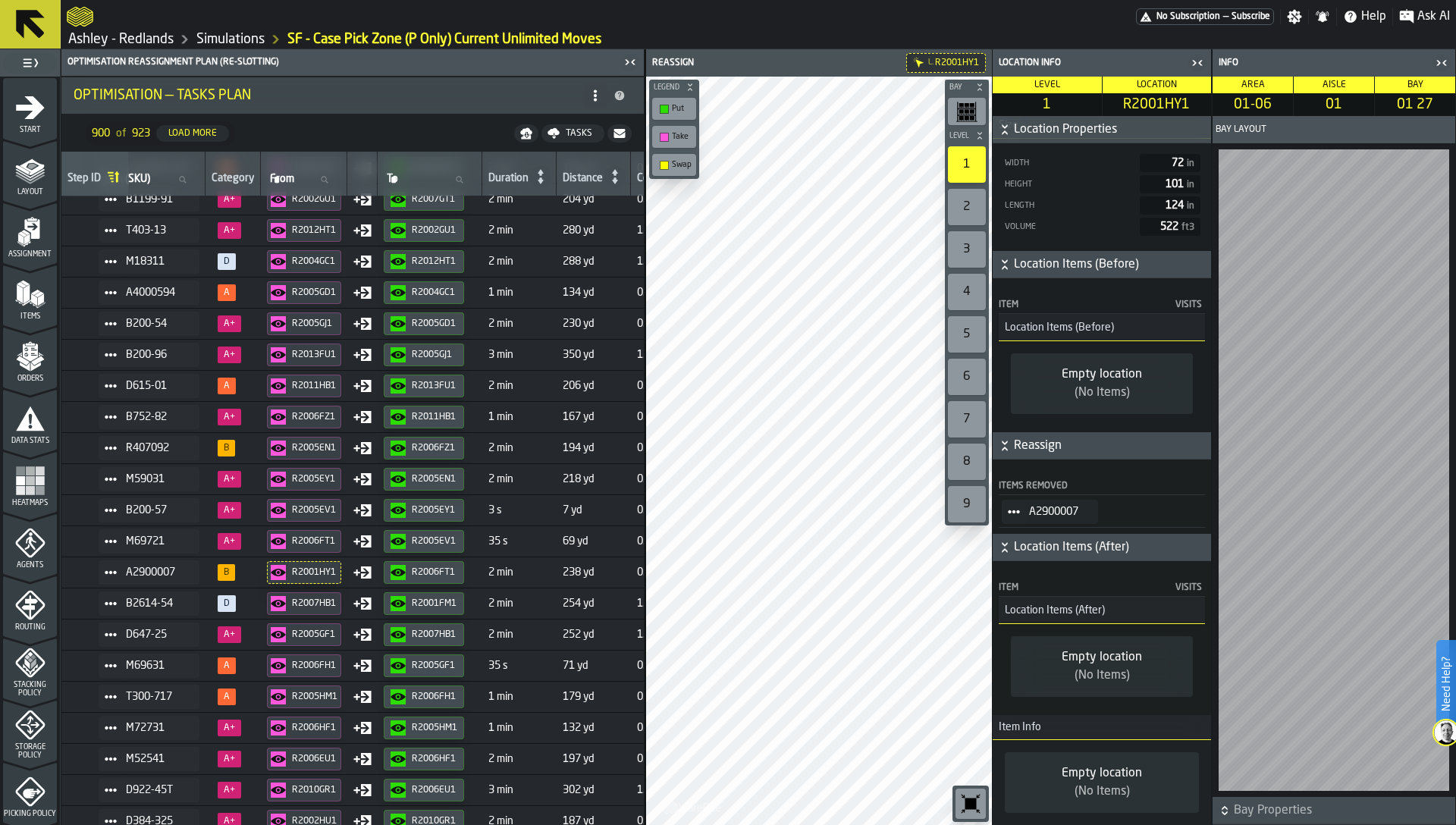
scroll to position [1131, 182]
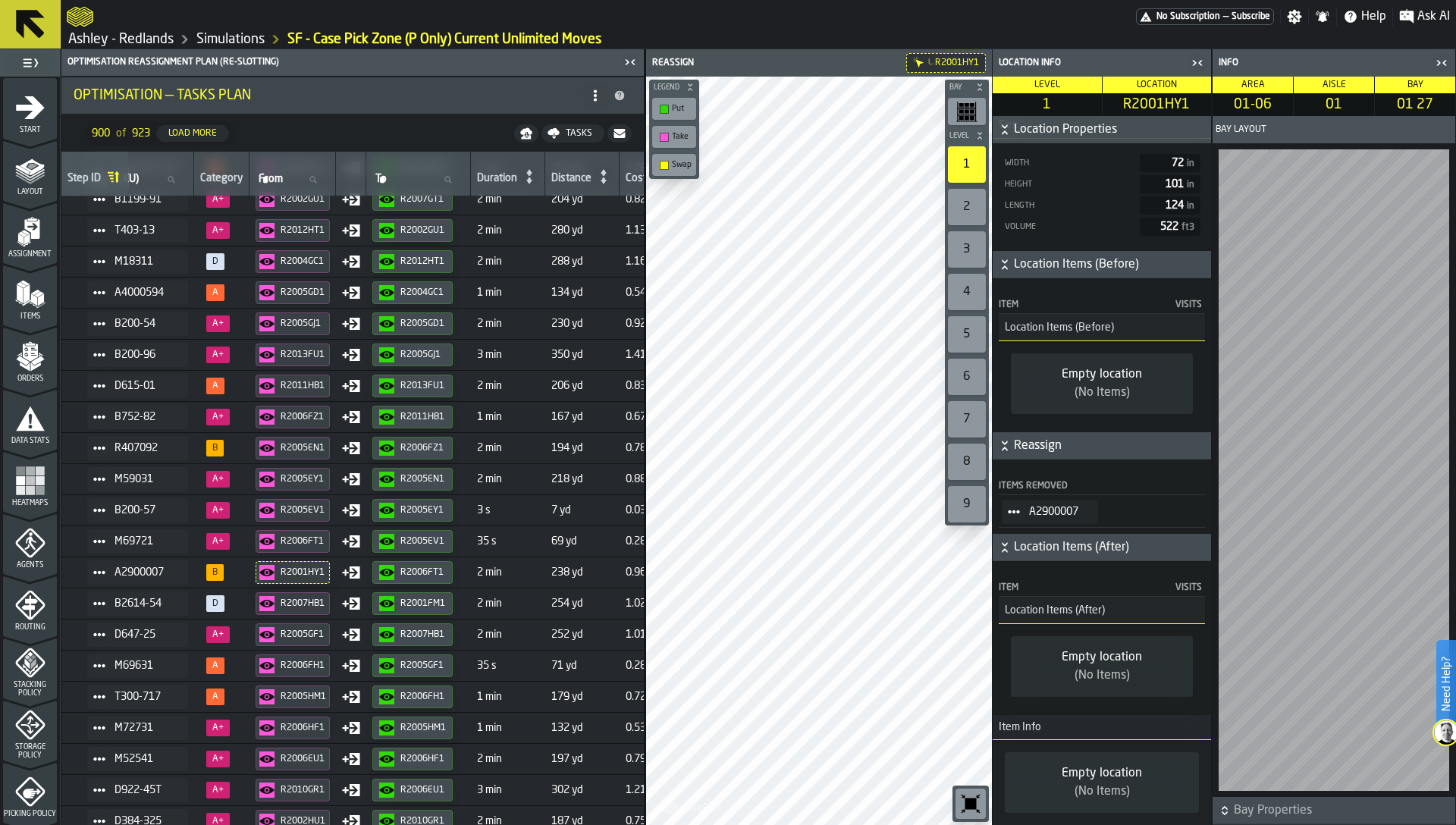
click at [421, 576] on div "R2006FT1" at bounding box center [423, 572] width 46 height 11
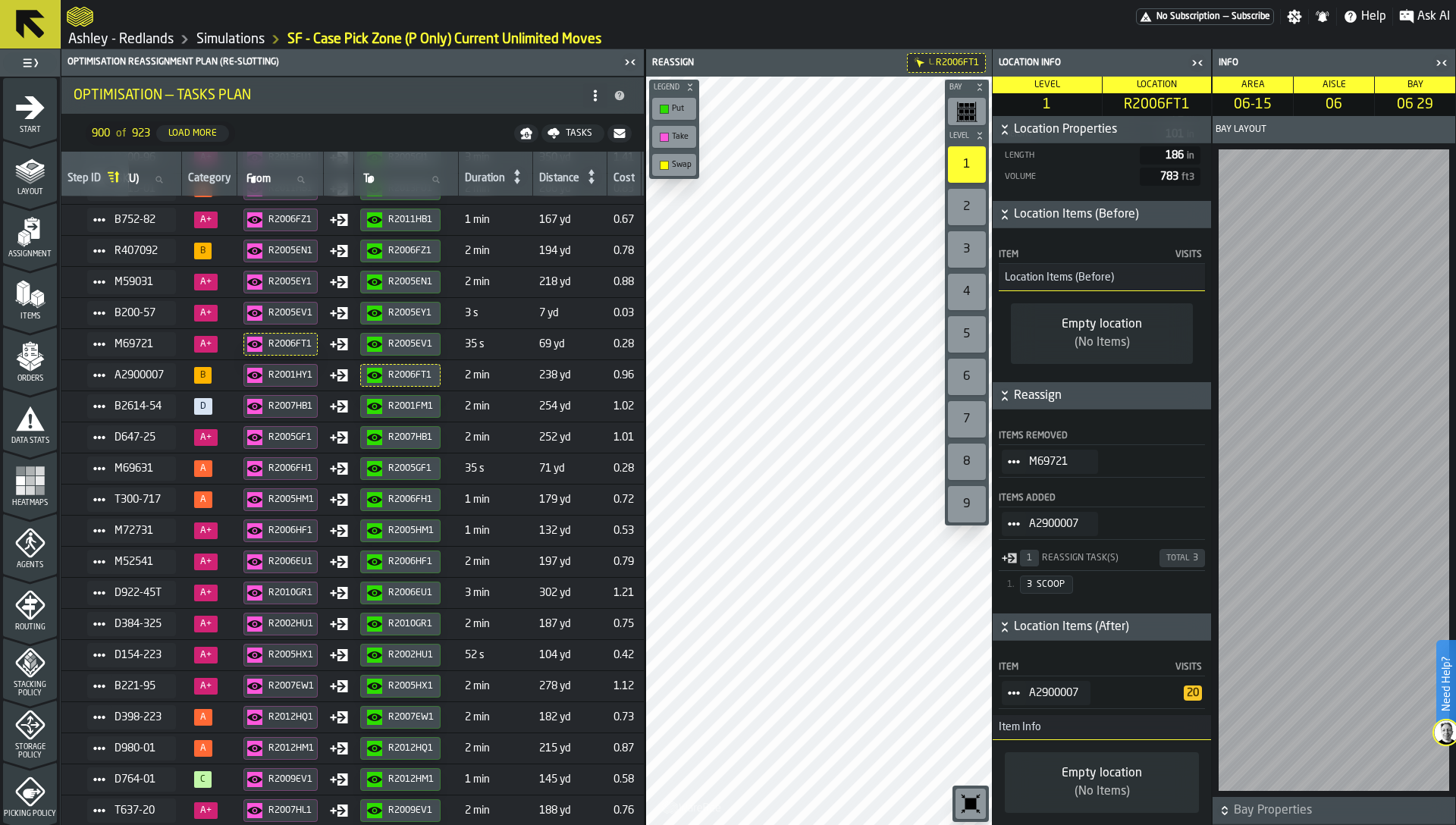
scroll to position [1321, 182]
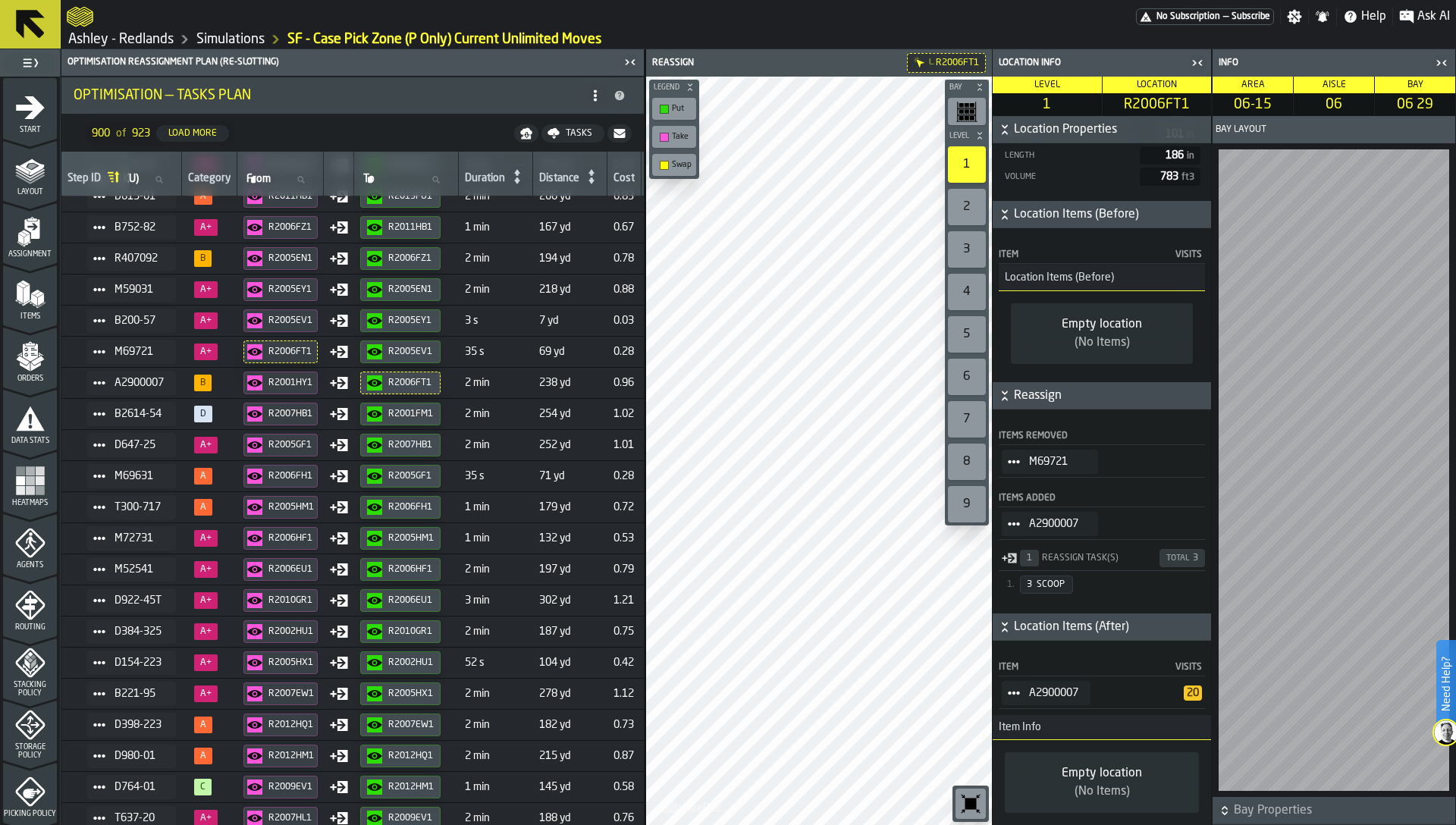
click at [411, 354] on div "R2005EV1" at bounding box center [411, 352] width 46 height 11
click at [405, 382] on div "R2006FT1" at bounding box center [411, 383] width 46 height 11
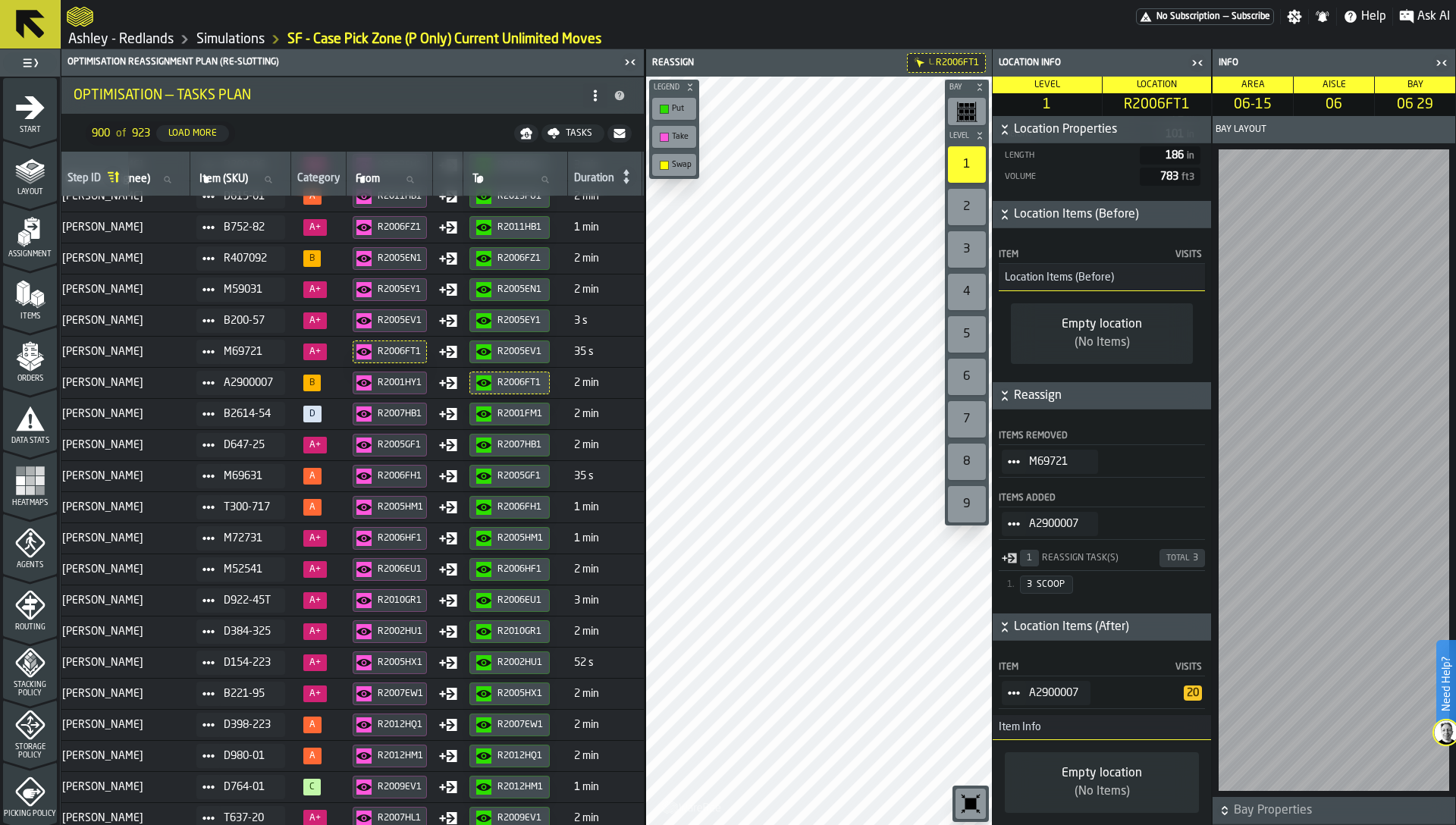
scroll to position [1321, 0]
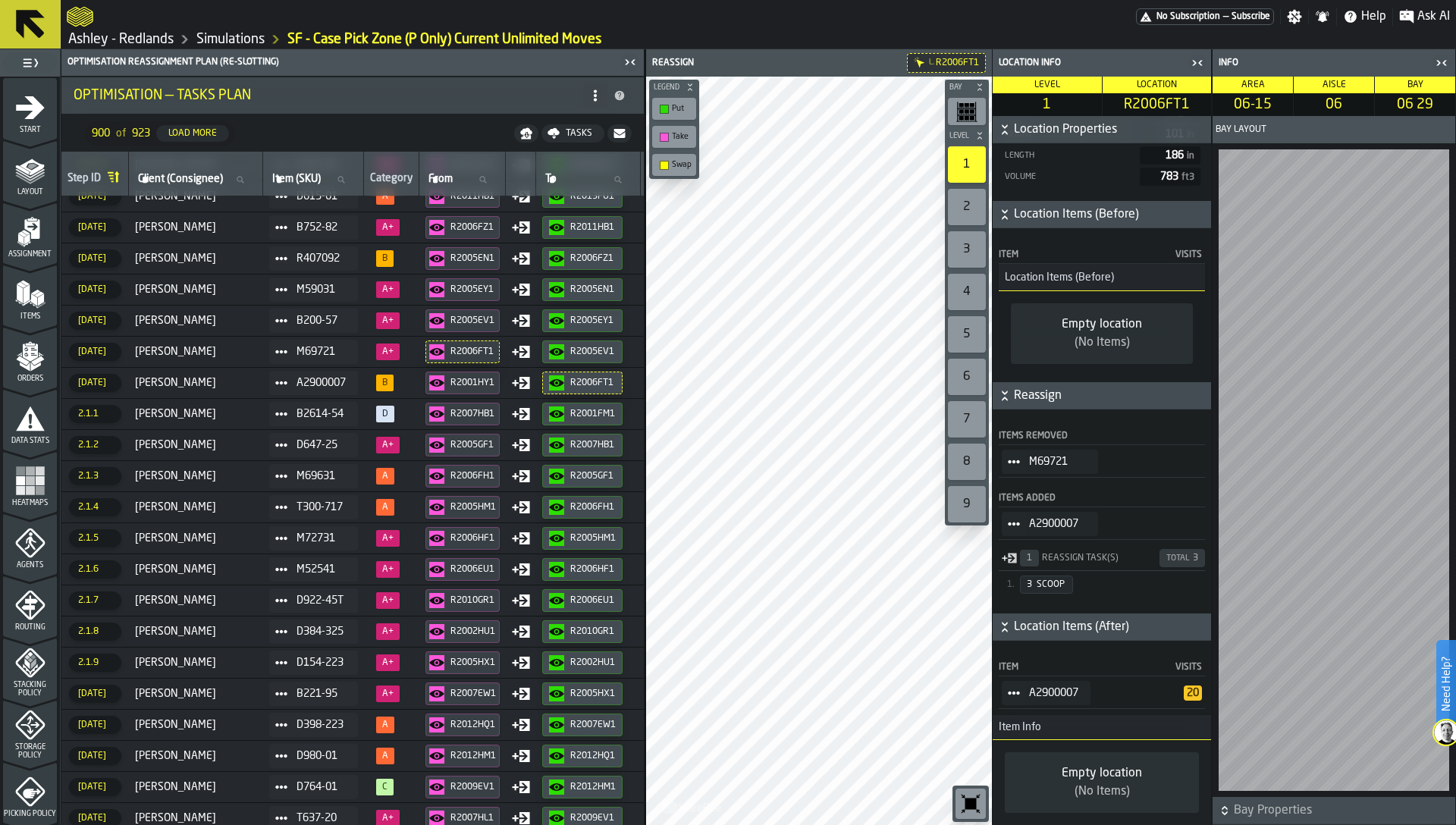
click at [472, 389] on div "R2001HY1" at bounding box center [462, 383] width 67 height 15
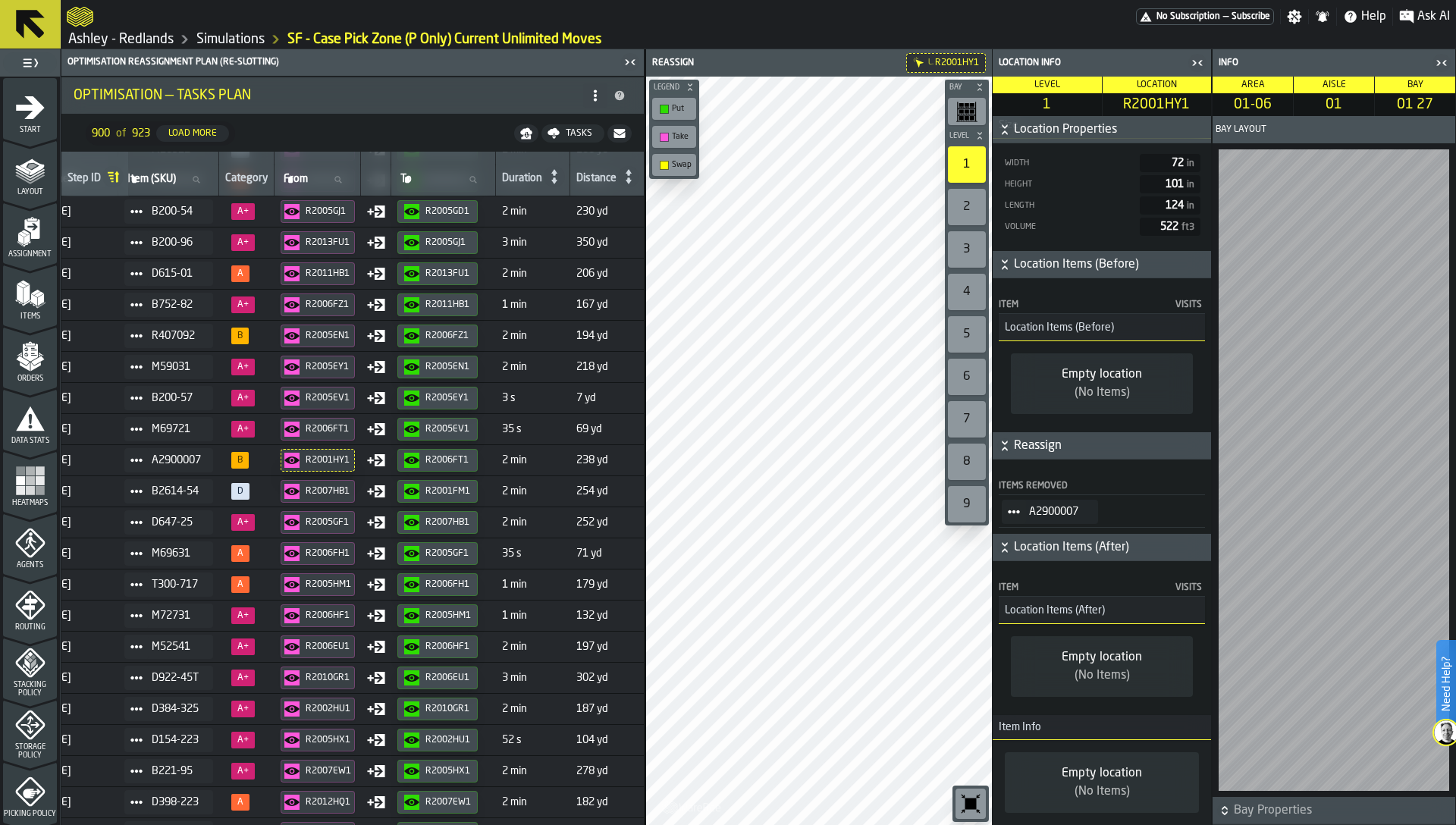
scroll to position [1244, 145]
click at [446, 170] on input "To To" at bounding box center [443, 180] width 91 height 20
type input "*"
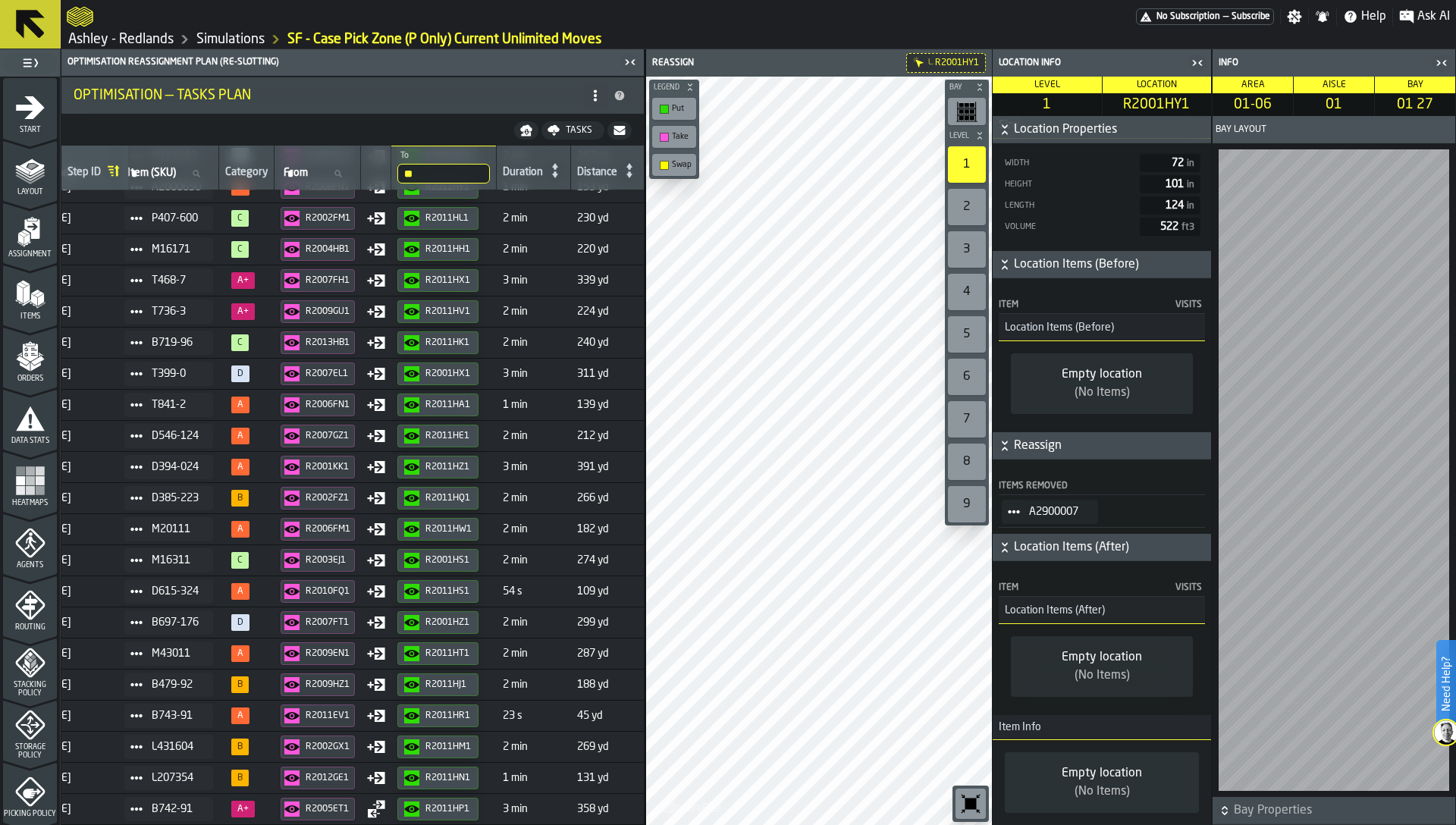
scroll to position [240, 145]
click at [458, 180] on input "**" at bounding box center [443, 174] width 92 height 20
click at [453, 177] on input "**" at bounding box center [443, 174] width 92 height 20
type input "****"
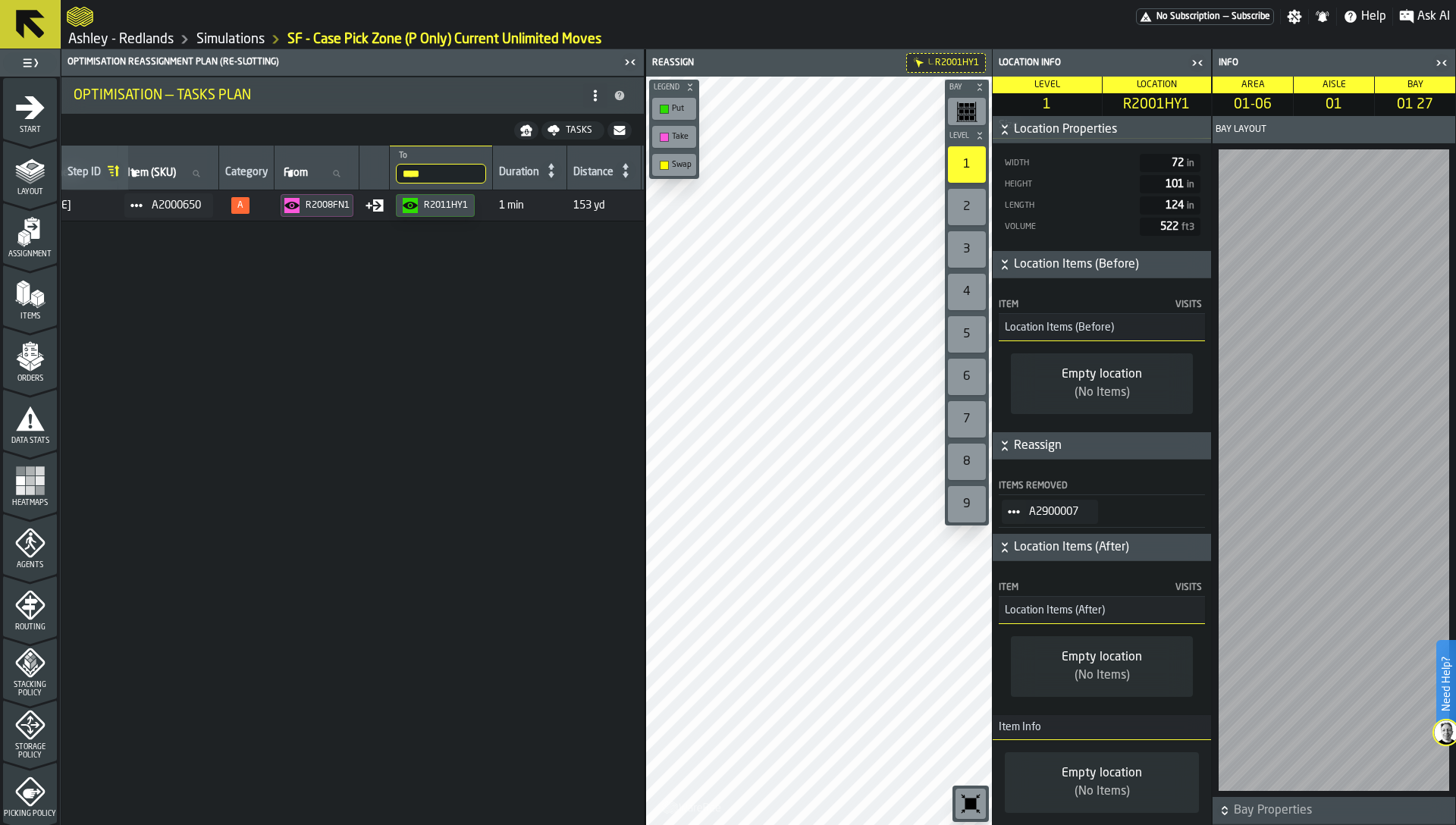
scroll to position [0, 0]
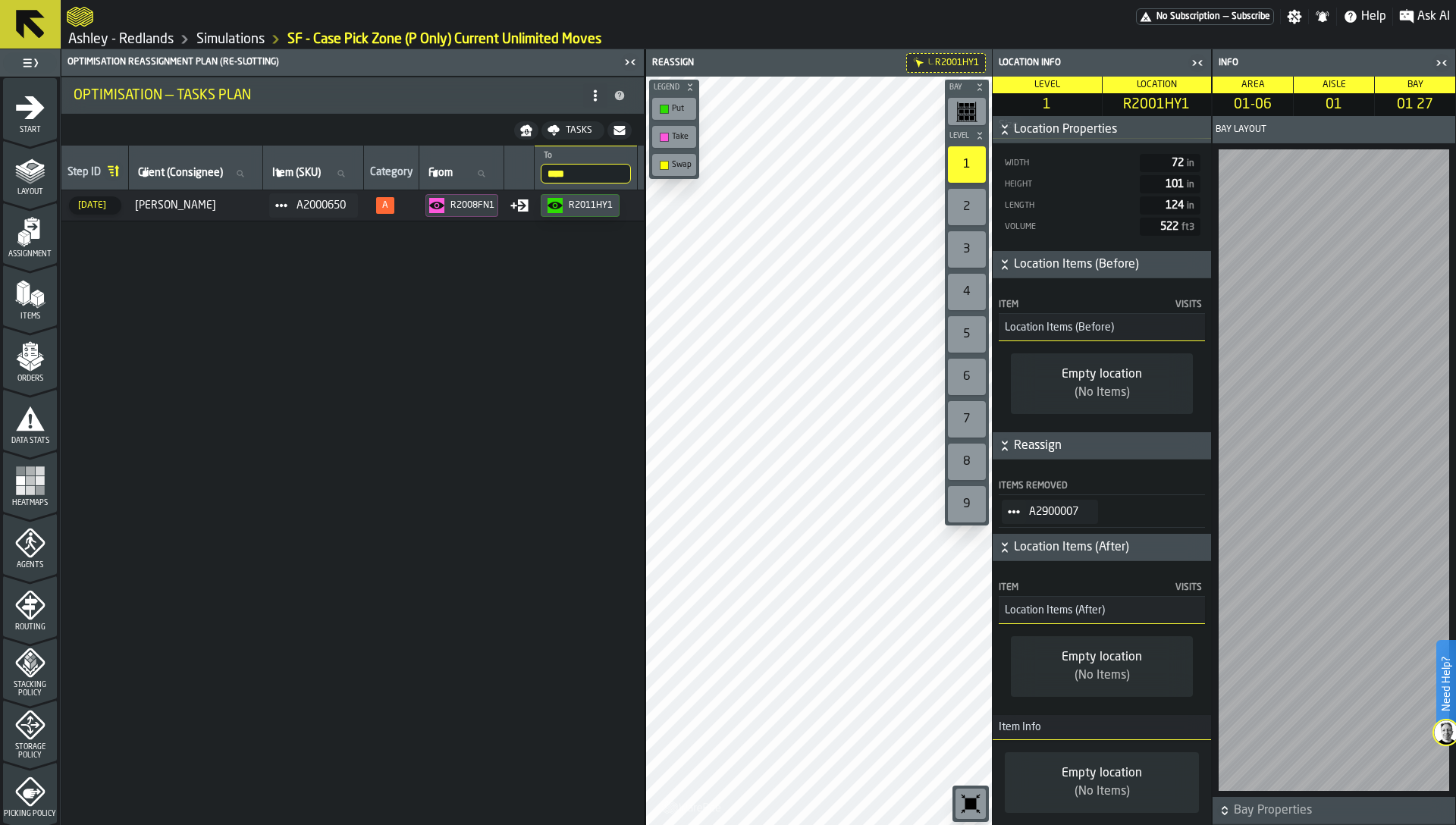
click at [574, 179] on input "****" at bounding box center [586, 174] width 90 height 20
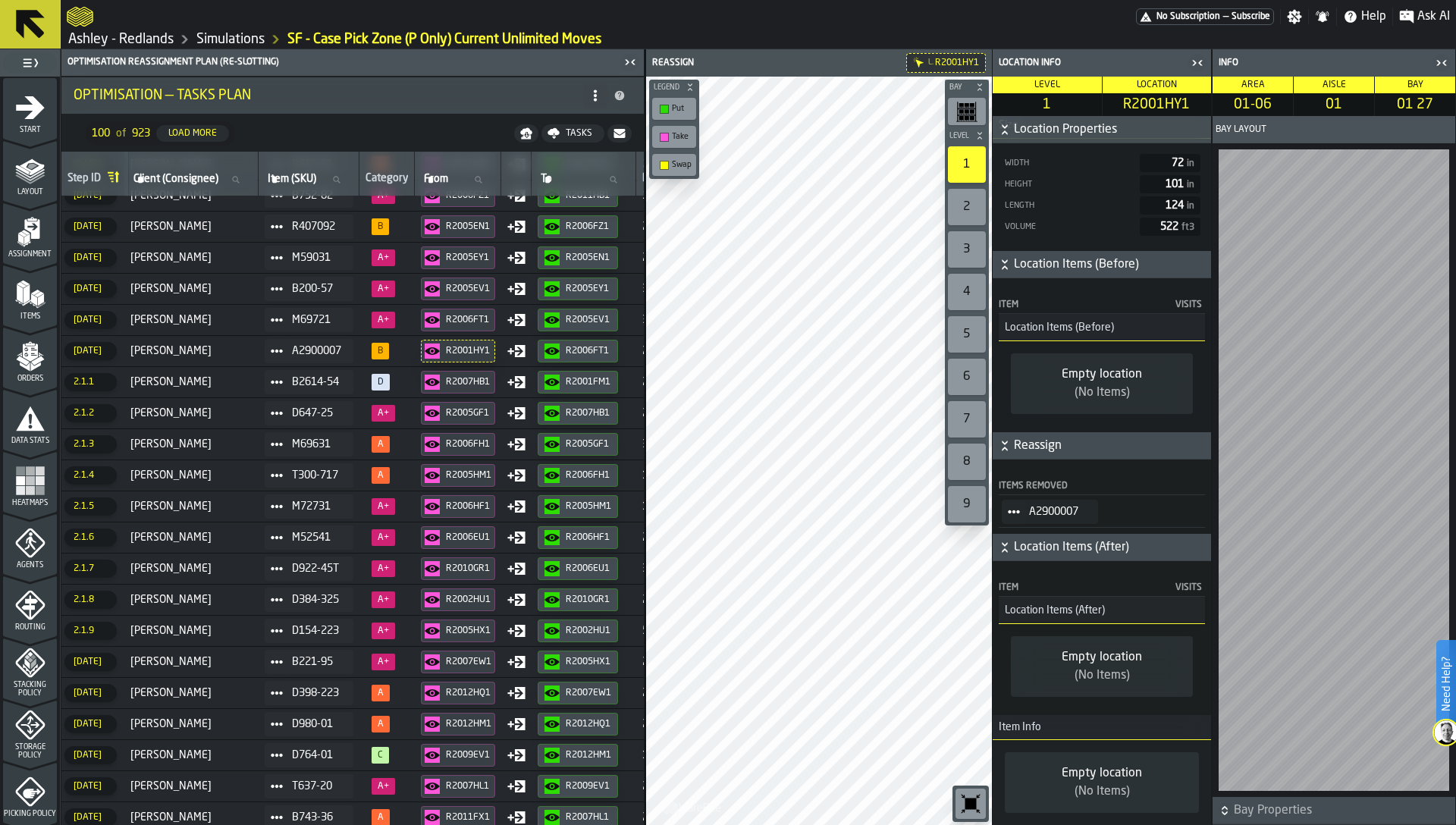
scroll to position [1352, 0]
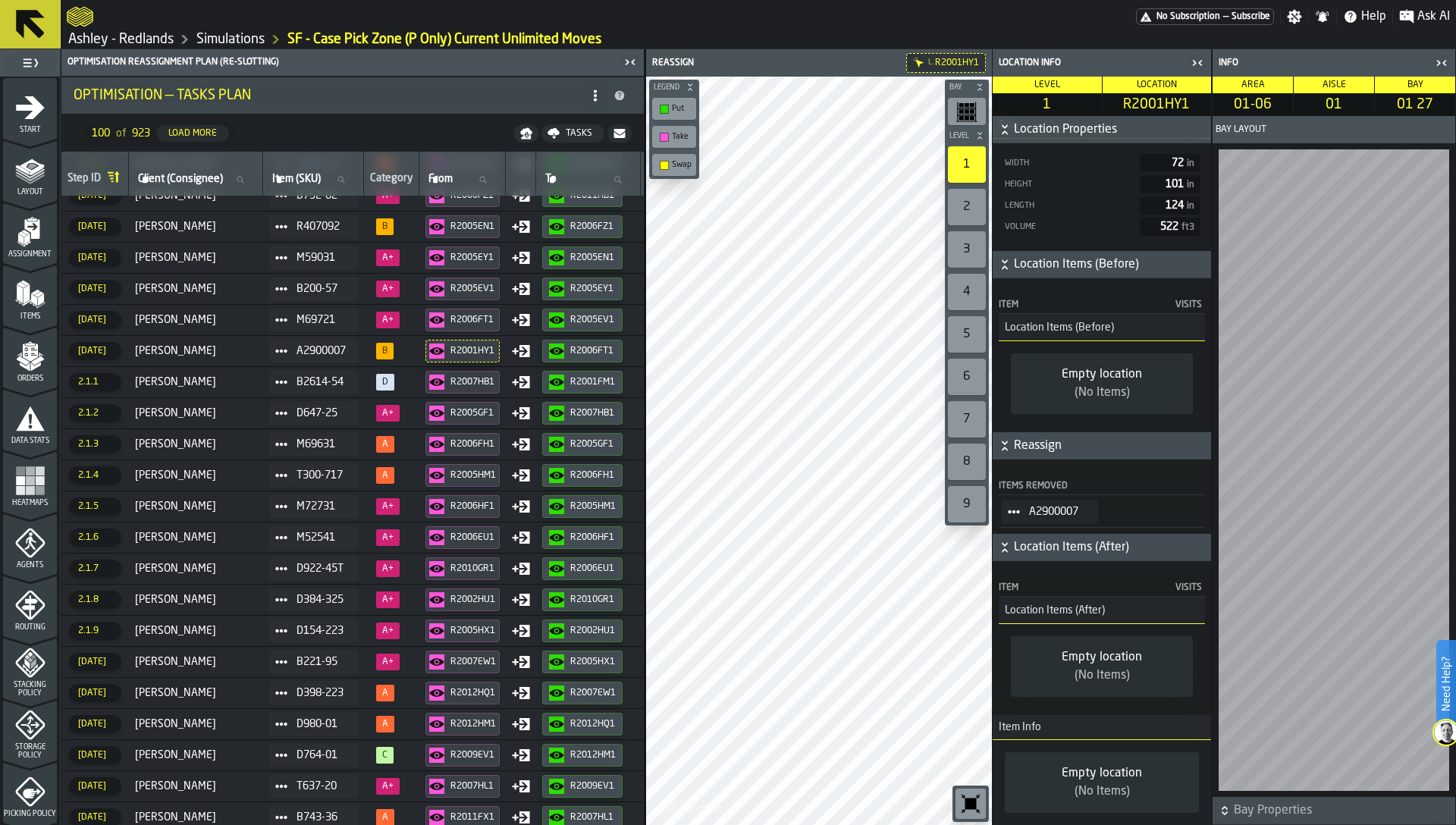
click at [1194, 66] on icon "button-toggle-Close me" at bounding box center [1197, 63] width 18 height 18
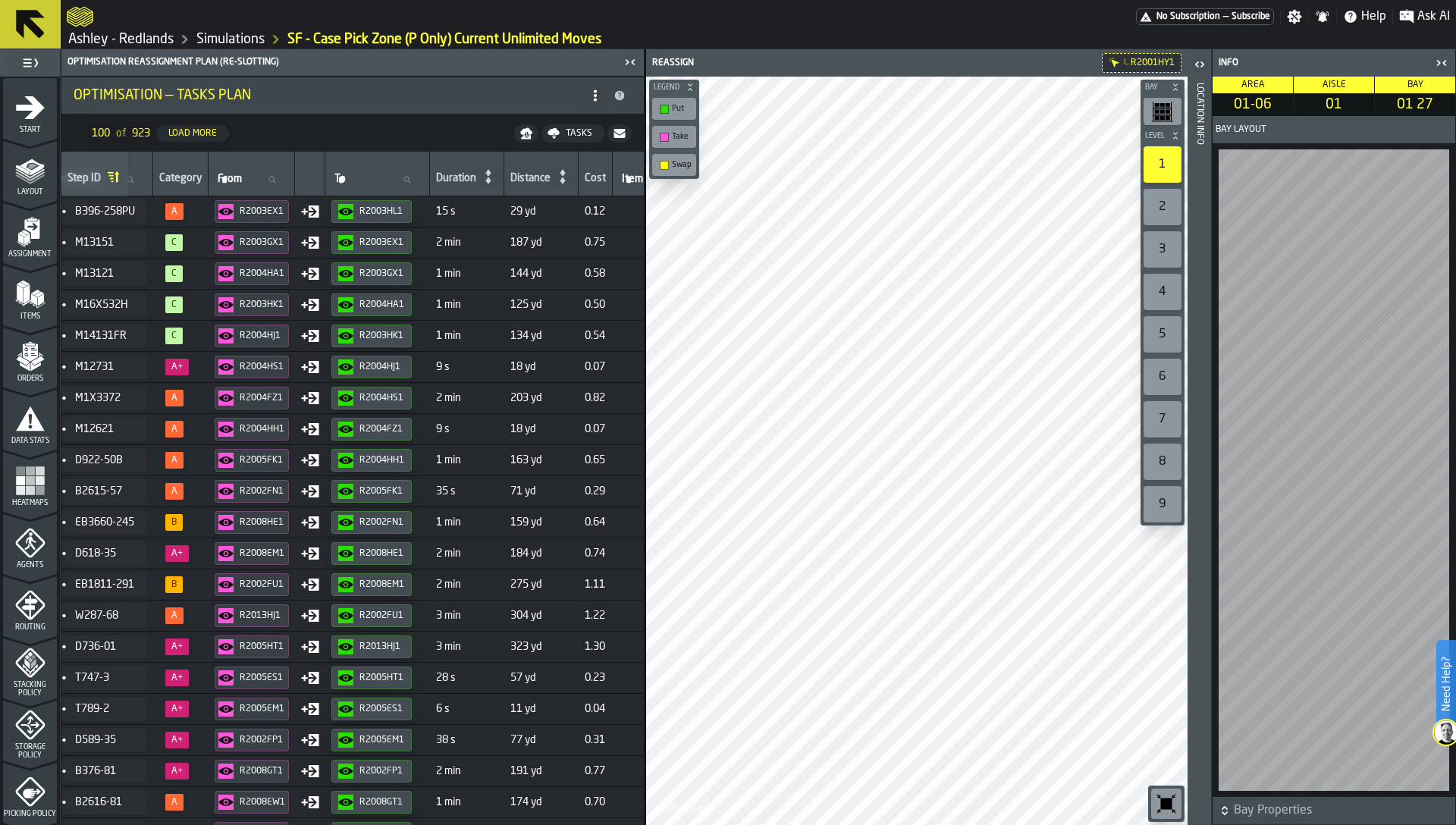
scroll to position [0, 0]
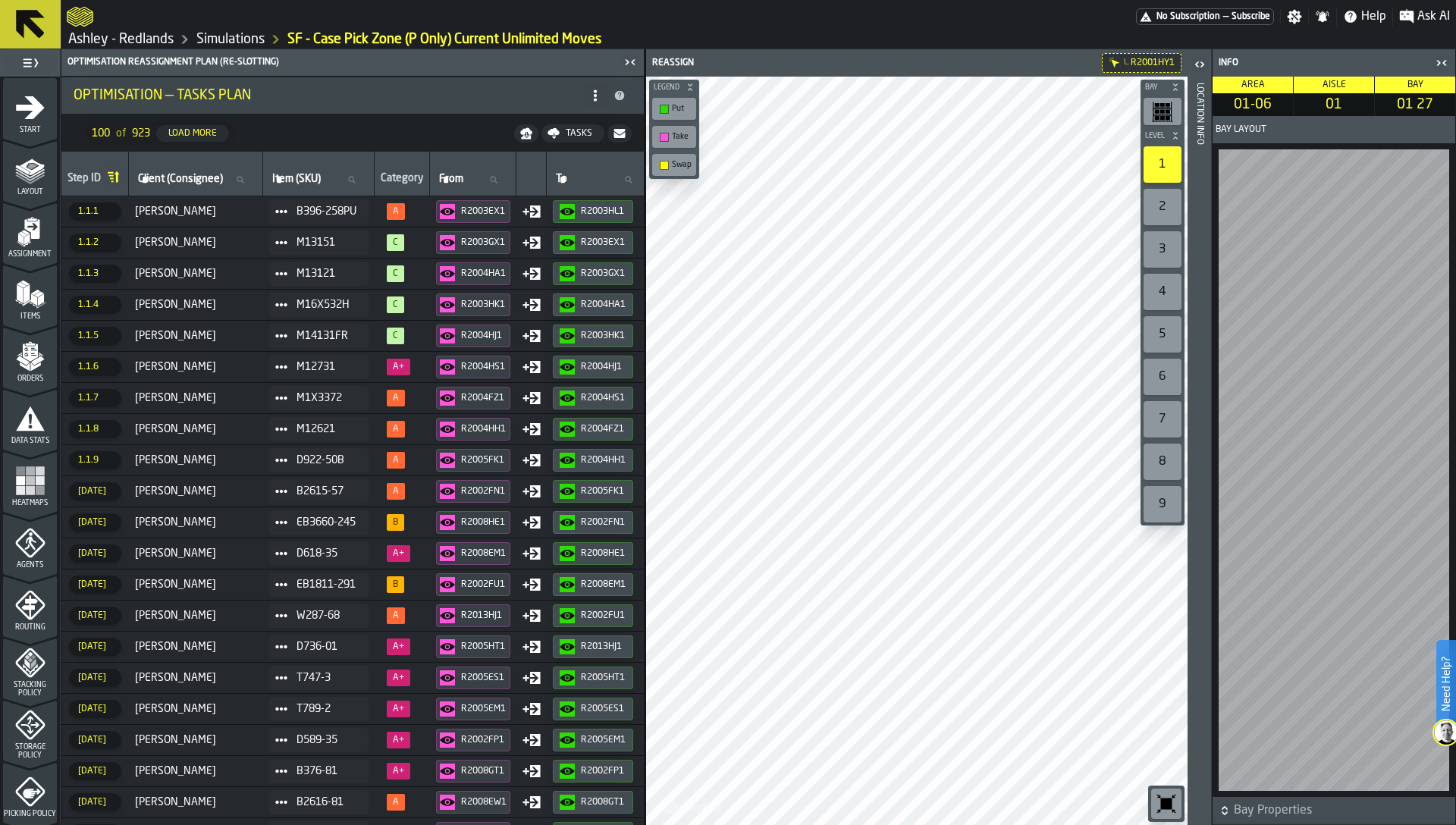
click at [0, 0] on icon "Reassign" at bounding box center [0, 0] width 0 height 0
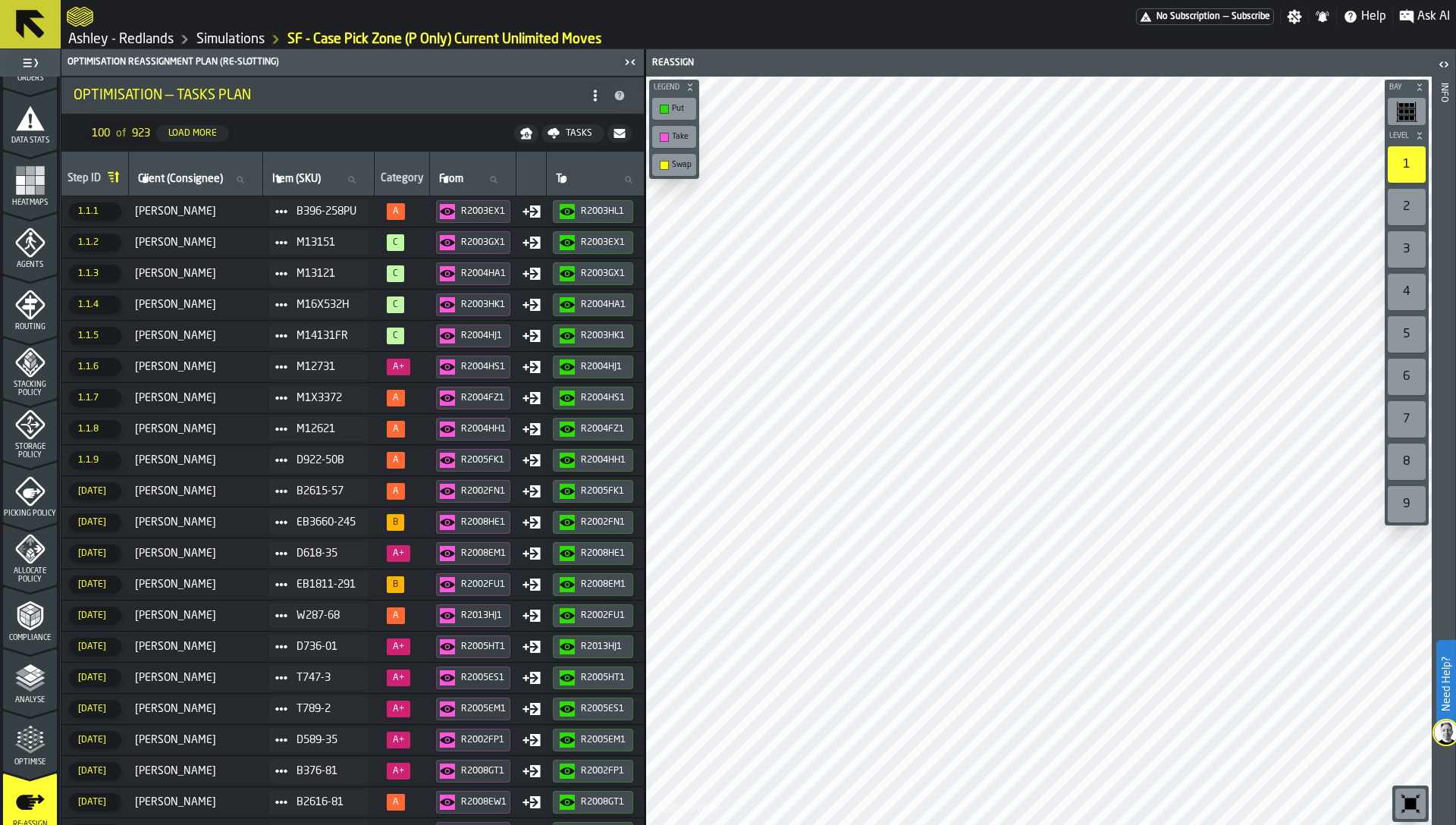
scroll to position [371, 0]
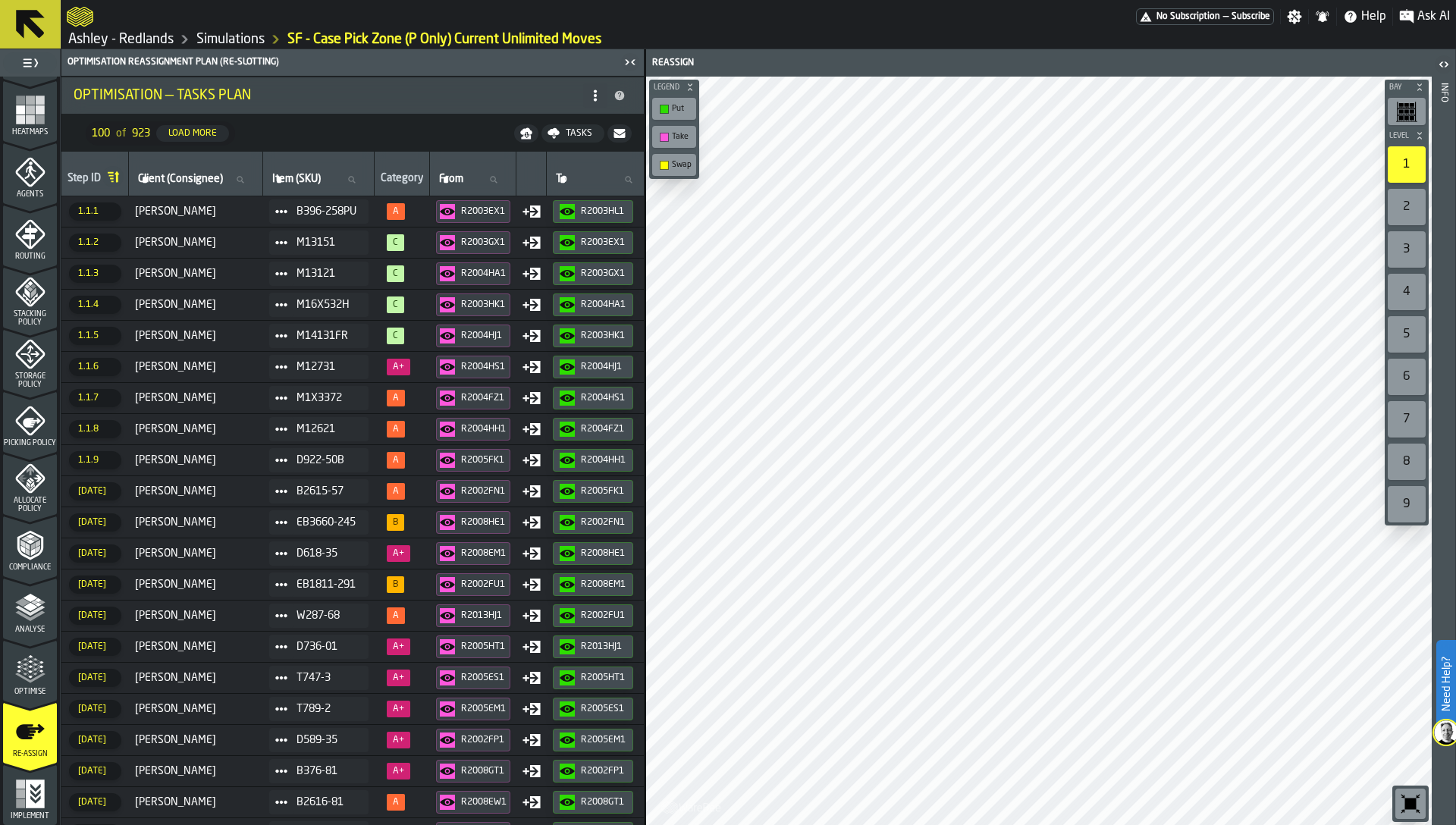
click at [30, 670] on icon "menu Optimise" at bounding box center [30, 670] width 30 height 30
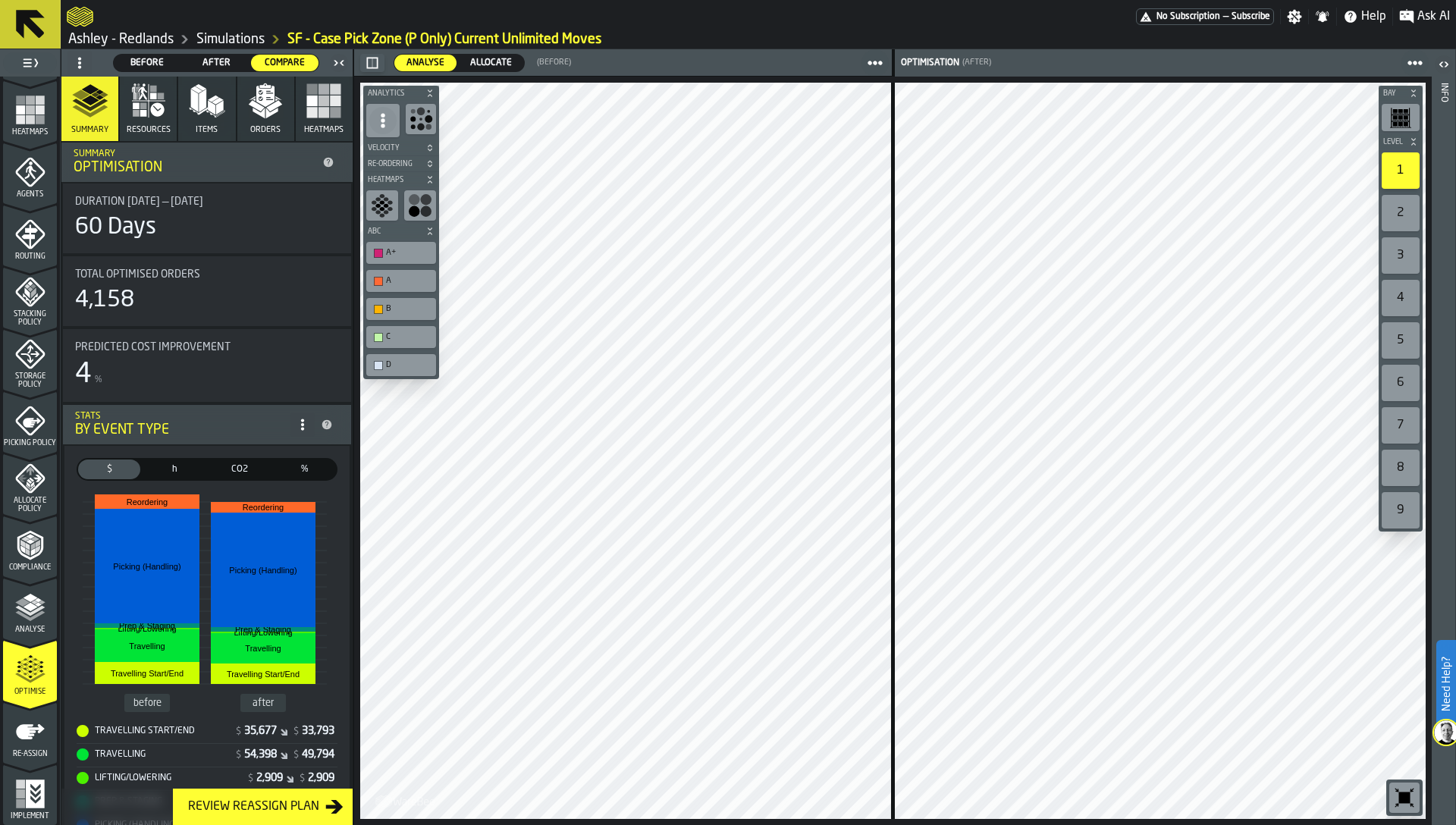
click at [318, 119] on button "Heatmaps" at bounding box center [324, 109] width 57 height 65
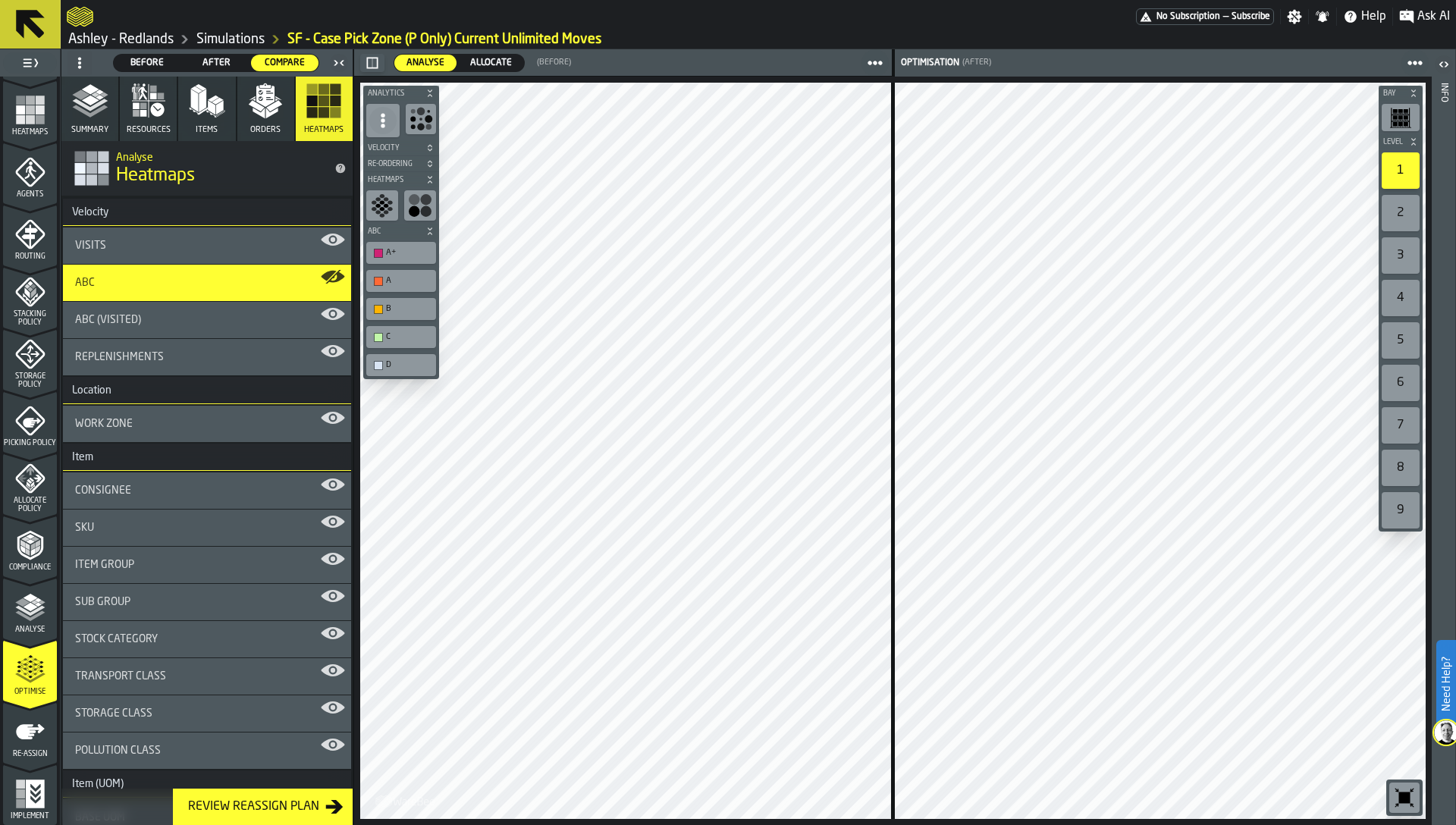
click at [140, 311] on div "ABC (Visited)" at bounding box center [207, 320] width 288 height 37
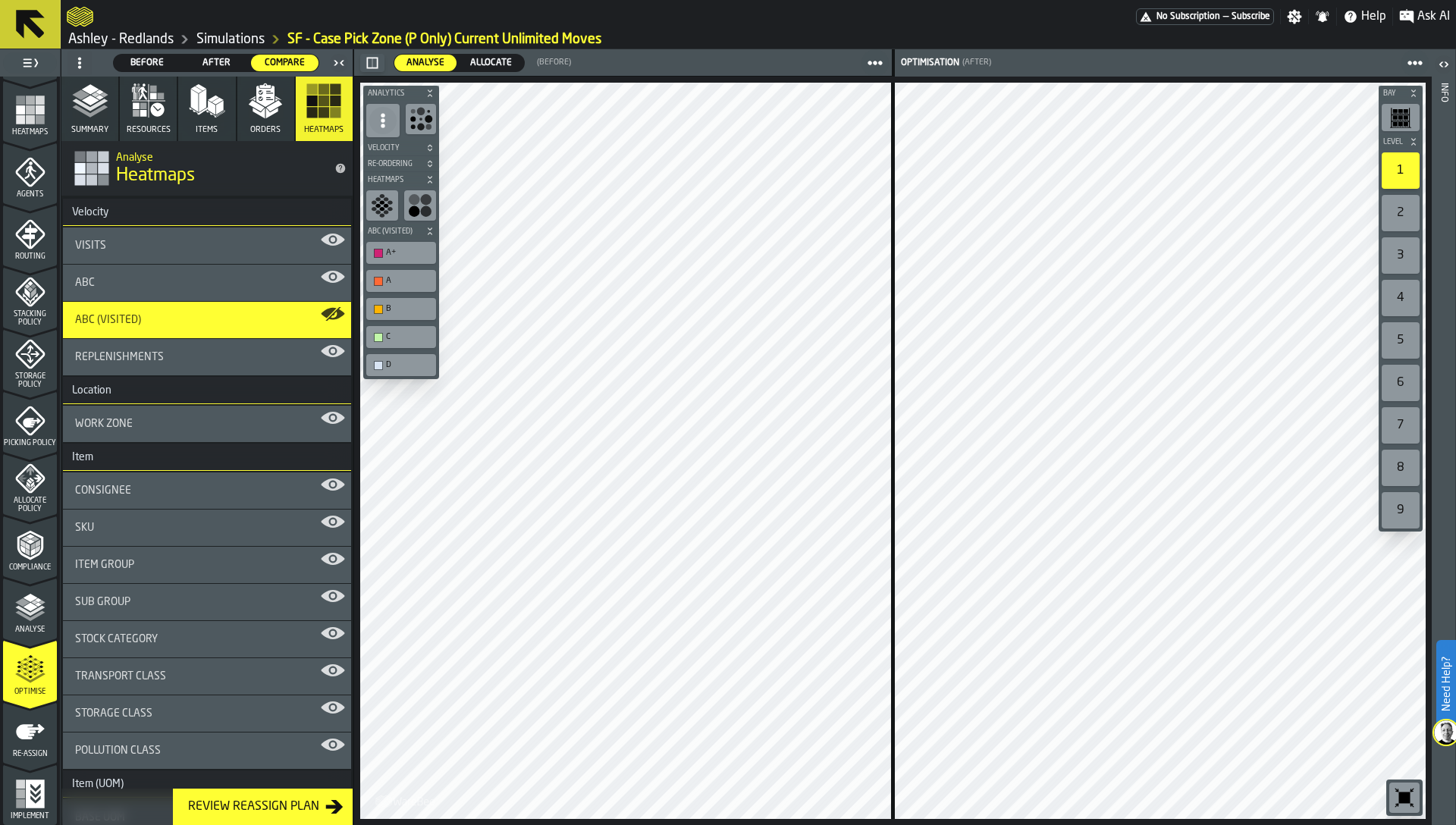
click at [474, 62] on span "Allocate" at bounding box center [491, 63] width 54 height 14
click at [82, 119] on button "Summary" at bounding box center [90, 109] width 57 height 65
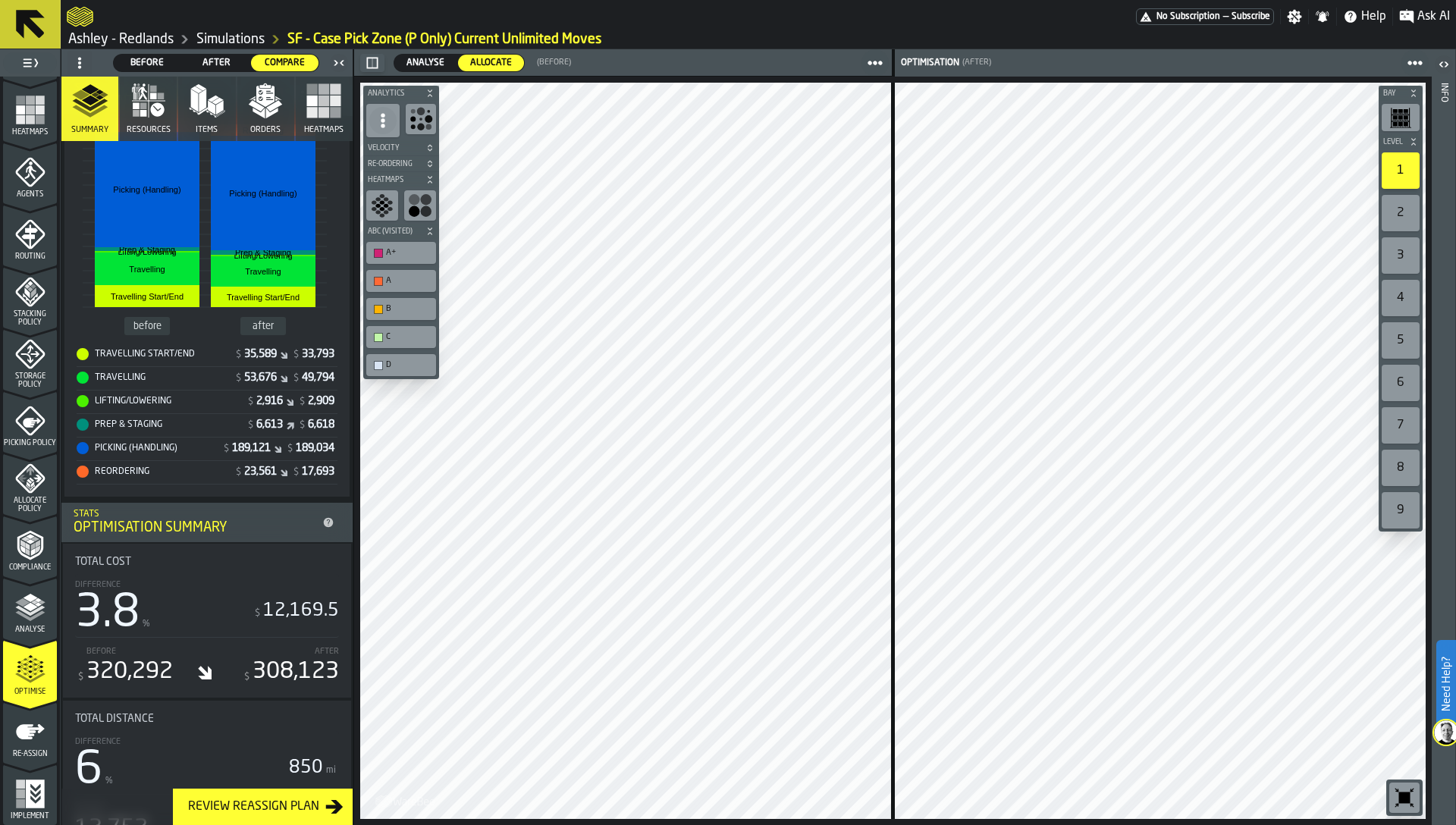
scroll to position [0, 0]
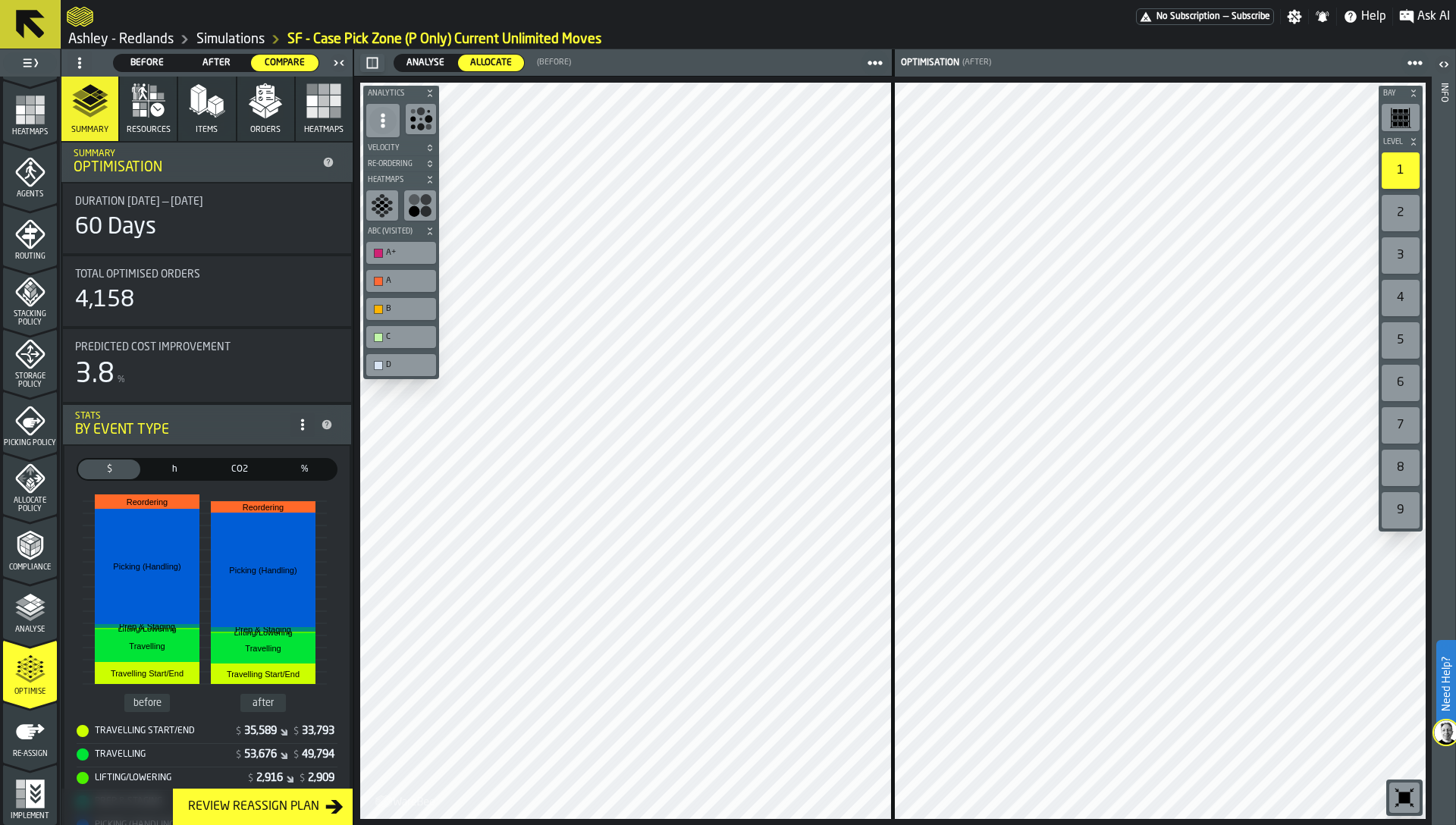
click at [21, 736] on icon "menu Re-assign" at bounding box center [30, 731] width 29 height 15
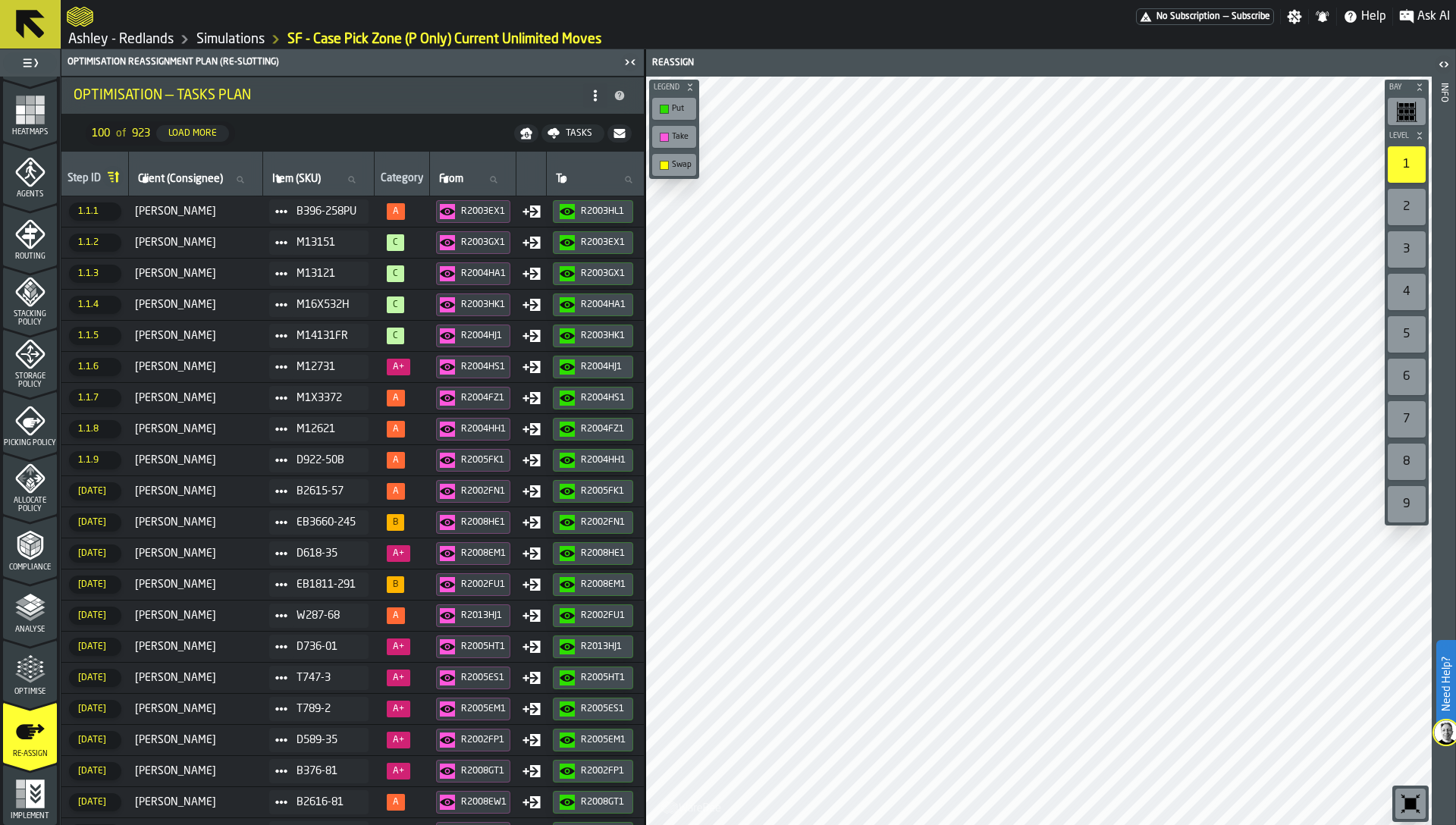
click at [754, 50] on header "Reassign" at bounding box center [1038, 63] width 786 height 27
